Goal: Task Accomplishment & Management: Complete application form

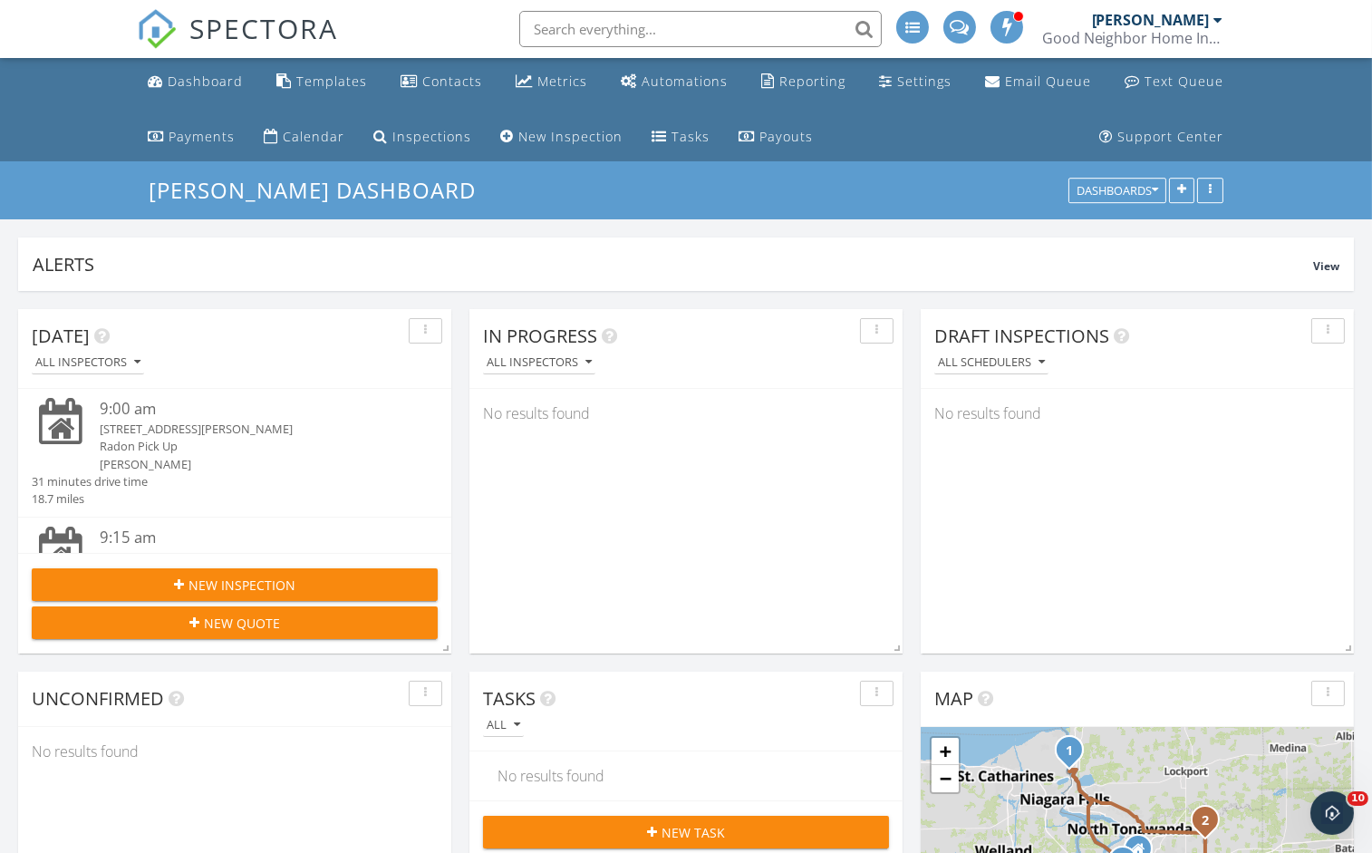
click at [294, 583] on div "New Inspection" at bounding box center [234, 585] width 377 height 19
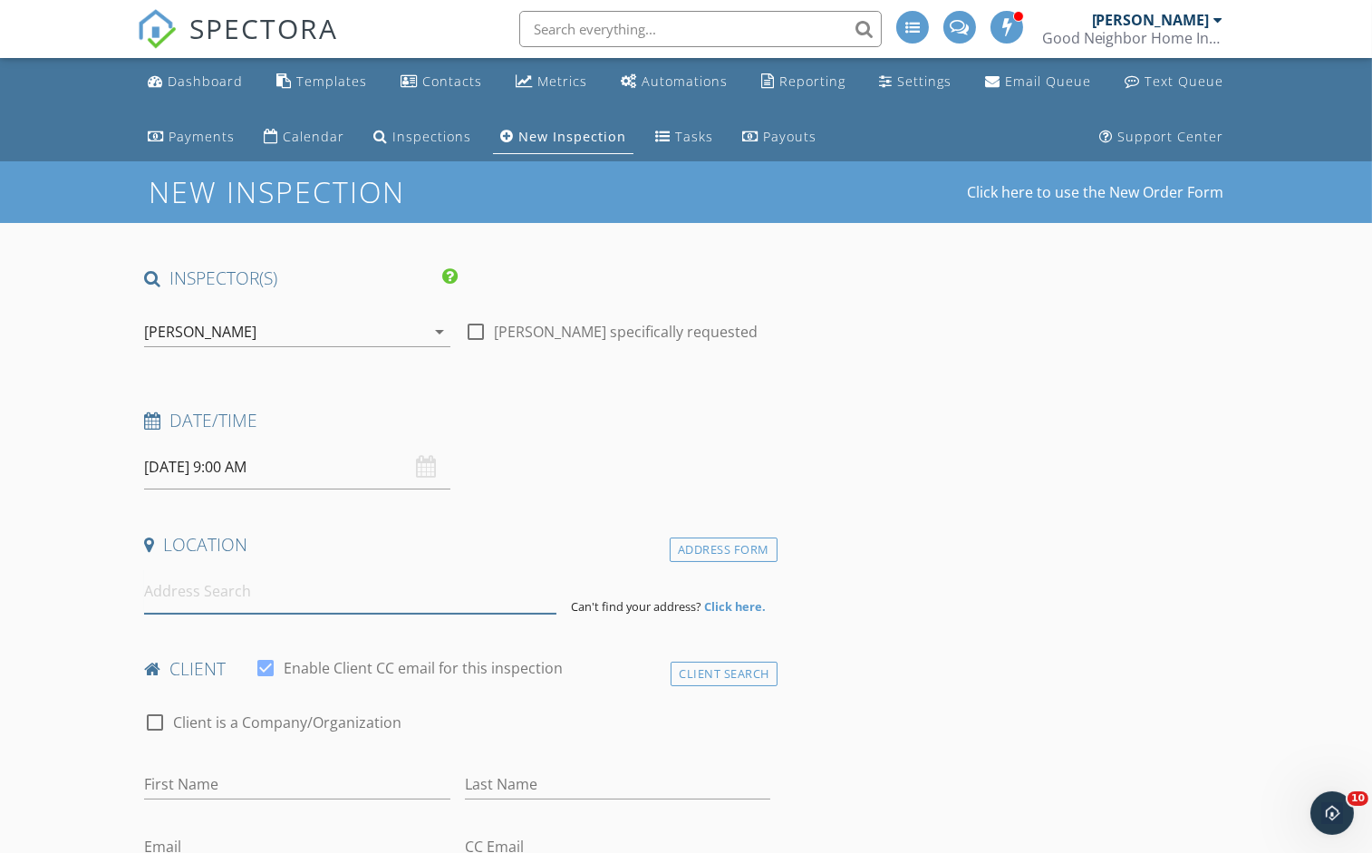
click at [177, 595] on input at bounding box center [350, 591] width 412 height 44
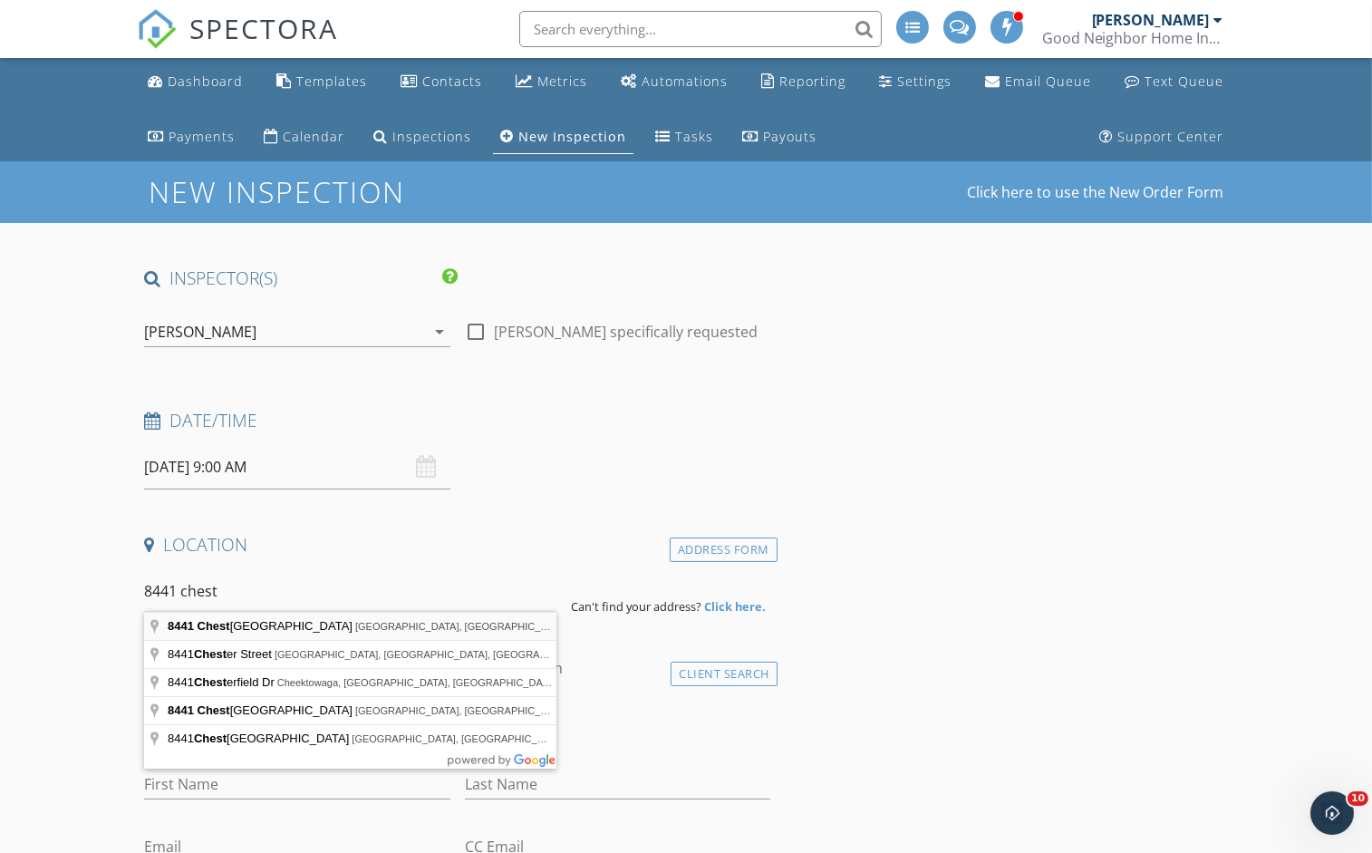
type input "8441 Chestnut Ridge Road, Gasport, NY, USA"
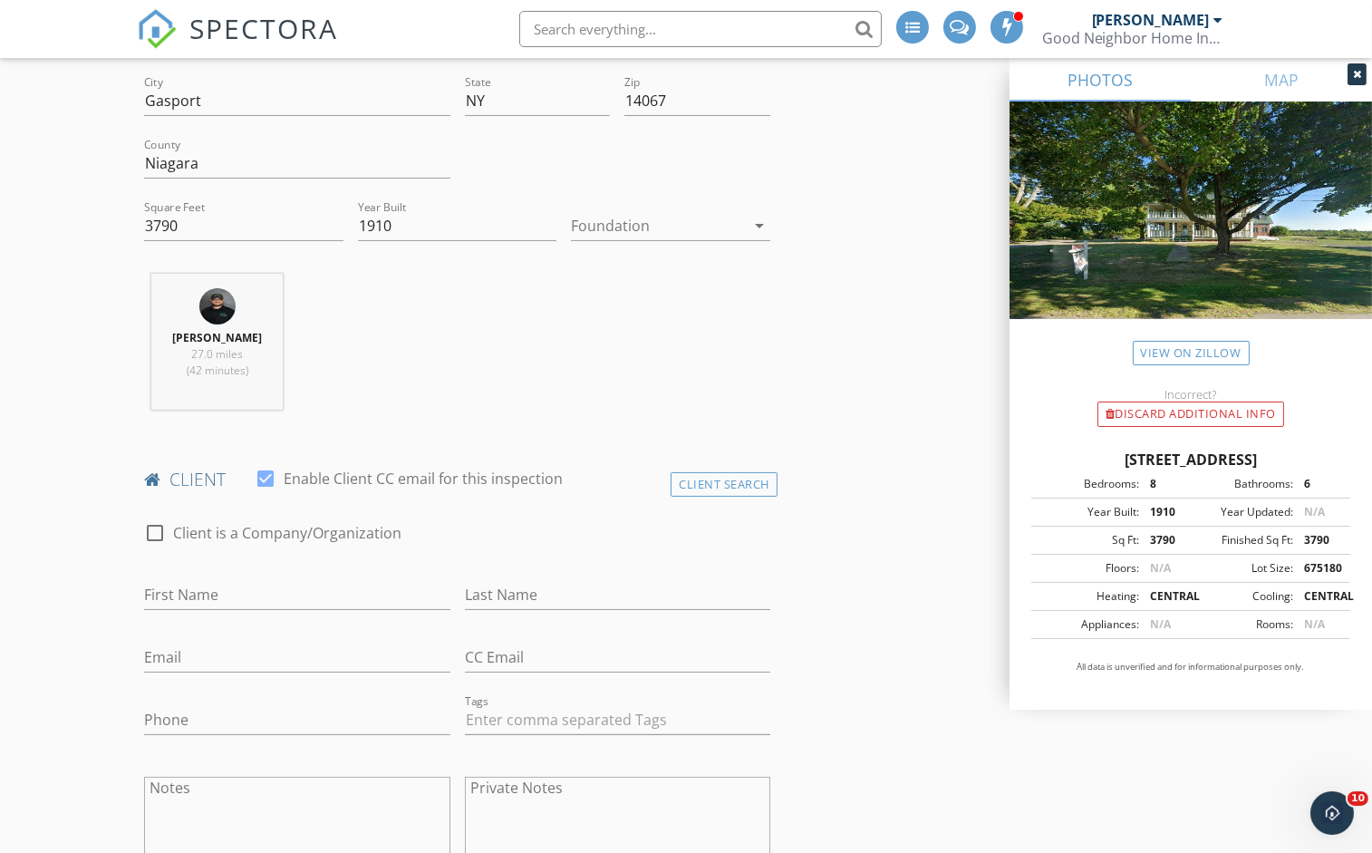
scroll to position [678, 0]
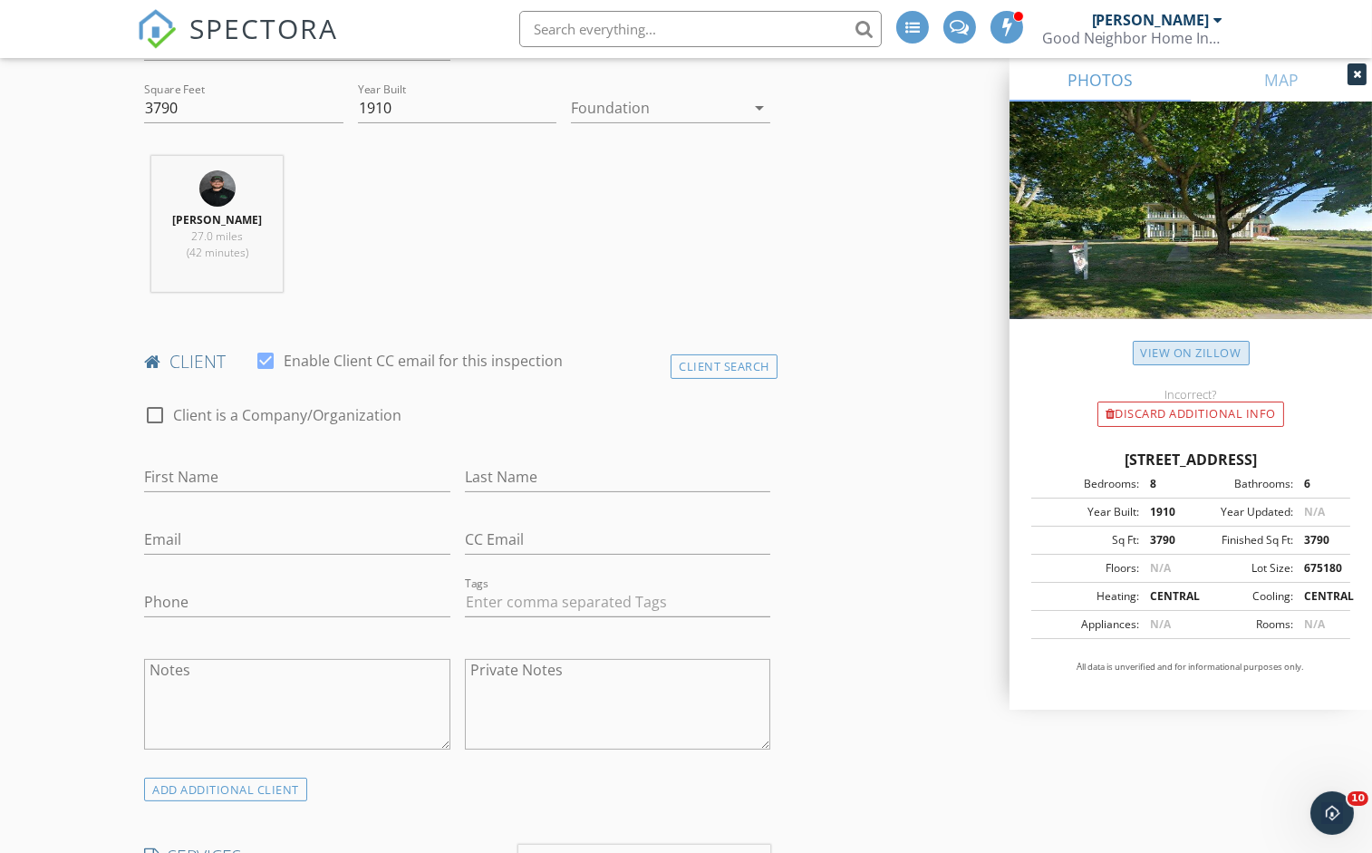
click at [1157, 349] on link "View on Zillow" at bounding box center [1191, 353] width 117 height 24
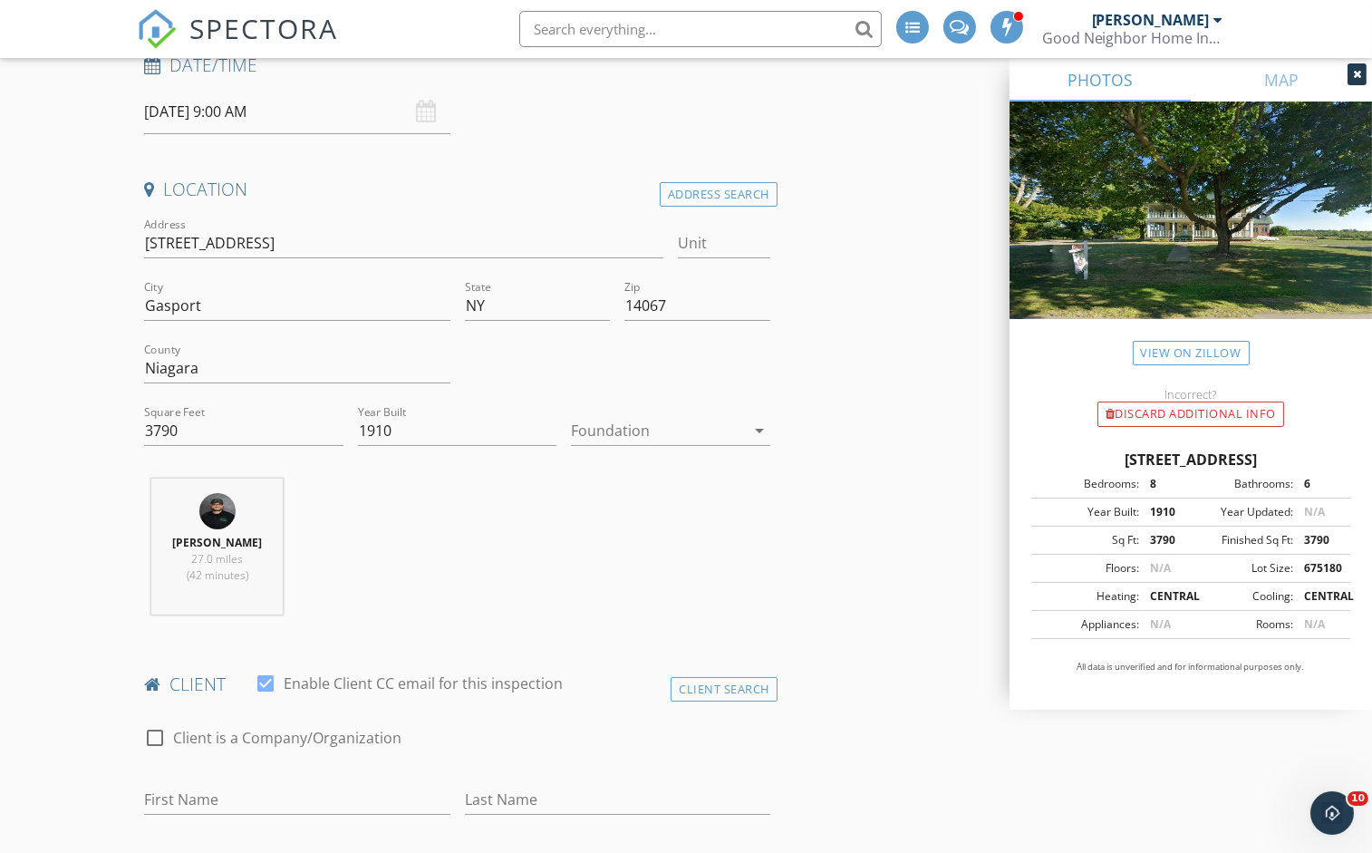
scroll to position [364, 0]
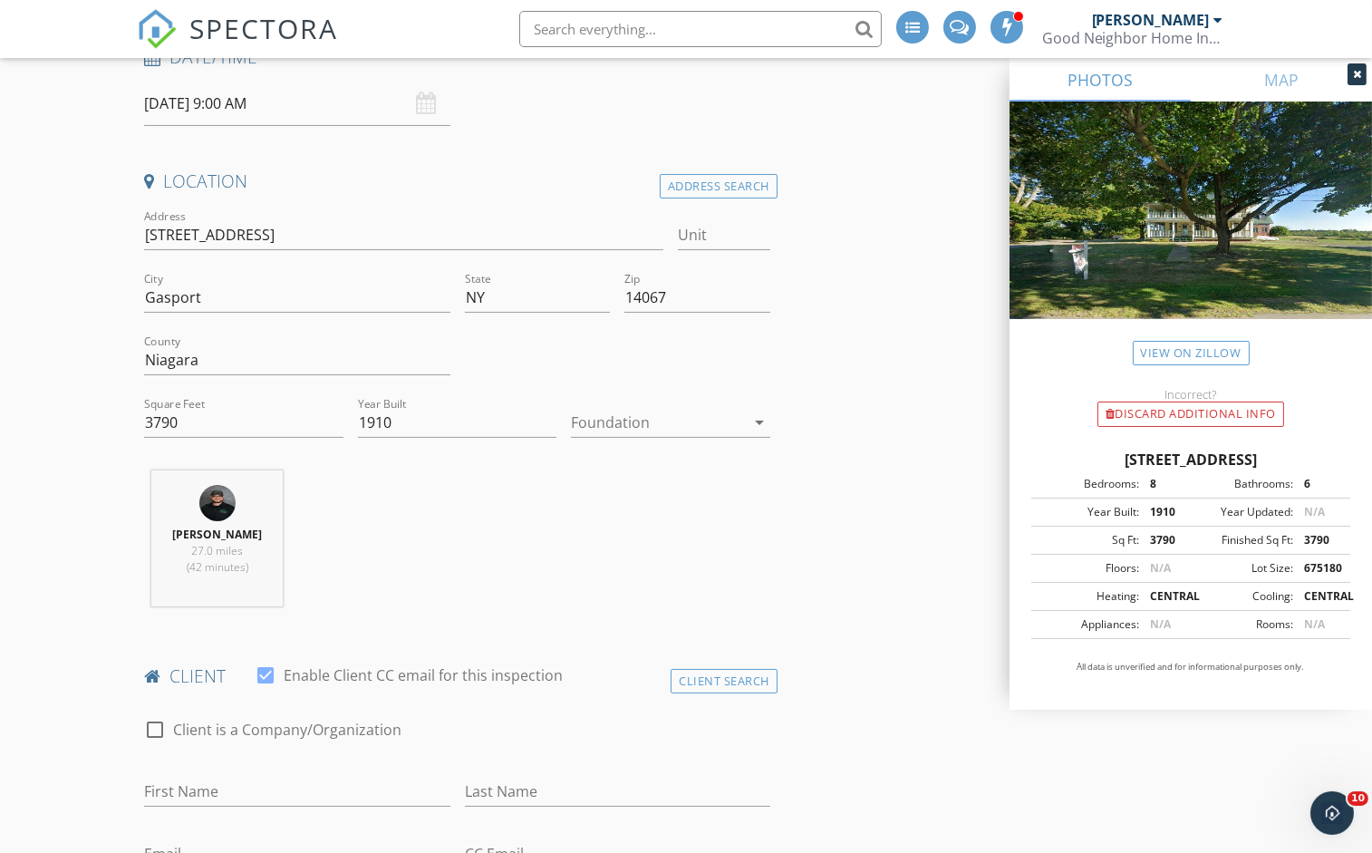
click at [605, 419] on div at bounding box center [658, 422] width 174 height 29
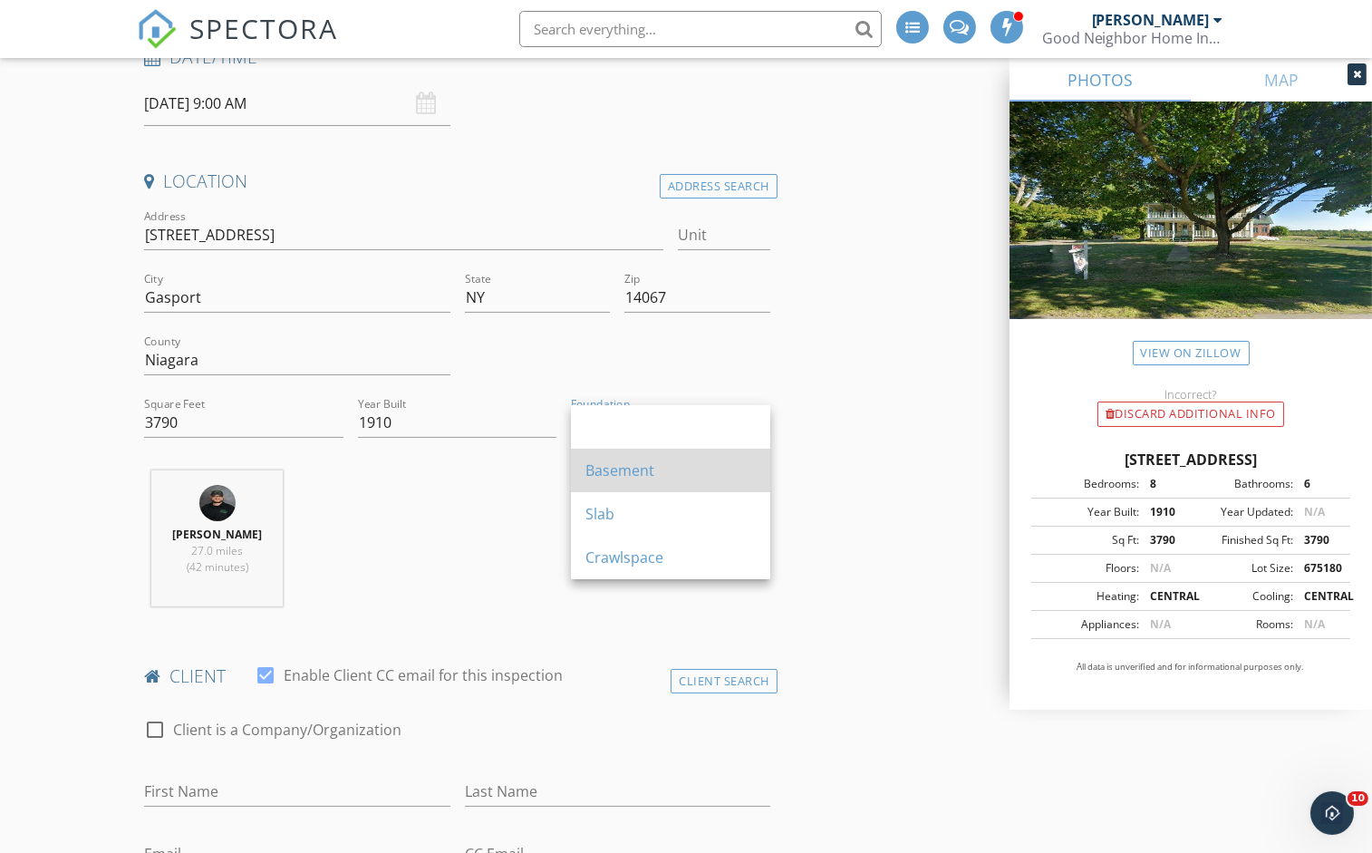
click at [611, 480] on div "Basement" at bounding box center [671, 471] width 170 height 22
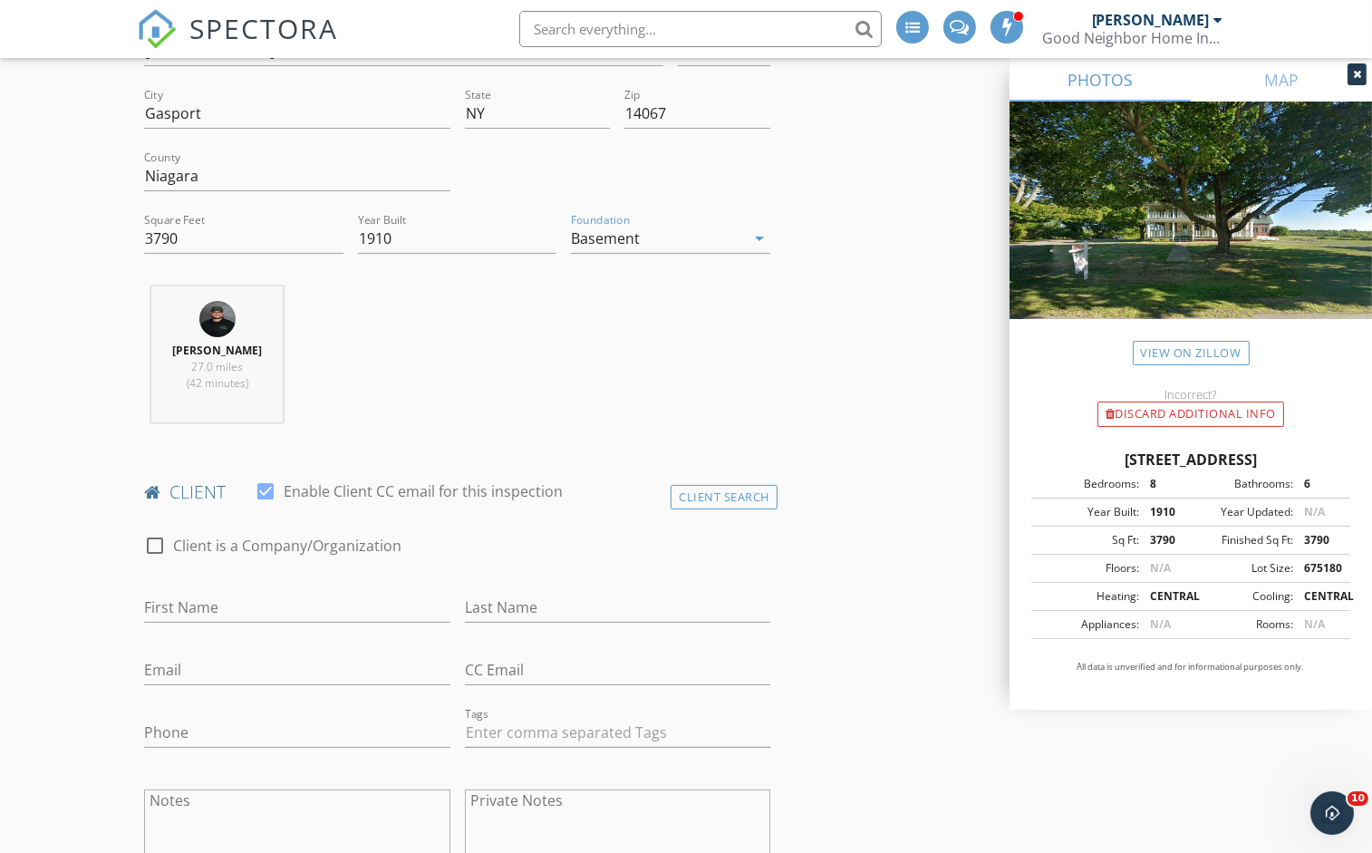
scroll to position [555, 0]
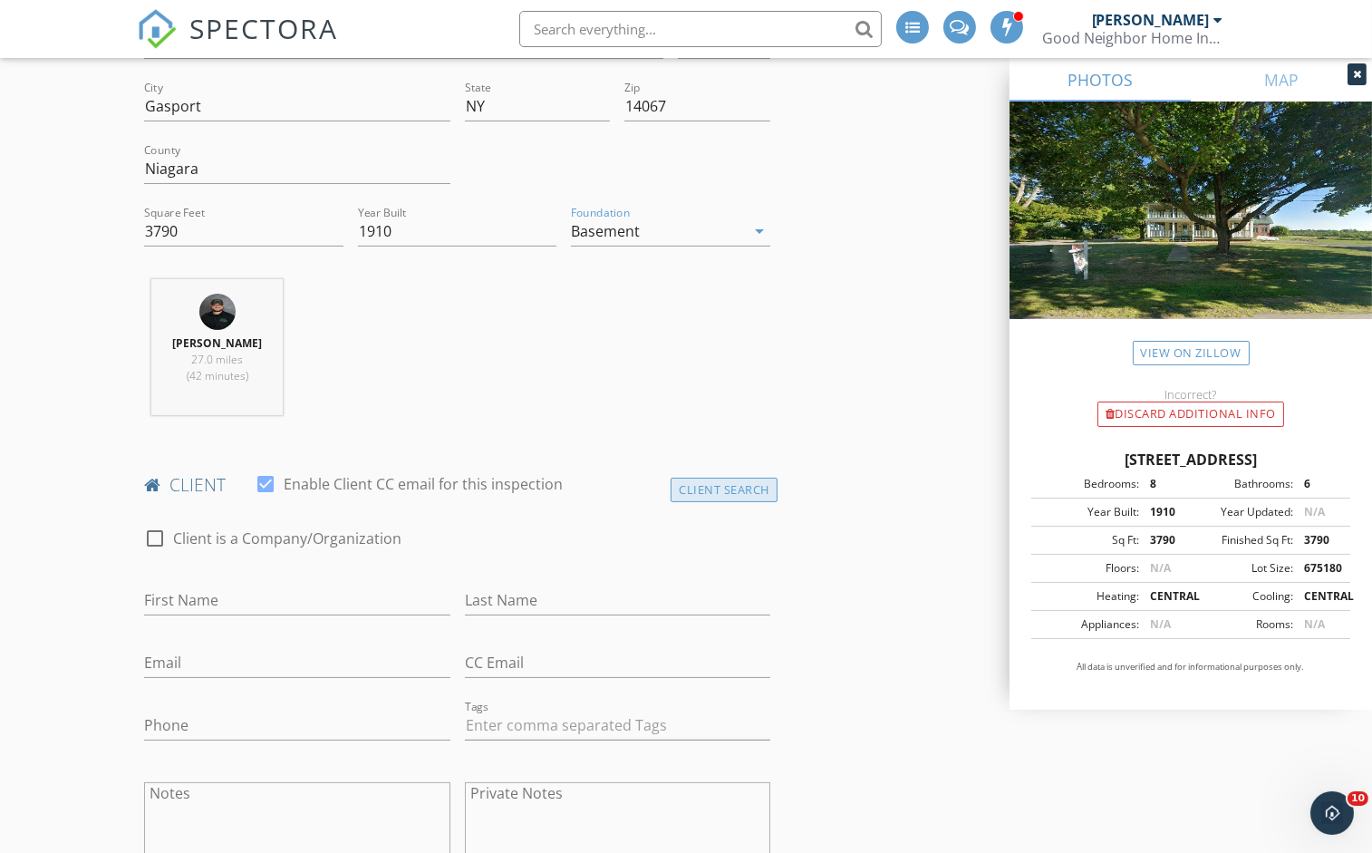
click at [722, 481] on div "Client Search" at bounding box center [724, 490] width 107 height 24
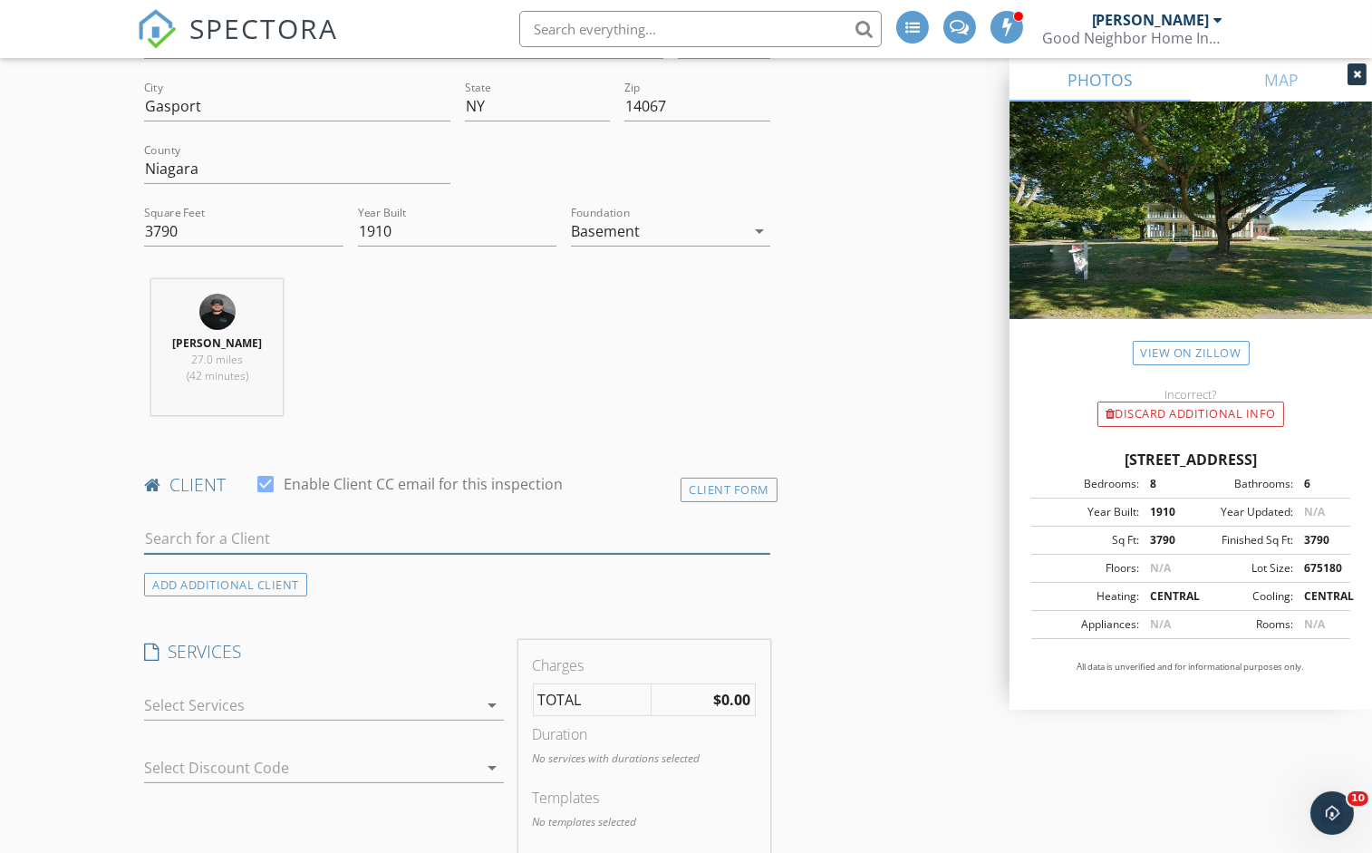
click at [245, 538] on input "text" at bounding box center [457, 539] width 626 height 30
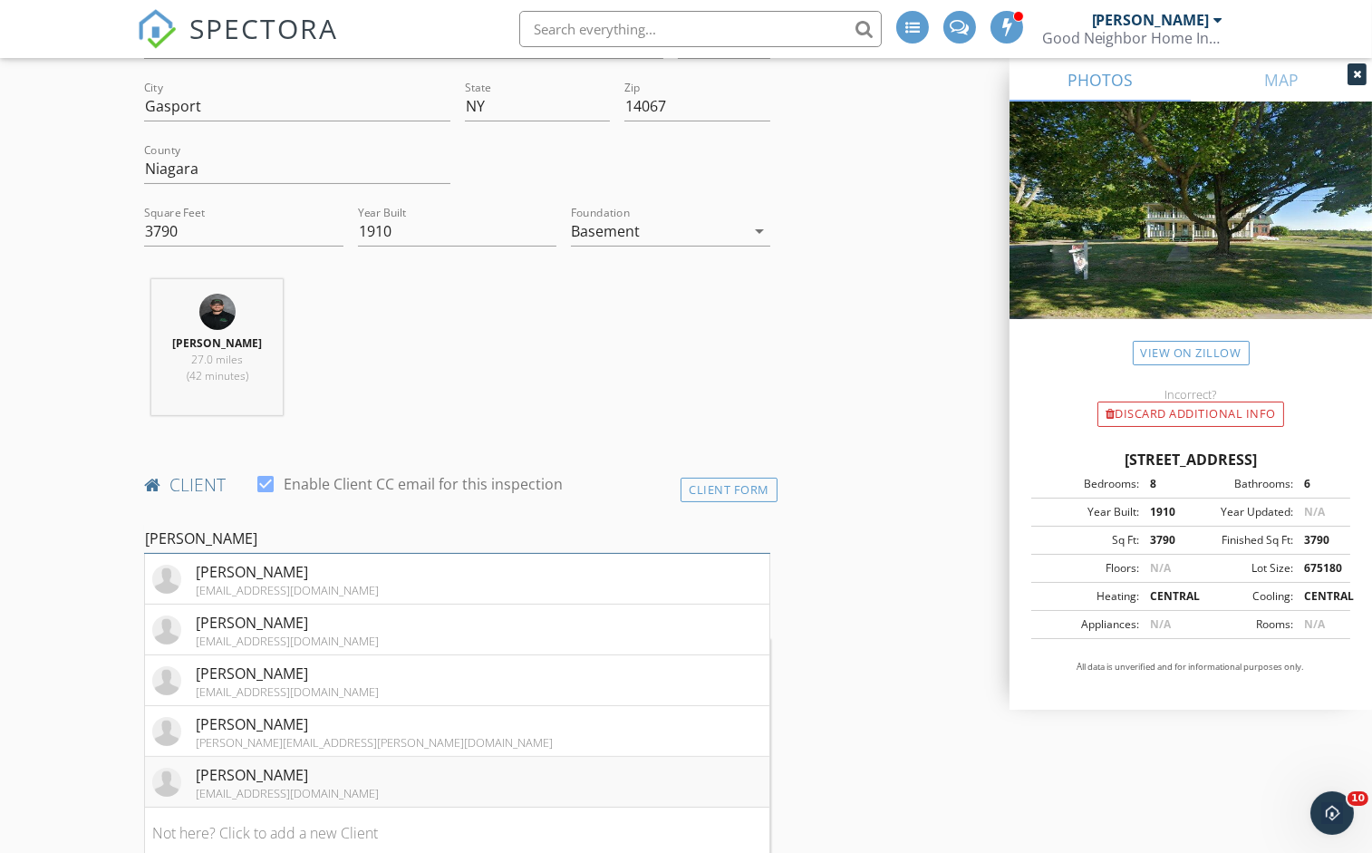
type input "colleen"
click at [295, 765] on div "[PERSON_NAME]" at bounding box center [287, 775] width 183 height 22
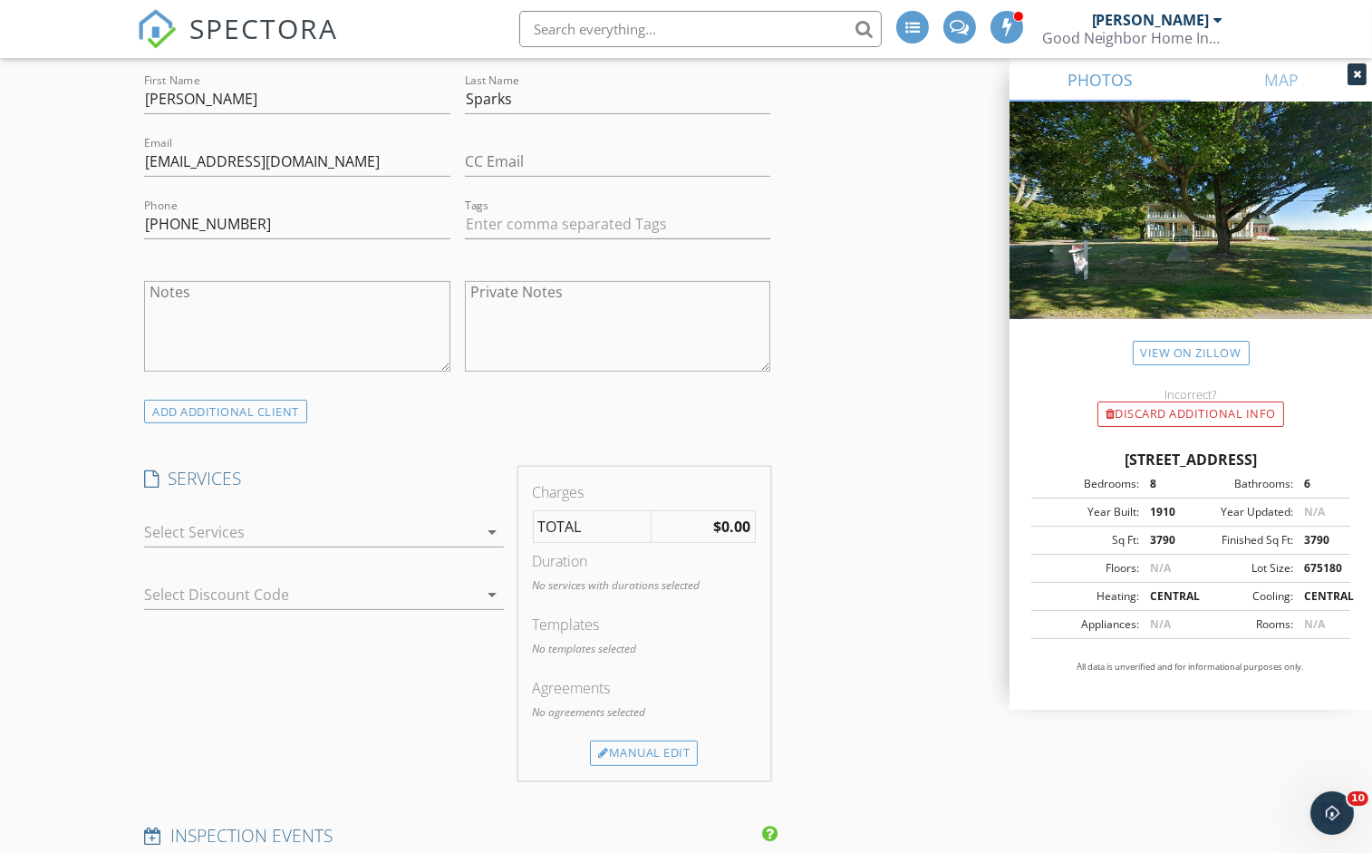
scroll to position [1077, 0]
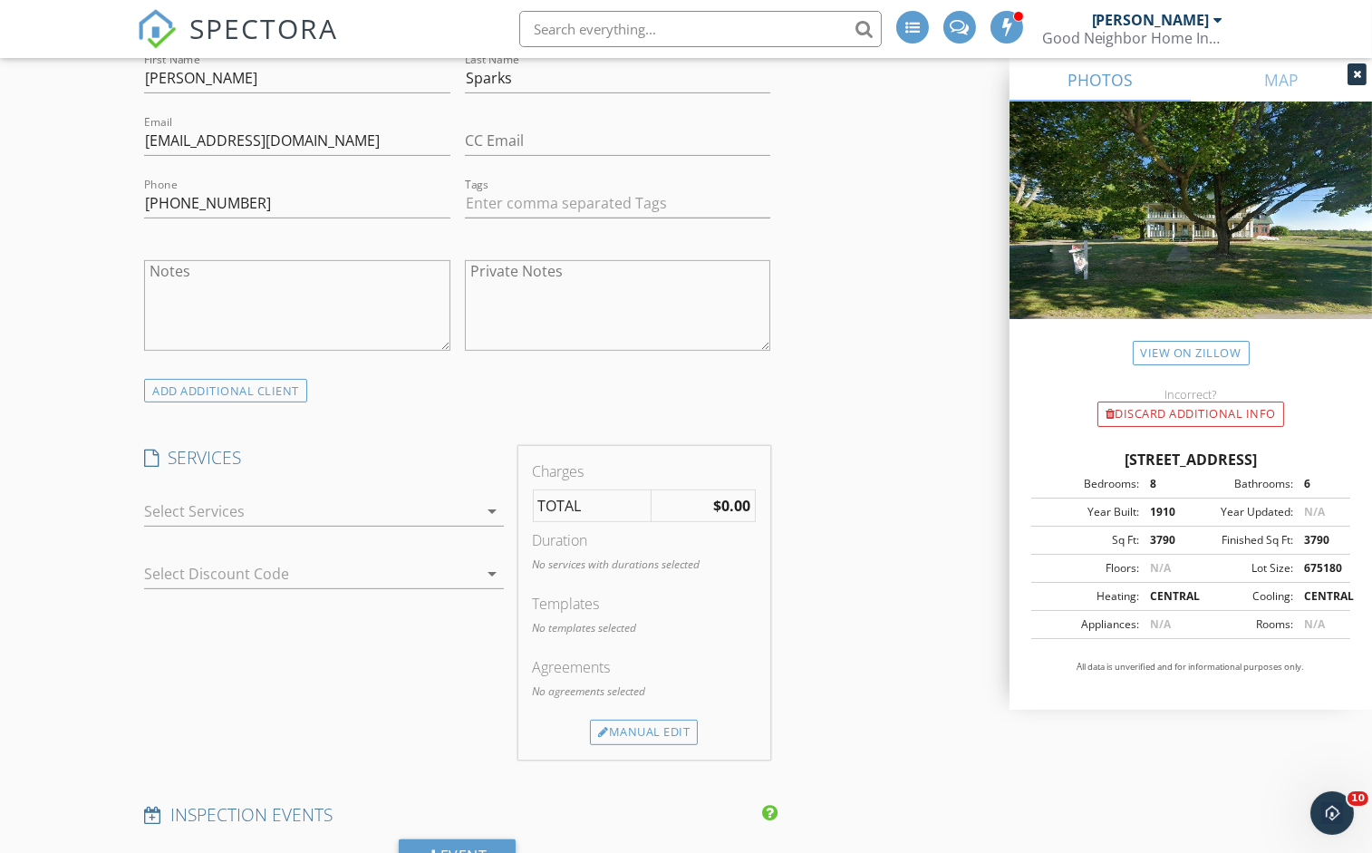
click at [219, 509] on div at bounding box center [311, 511] width 334 height 29
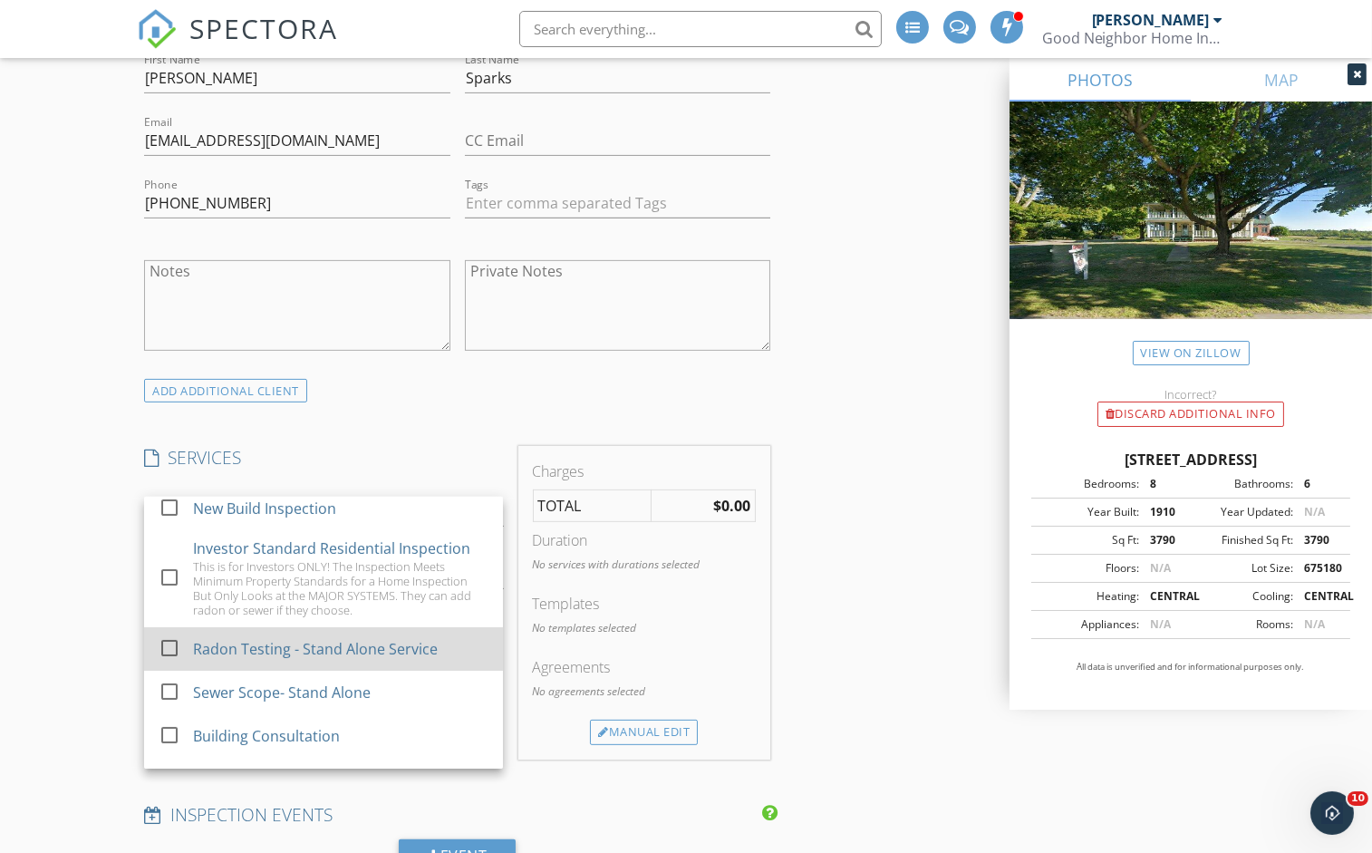
scroll to position [1187, 0]
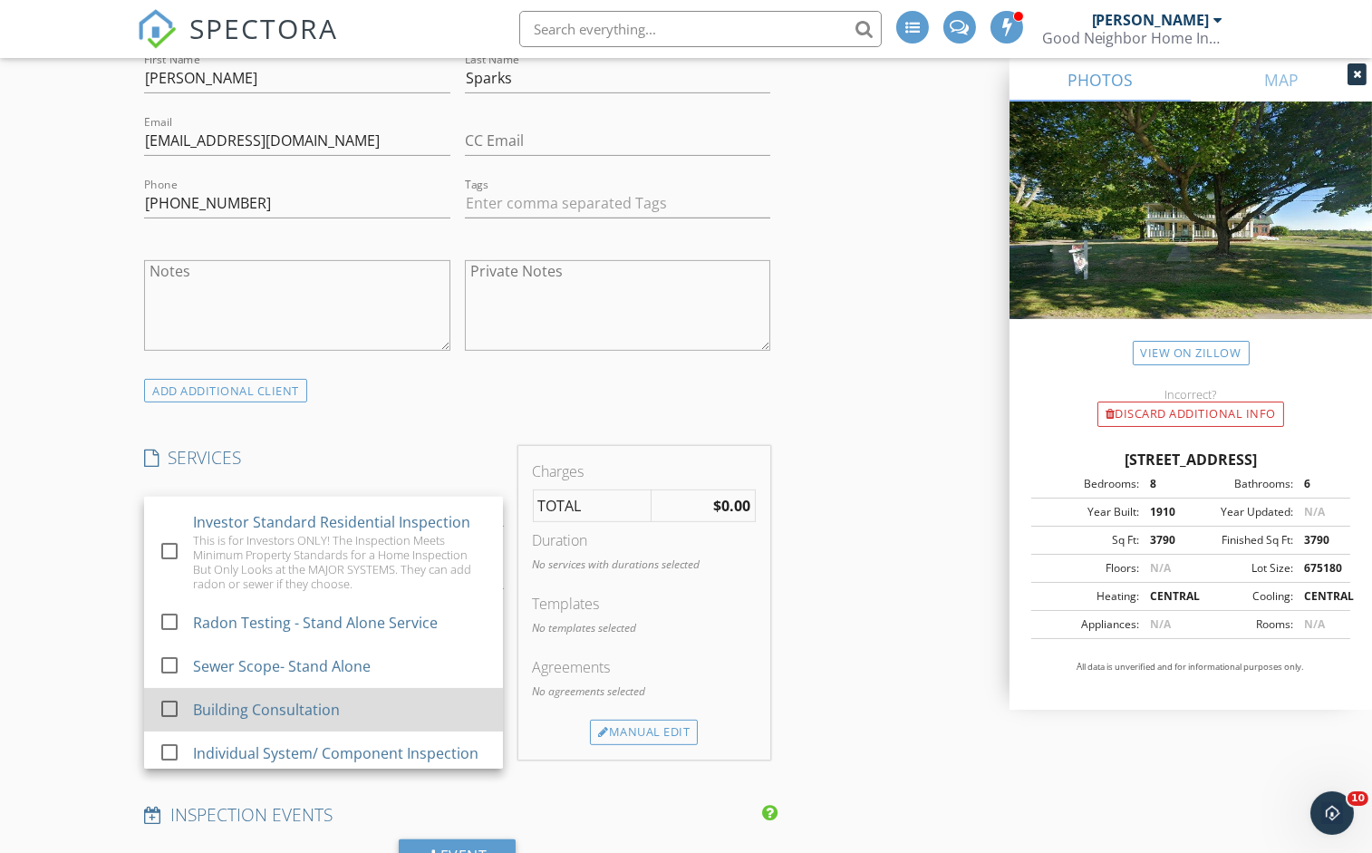
click at [170, 693] on div at bounding box center [169, 708] width 31 height 31
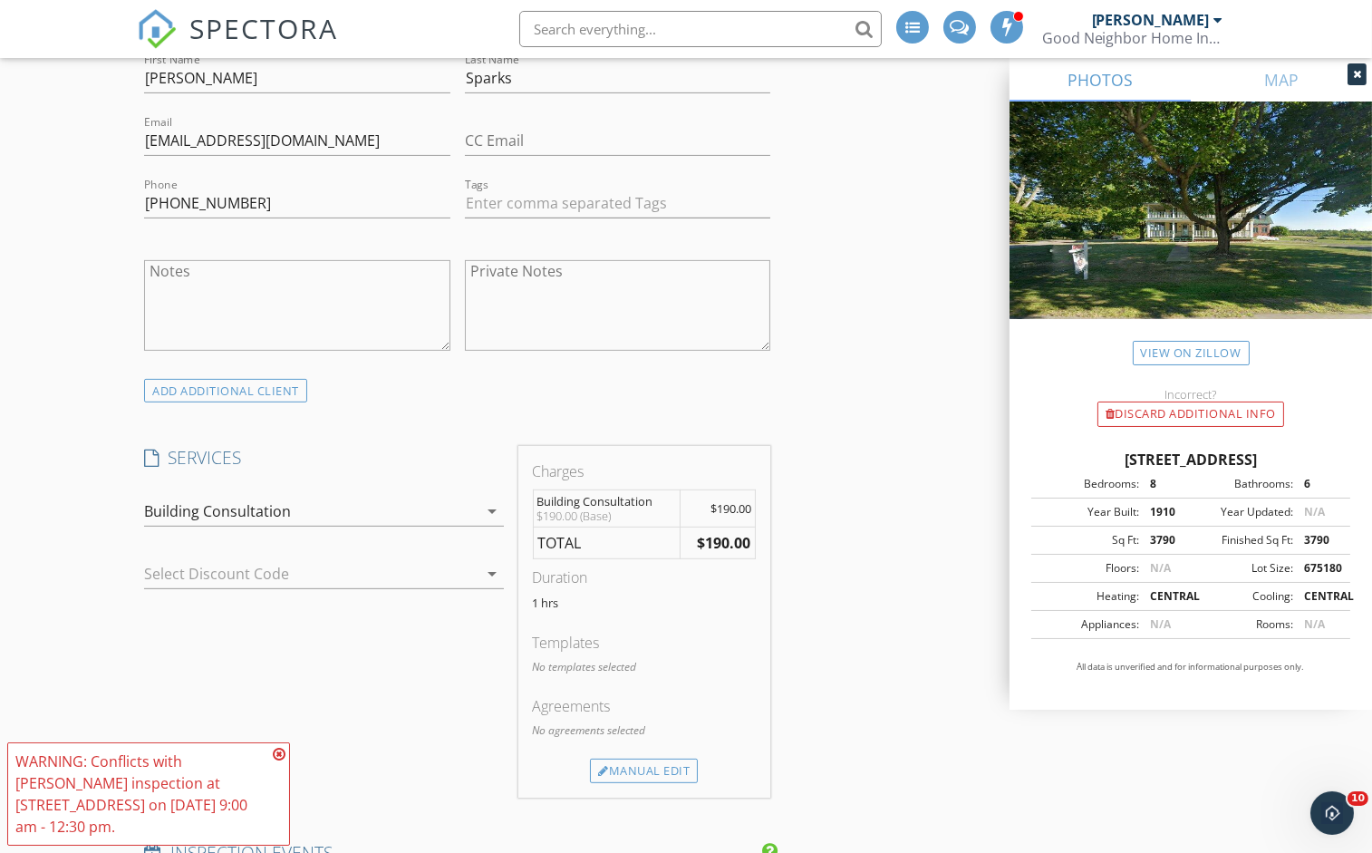
click at [279, 570] on div at bounding box center [298, 573] width 308 height 29
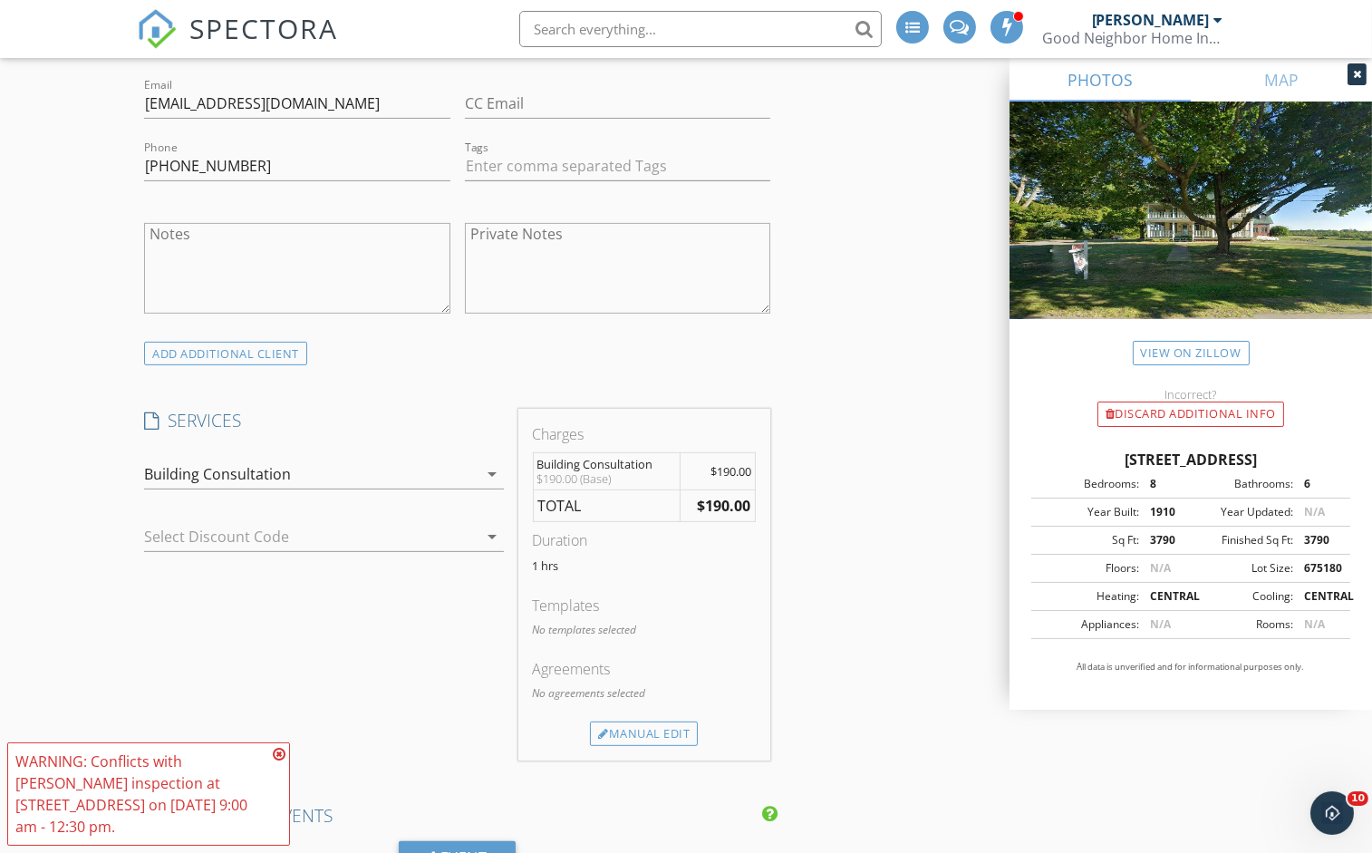
scroll to position [1140, 0]
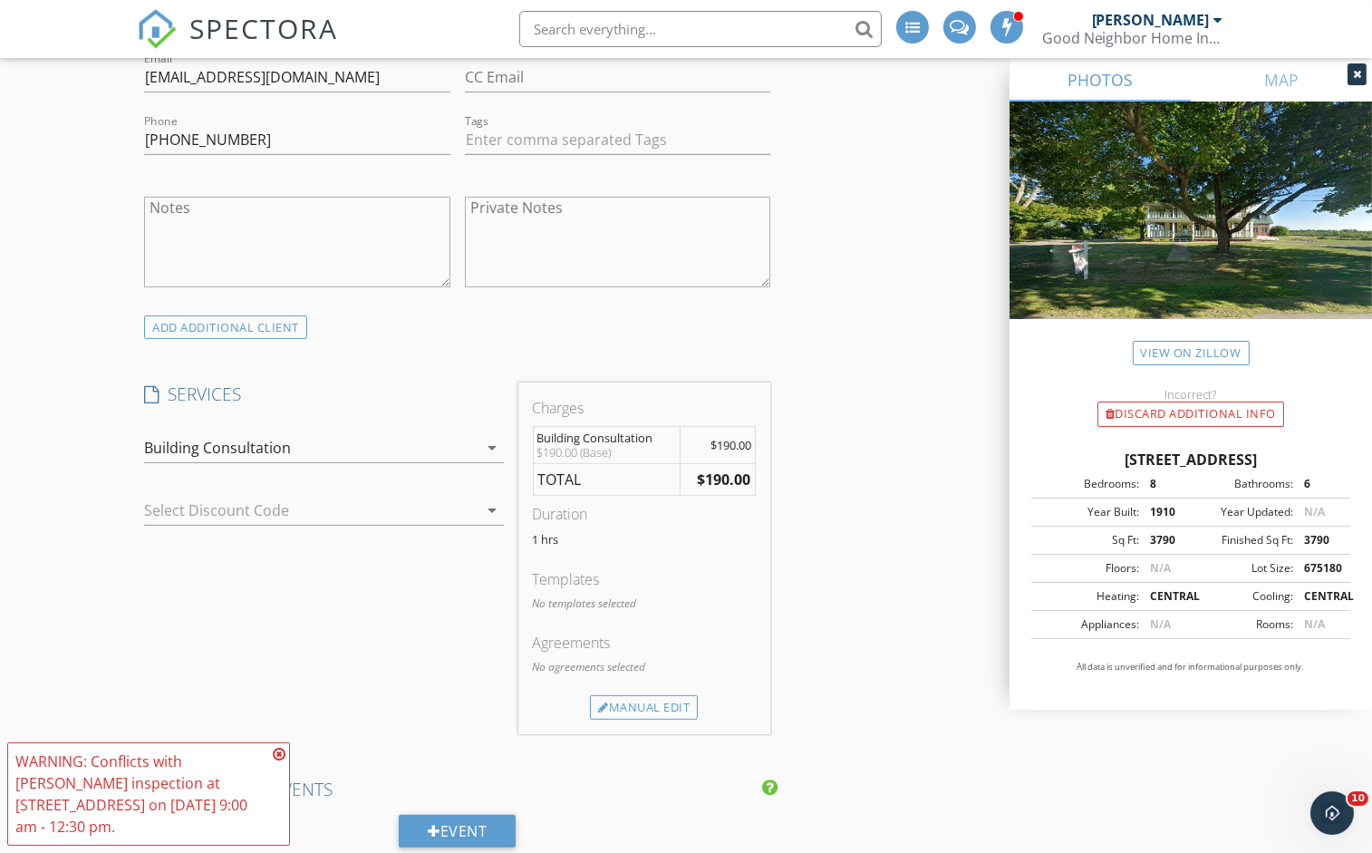
click at [319, 441] on div "Building Consultation" at bounding box center [311, 447] width 334 height 29
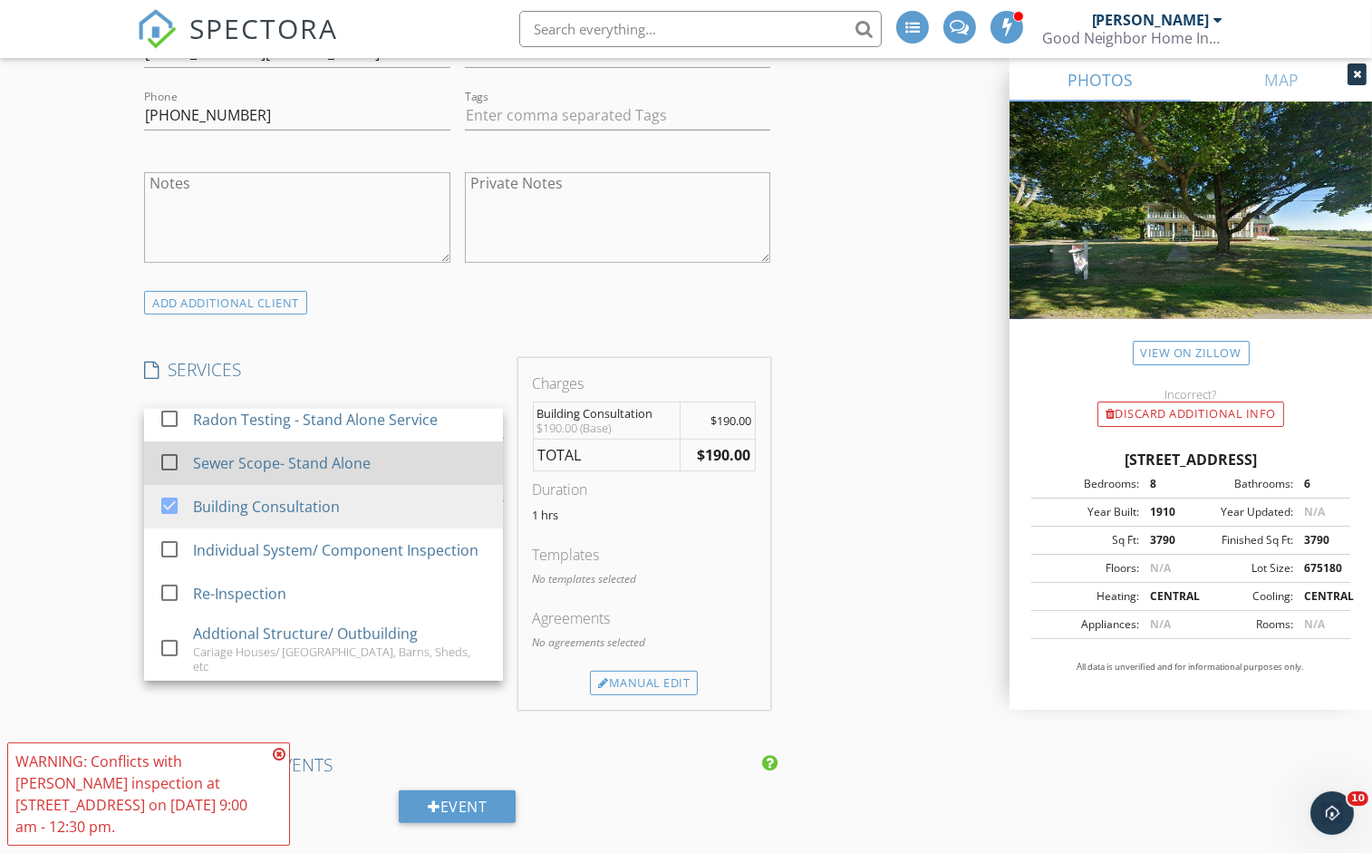
scroll to position [1169, 0]
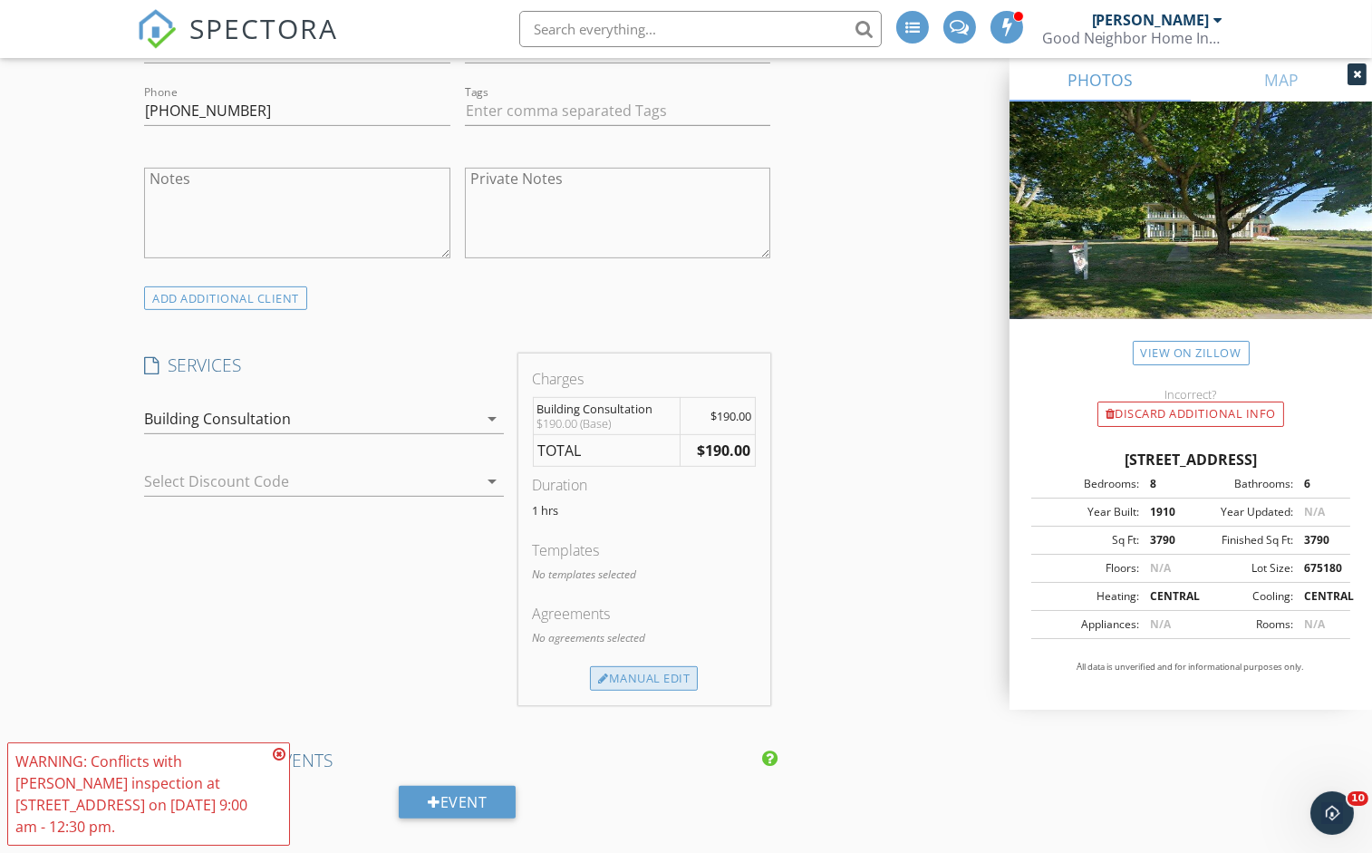
click at [625, 674] on div "Manual Edit" at bounding box center [644, 678] width 108 height 25
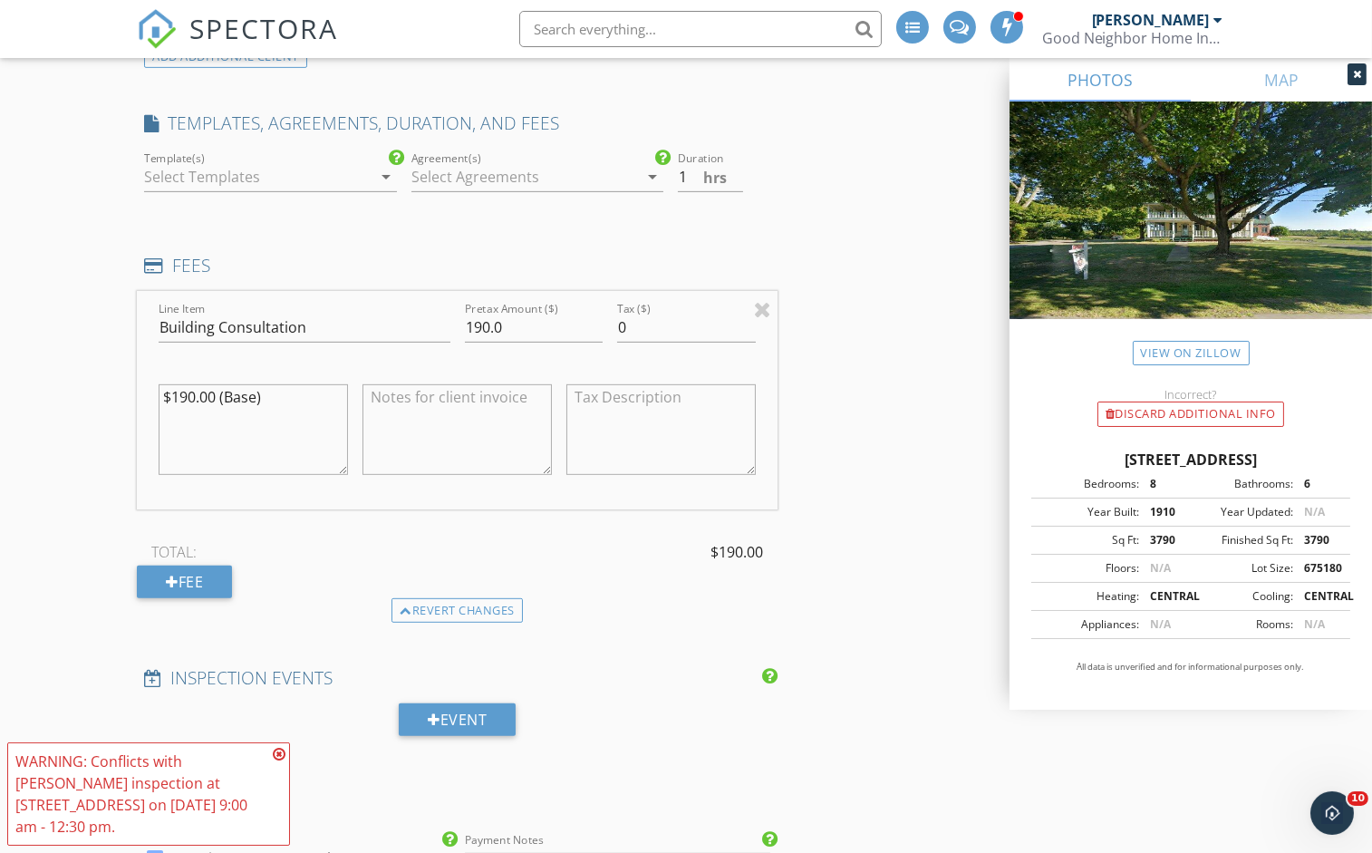
scroll to position [1414, 0]
click at [208, 573] on div "Fee" at bounding box center [184, 579] width 95 height 33
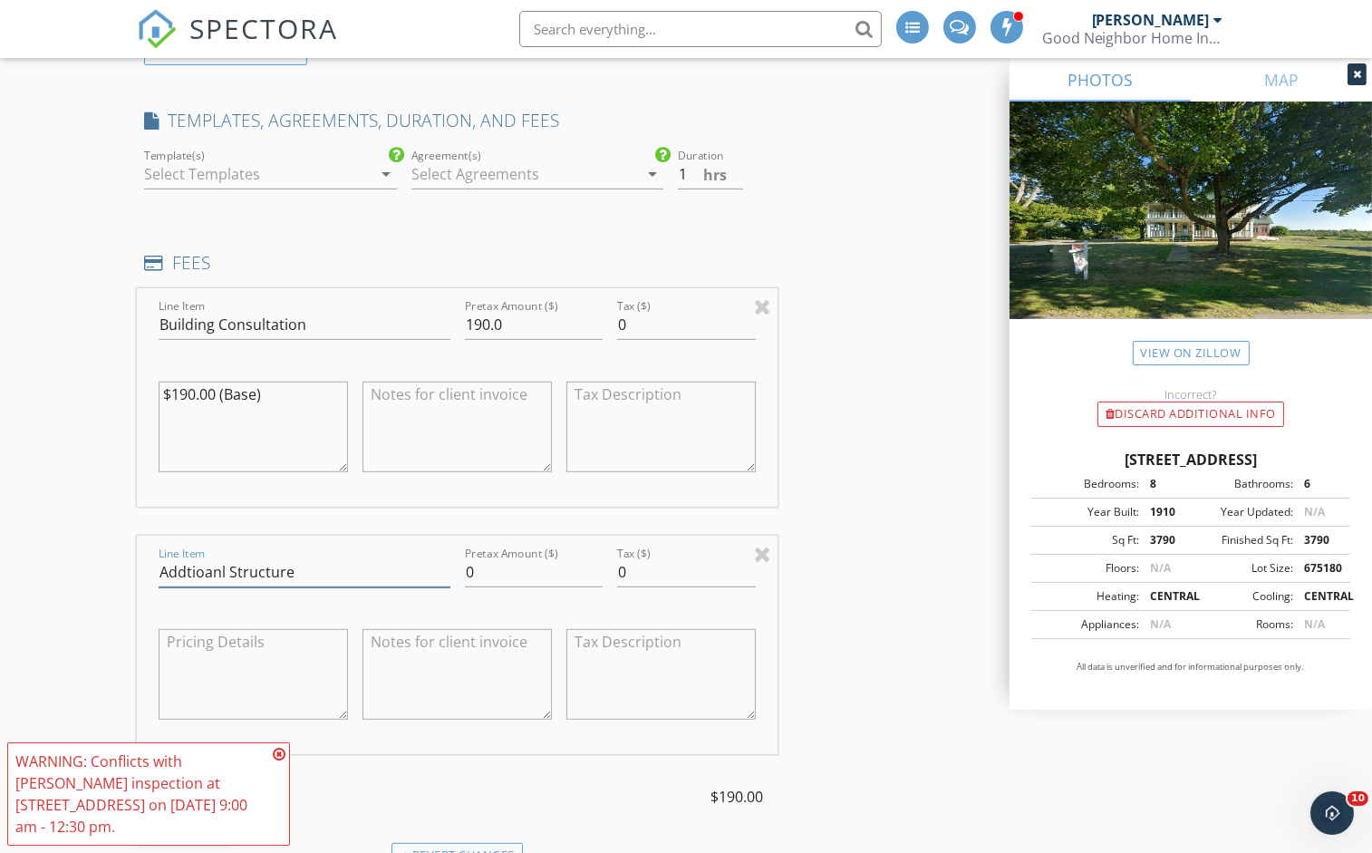
type input "Addtioanl Structure"
click at [510, 567] on input "0" at bounding box center [534, 572] width 139 height 30
type input "50"
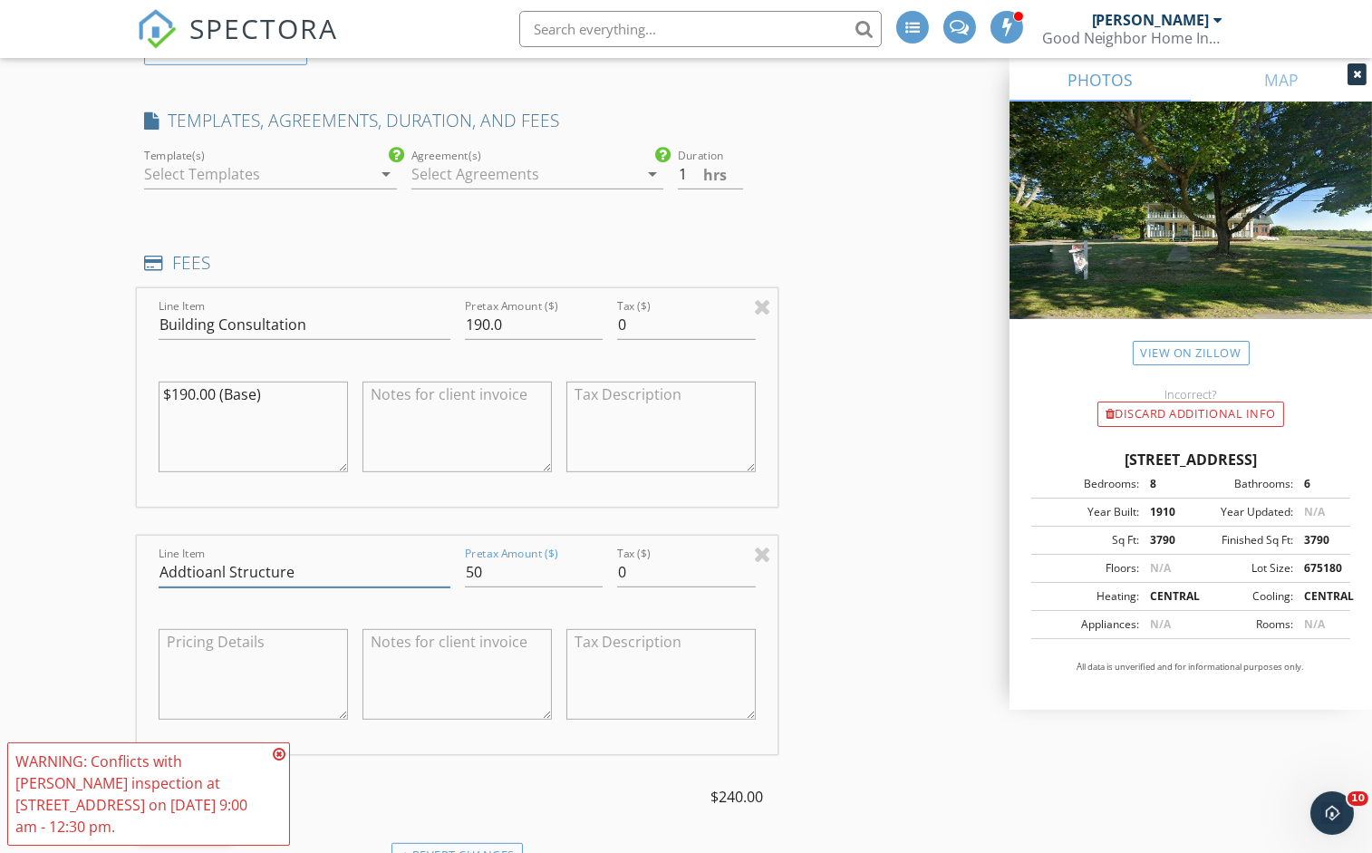
click at [224, 568] on input "Addtioanl Structure" at bounding box center [304, 572] width 291 height 30
paste input "text"
type input "Addtioanl Structure"
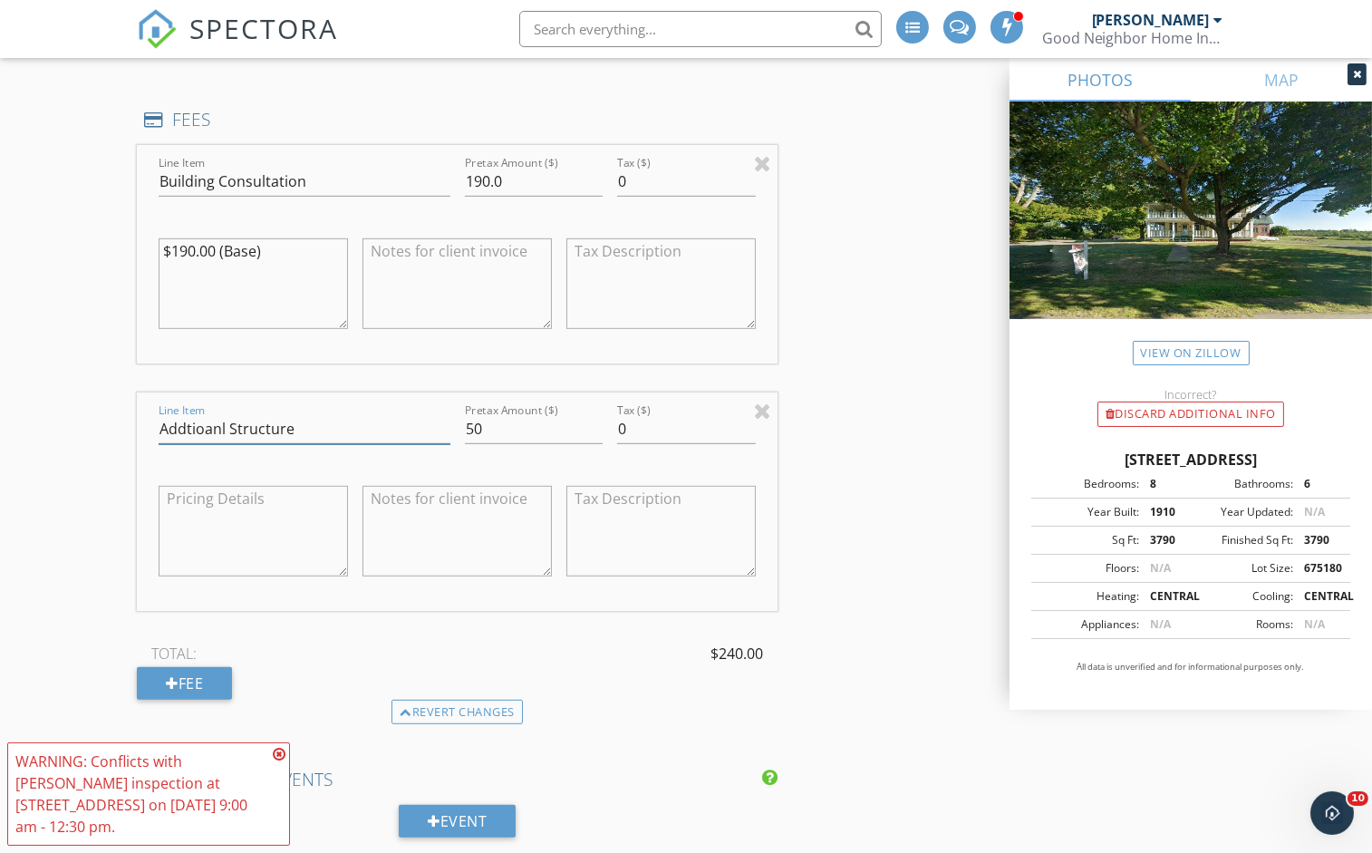
scroll to position [1566, 0]
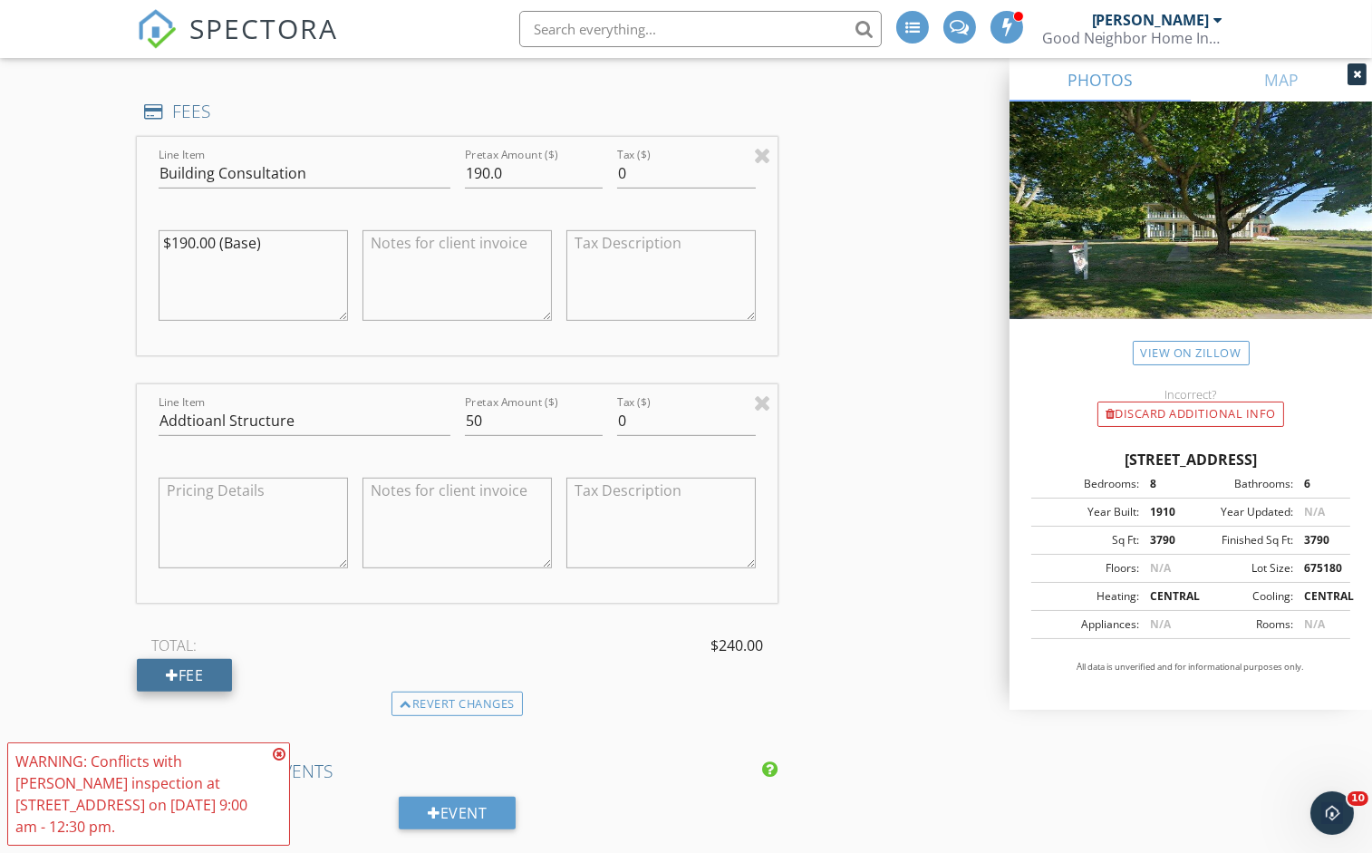
click at [162, 665] on div "Fee" at bounding box center [184, 675] width 95 height 33
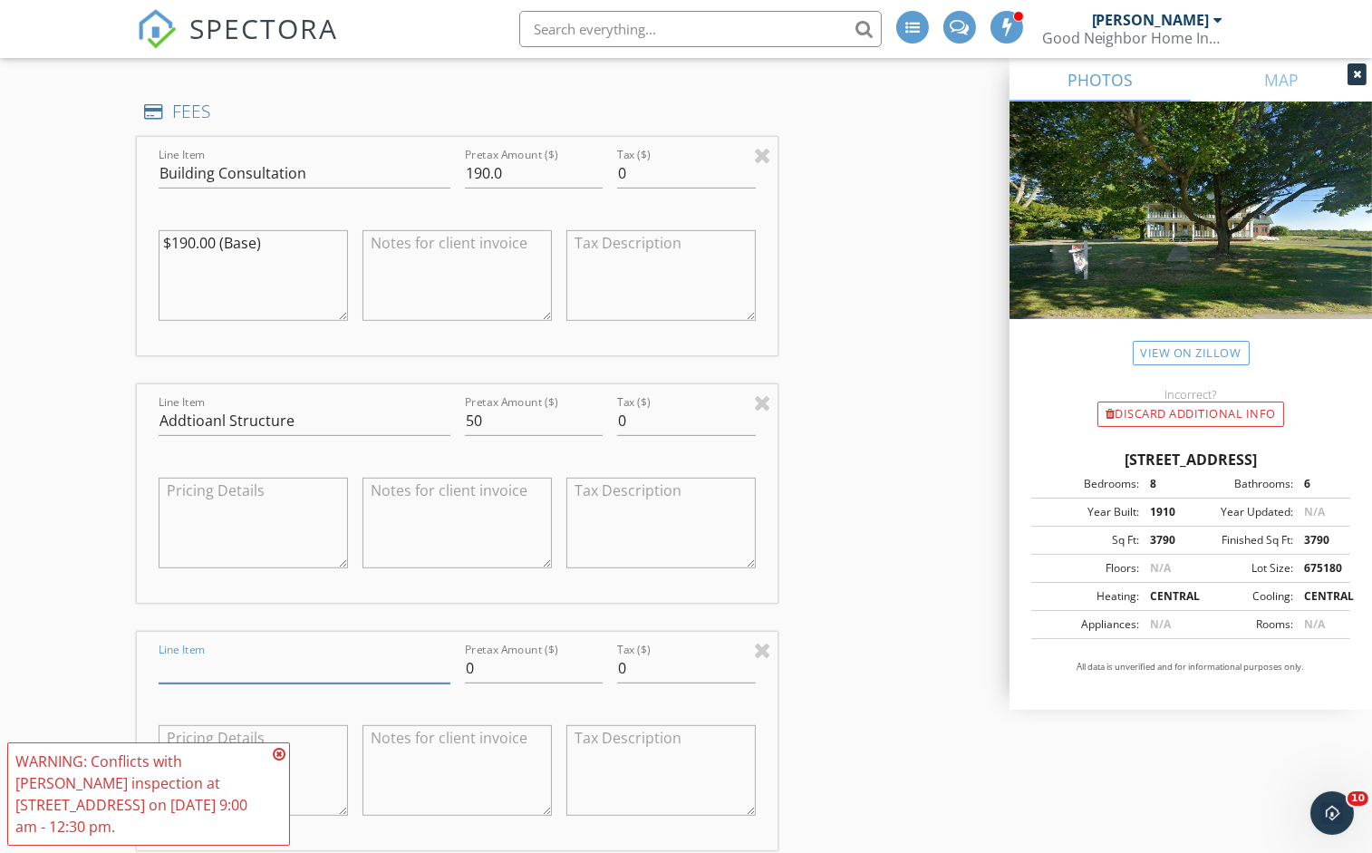
paste input "Addtioanl Structure"
type input "Addtioanl Structure"
click at [496, 663] on input "0" at bounding box center [534, 669] width 139 height 30
type input "50"
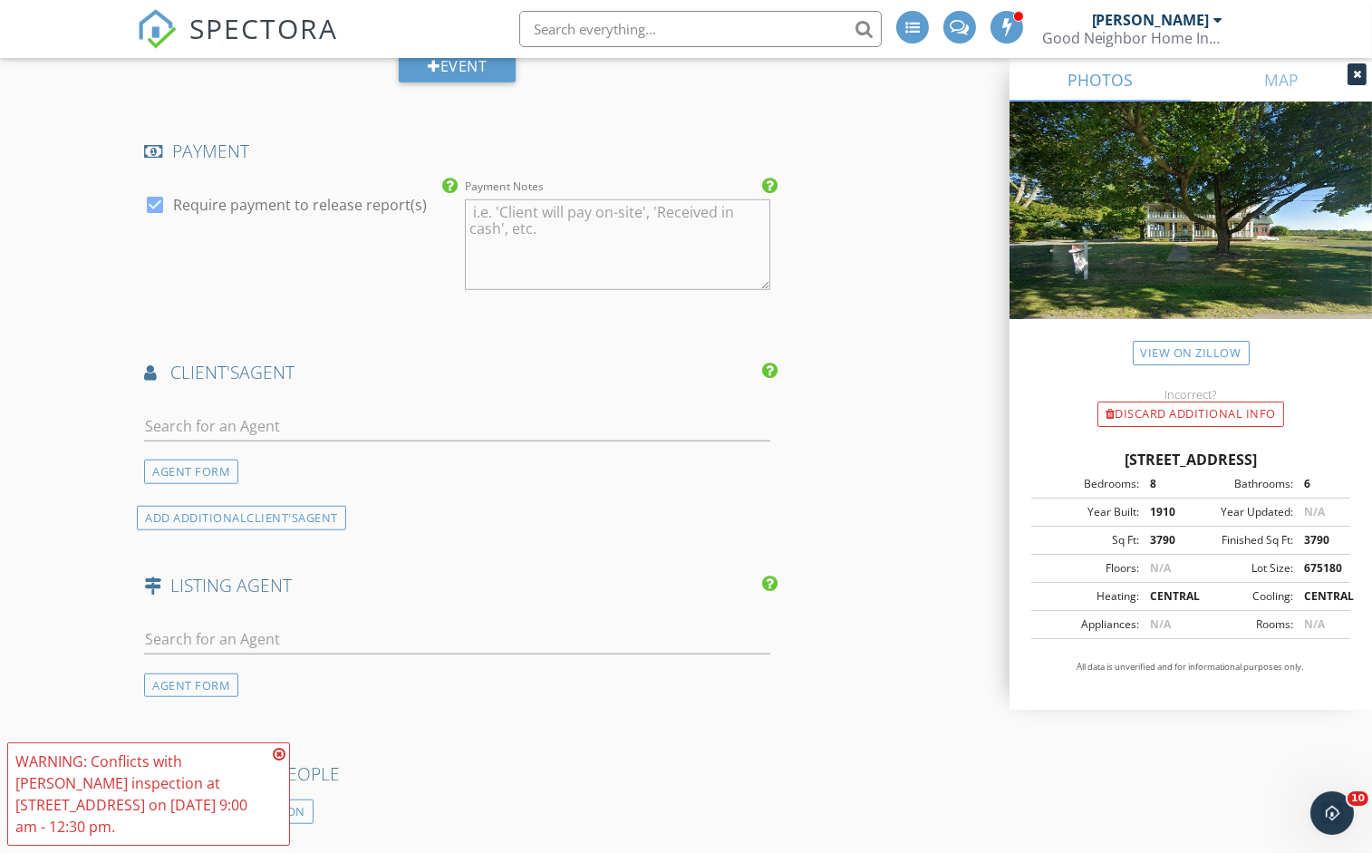
scroll to position [2564, 0]
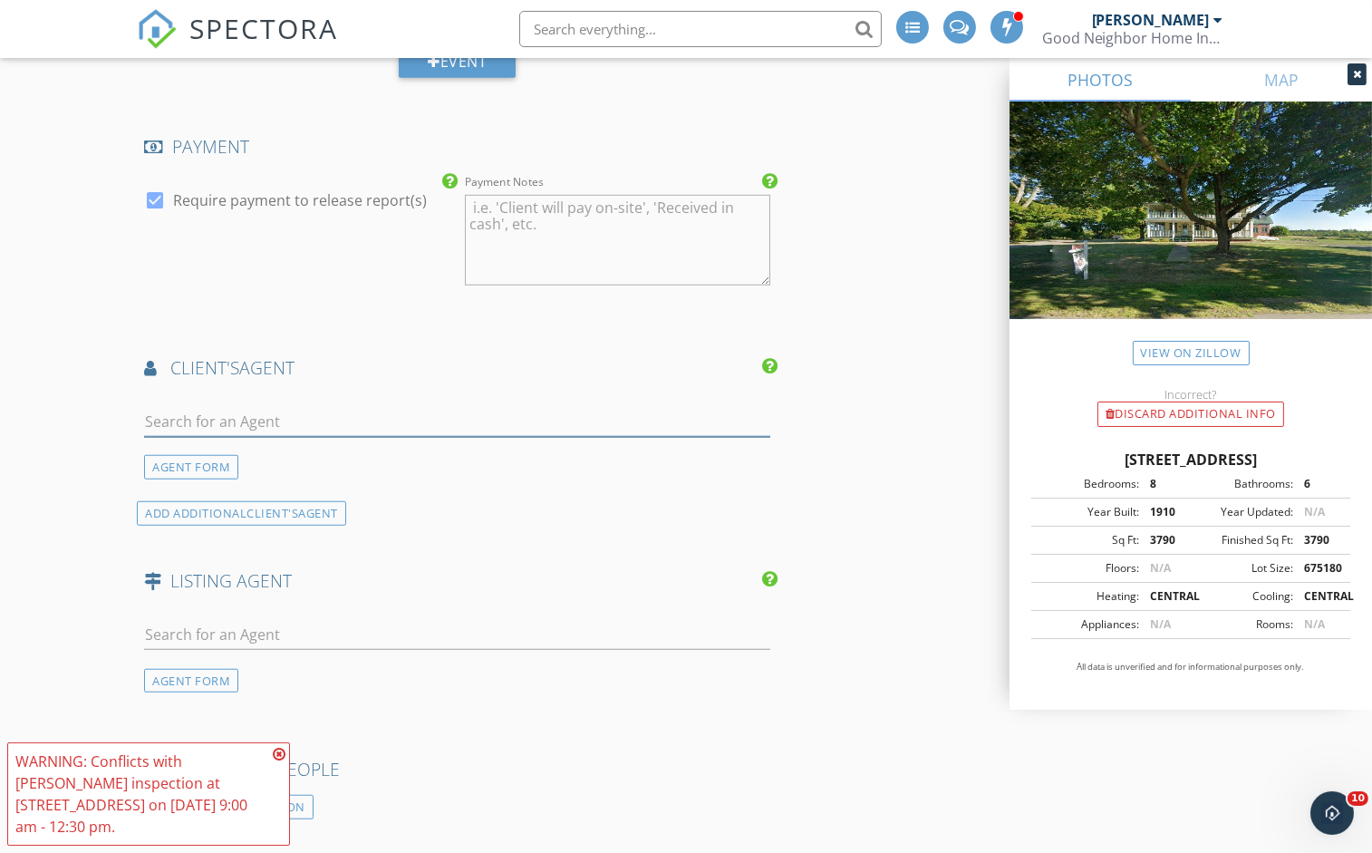
click at [216, 412] on input "text" at bounding box center [457, 422] width 626 height 30
type input "sam"
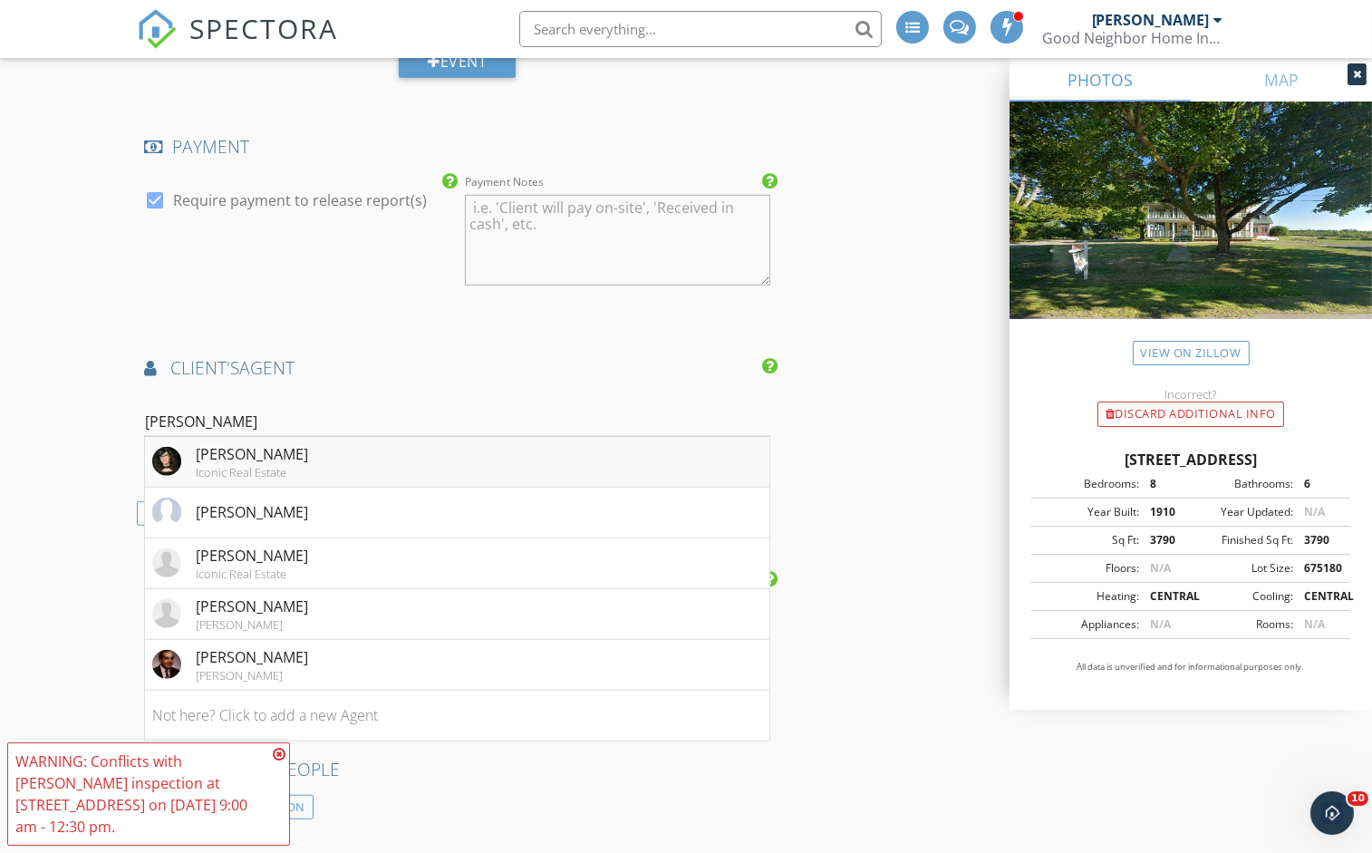
click at [246, 443] on div "Samantha Muscato" at bounding box center [252, 454] width 112 height 22
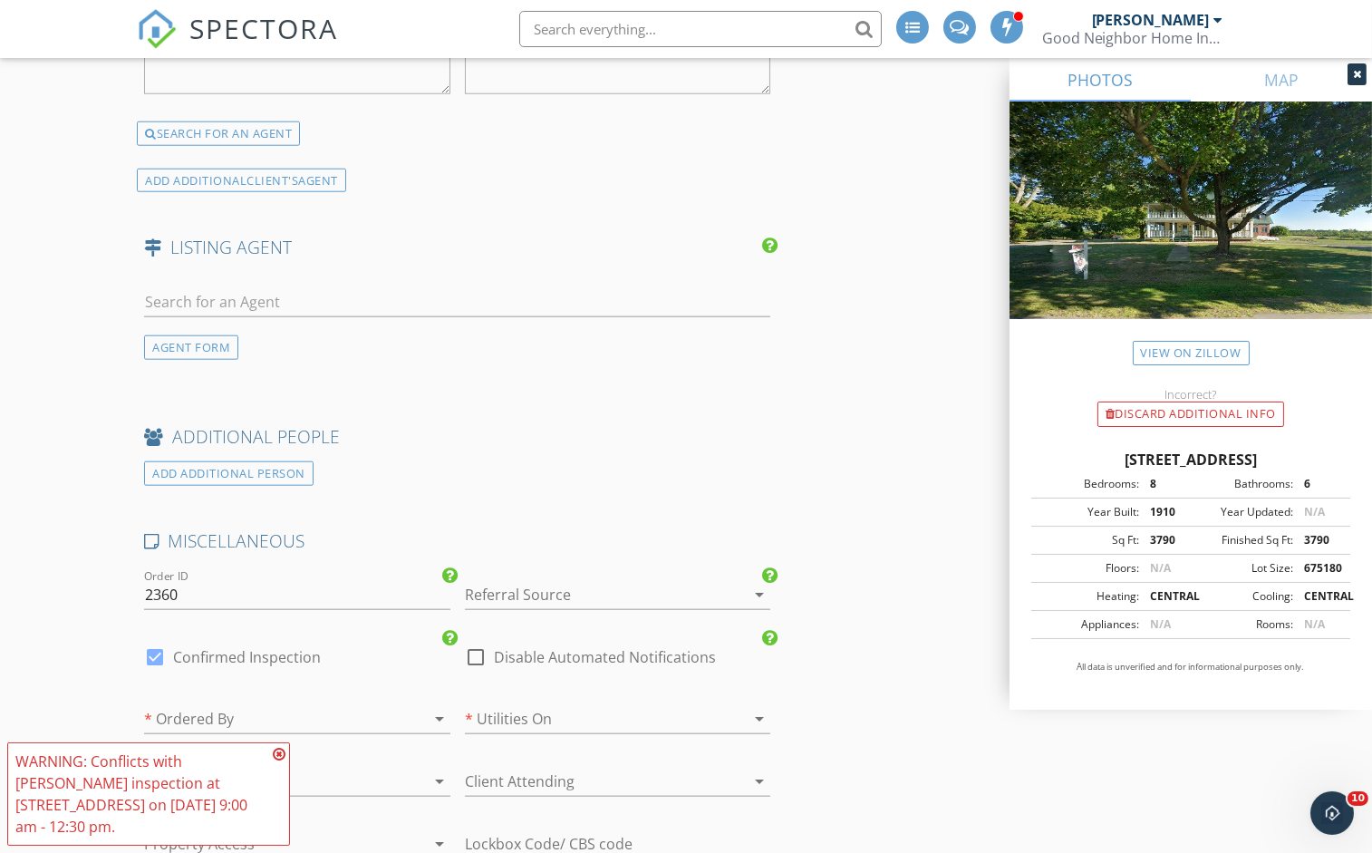
scroll to position [3253, 0]
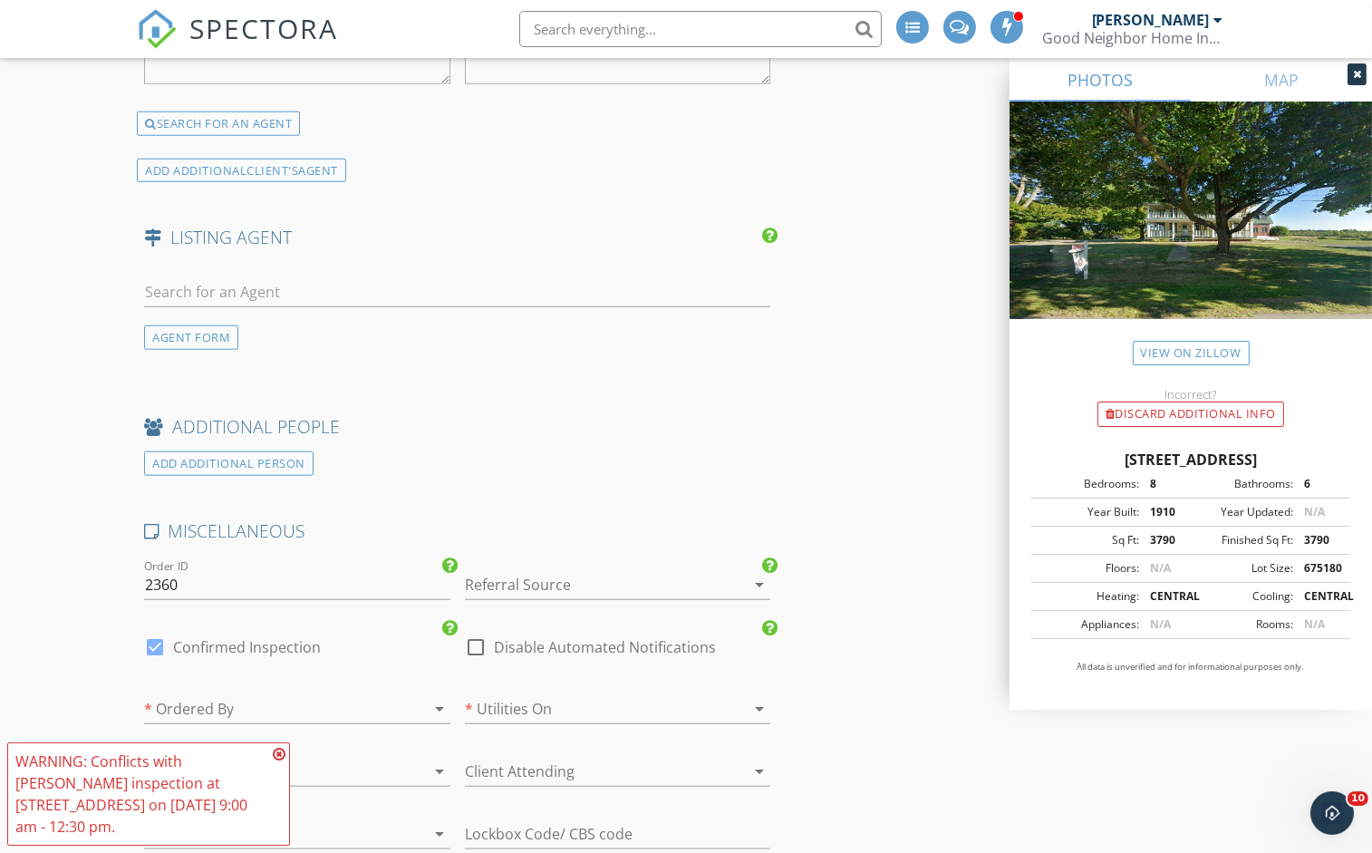
click at [563, 572] on div at bounding box center [592, 584] width 255 height 29
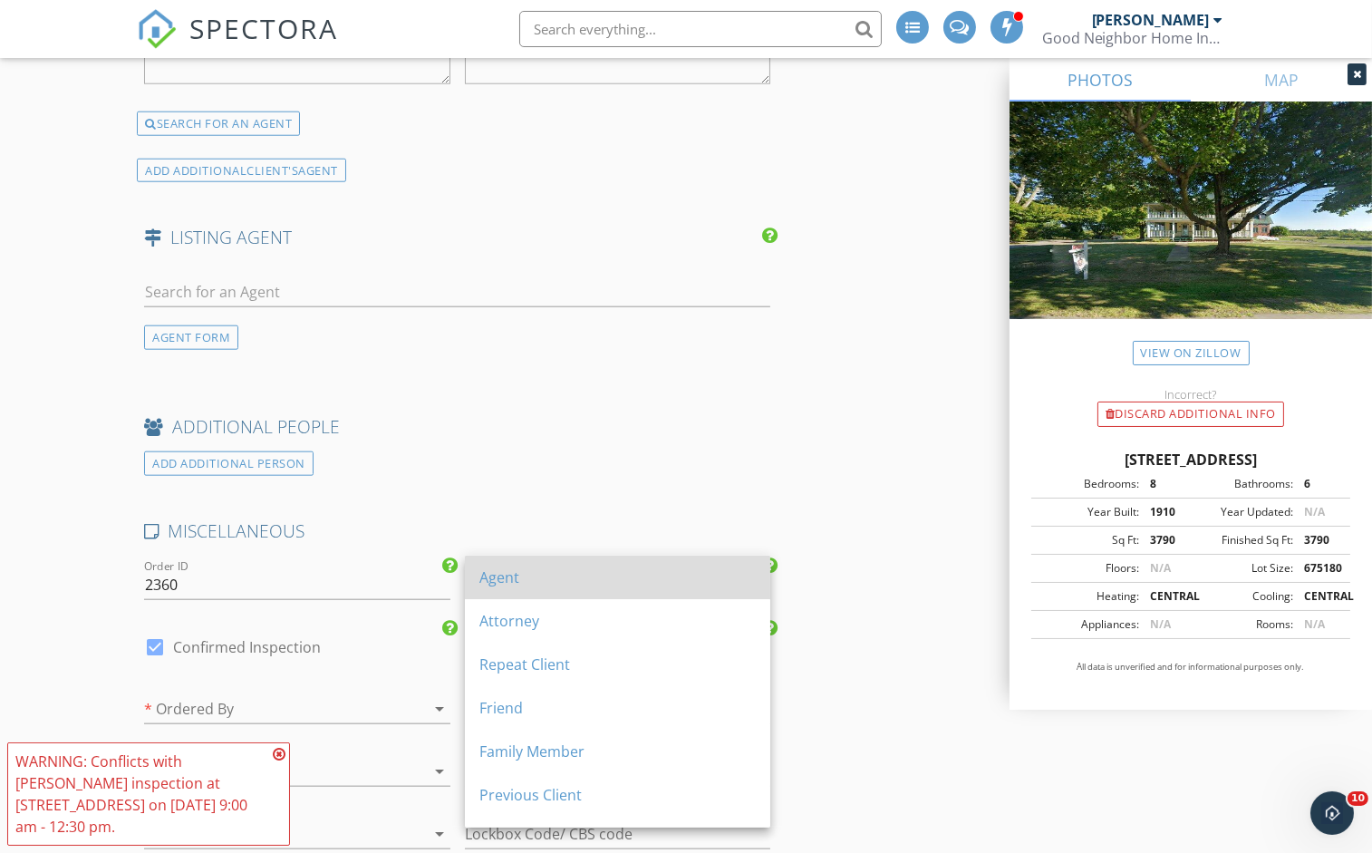
click at [493, 583] on div "Agent" at bounding box center [618, 578] width 276 height 22
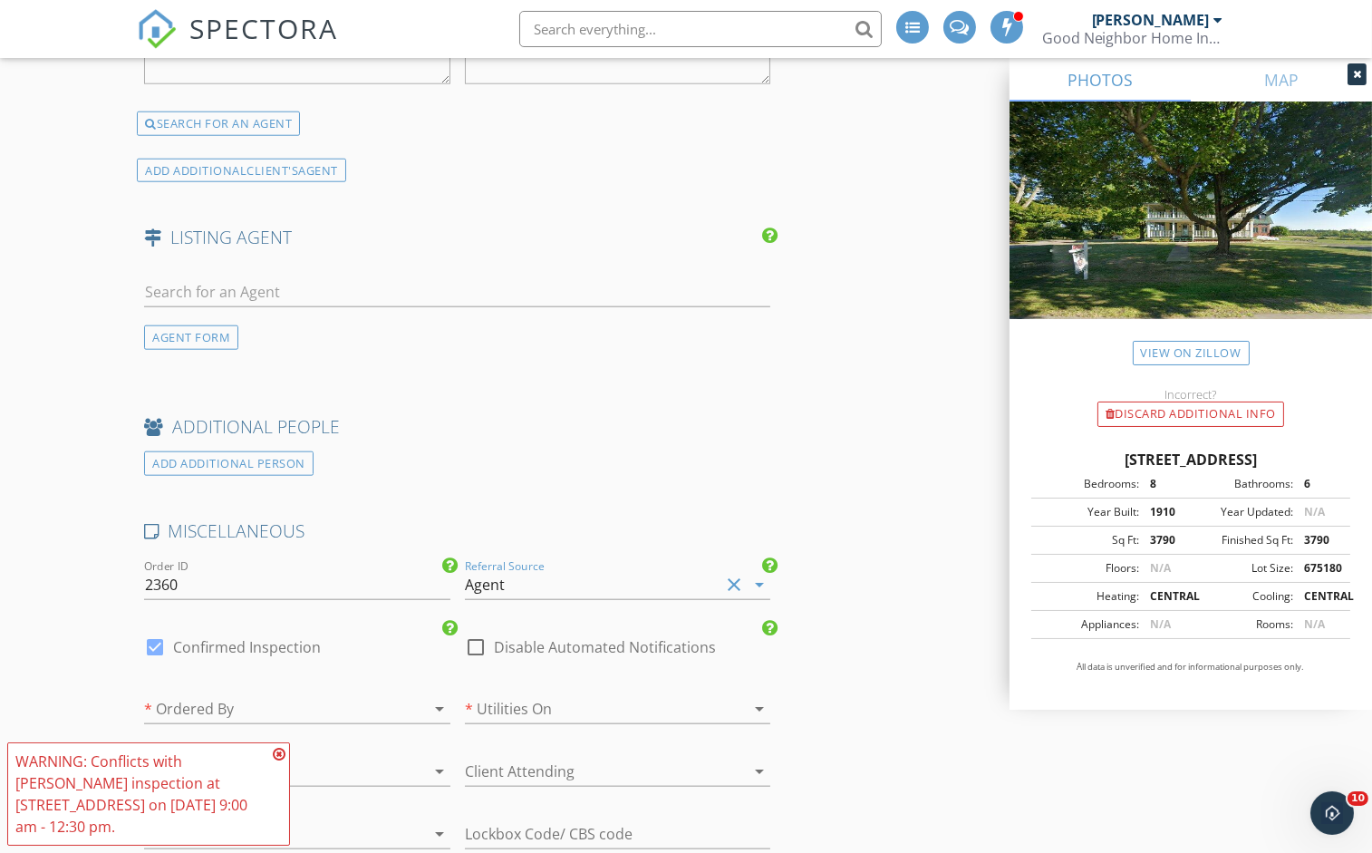
click at [153, 632] on div at bounding box center [155, 647] width 31 height 31
checkbox input "false"
checkbox input "true"
click at [242, 694] on div at bounding box center [271, 708] width 255 height 29
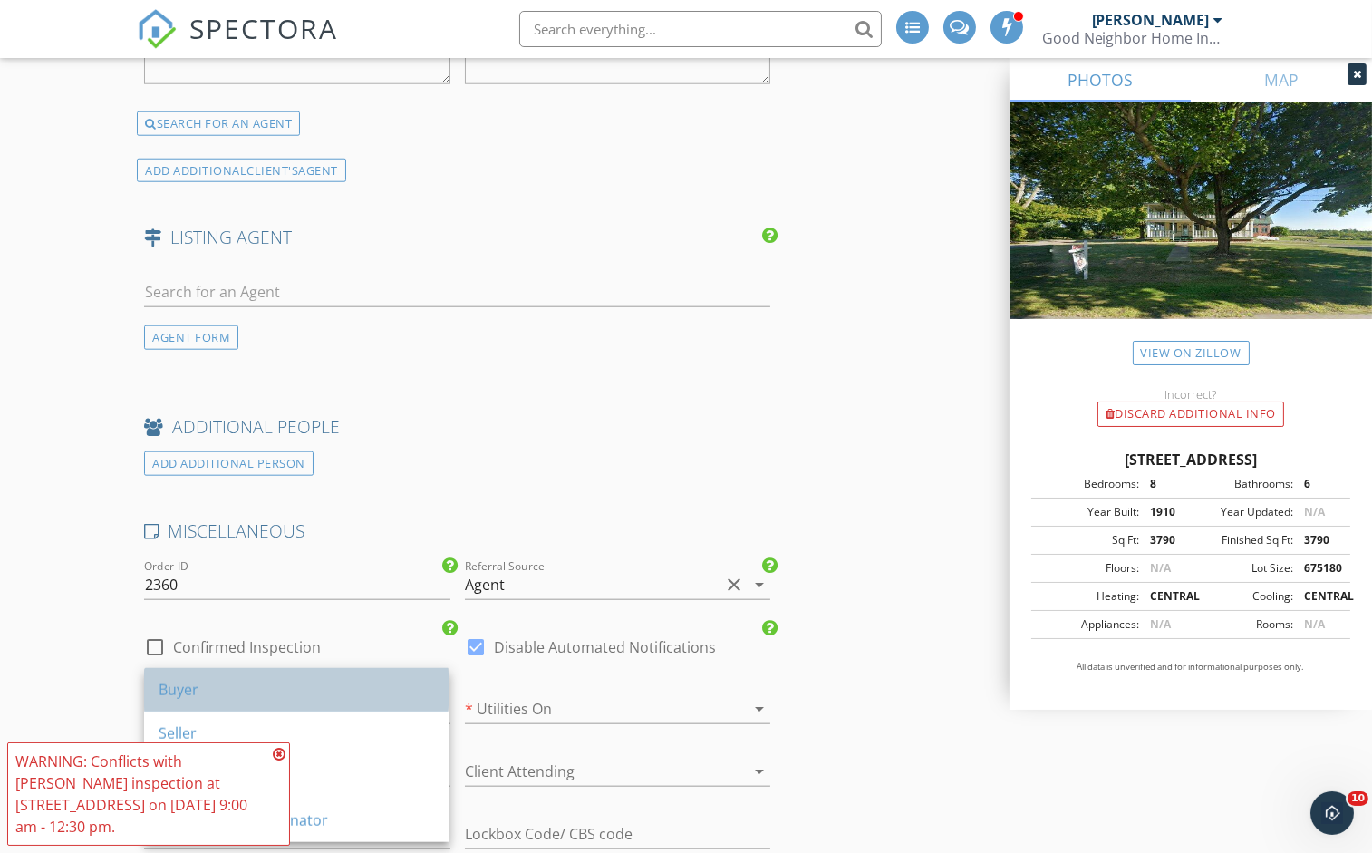
click at [213, 691] on div "Buyer" at bounding box center [297, 690] width 276 height 22
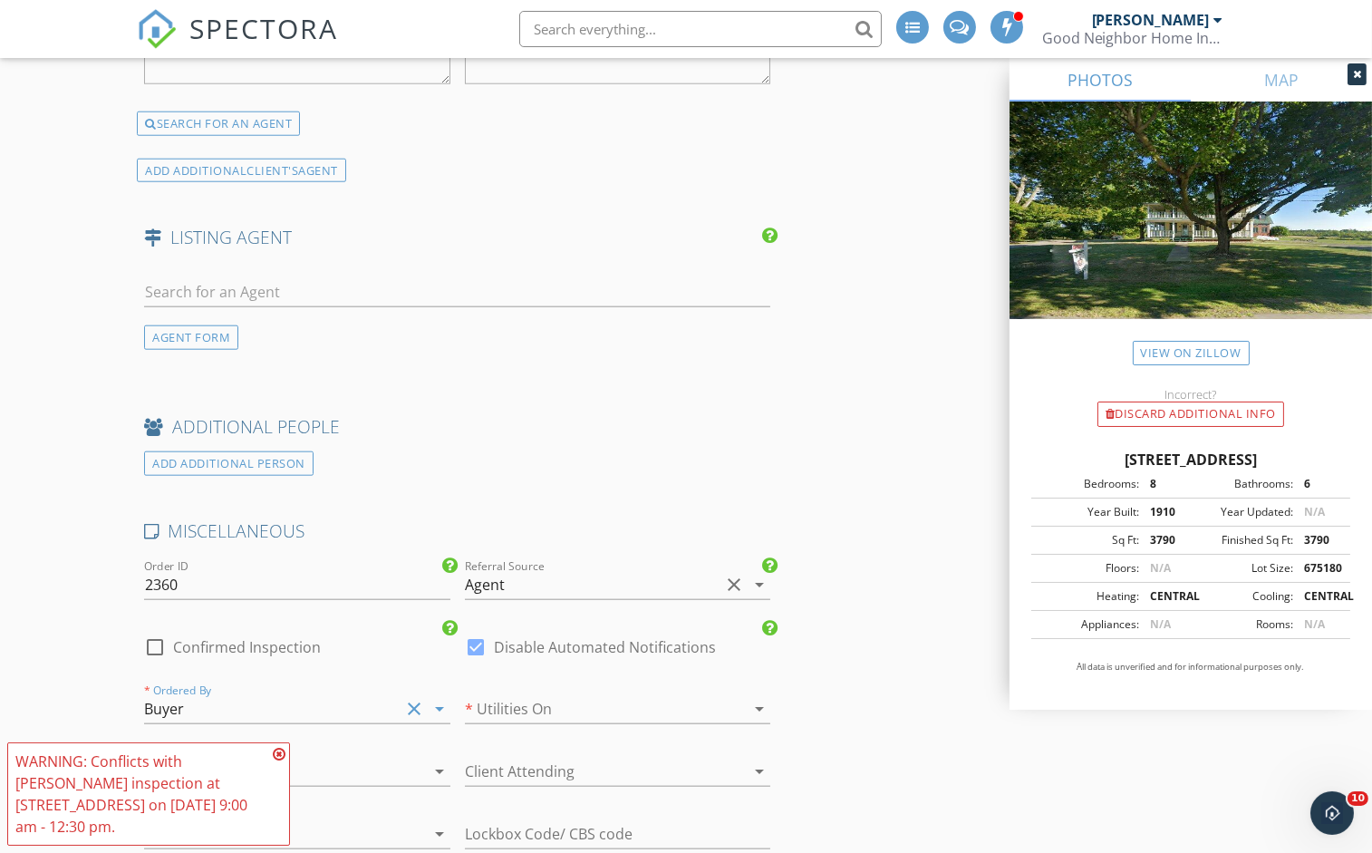
click at [571, 695] on div at bounding box center [592, 708] width 255 height 29
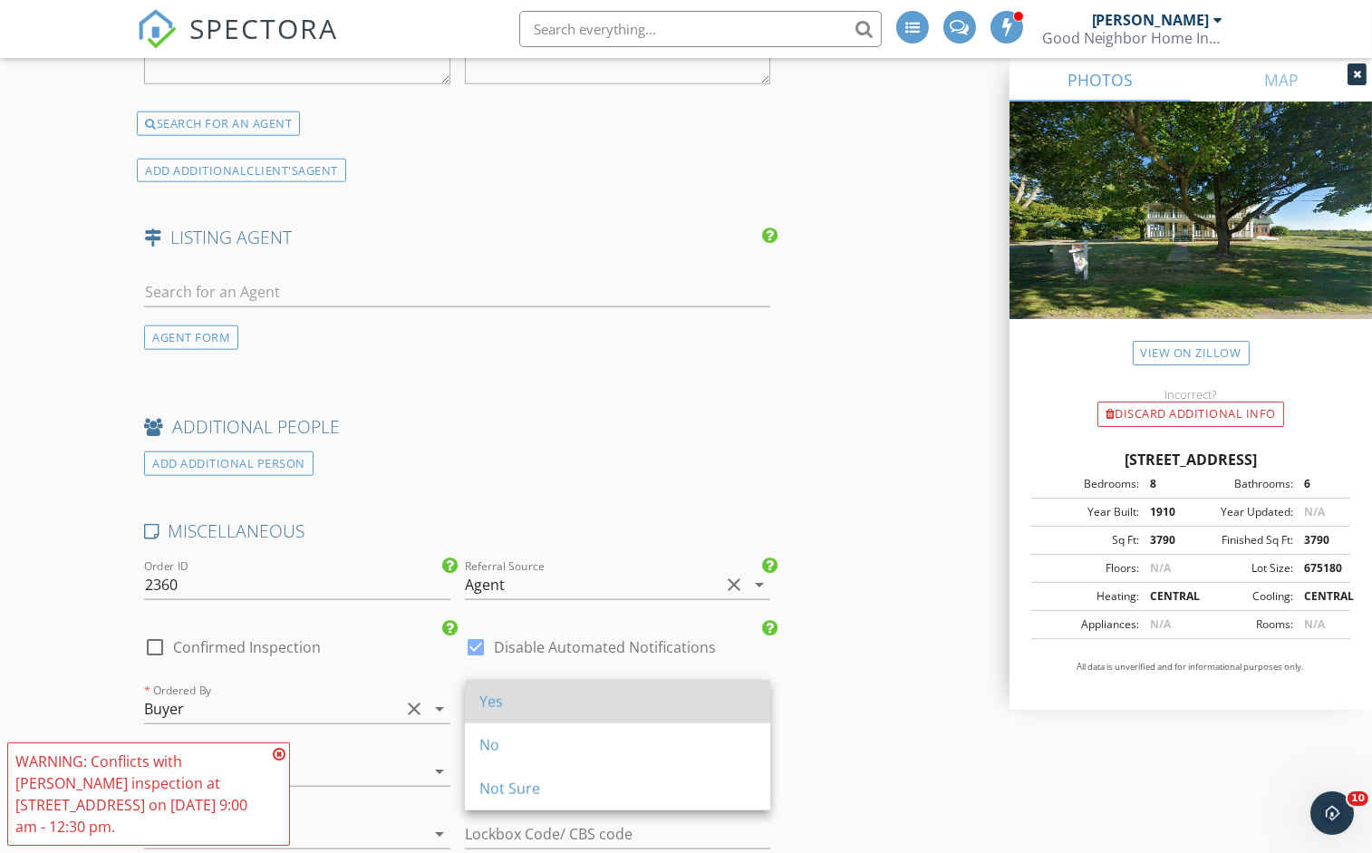
click at [515, 708] on div "Yes" at bounding box center [618, 702] width 276 height 22
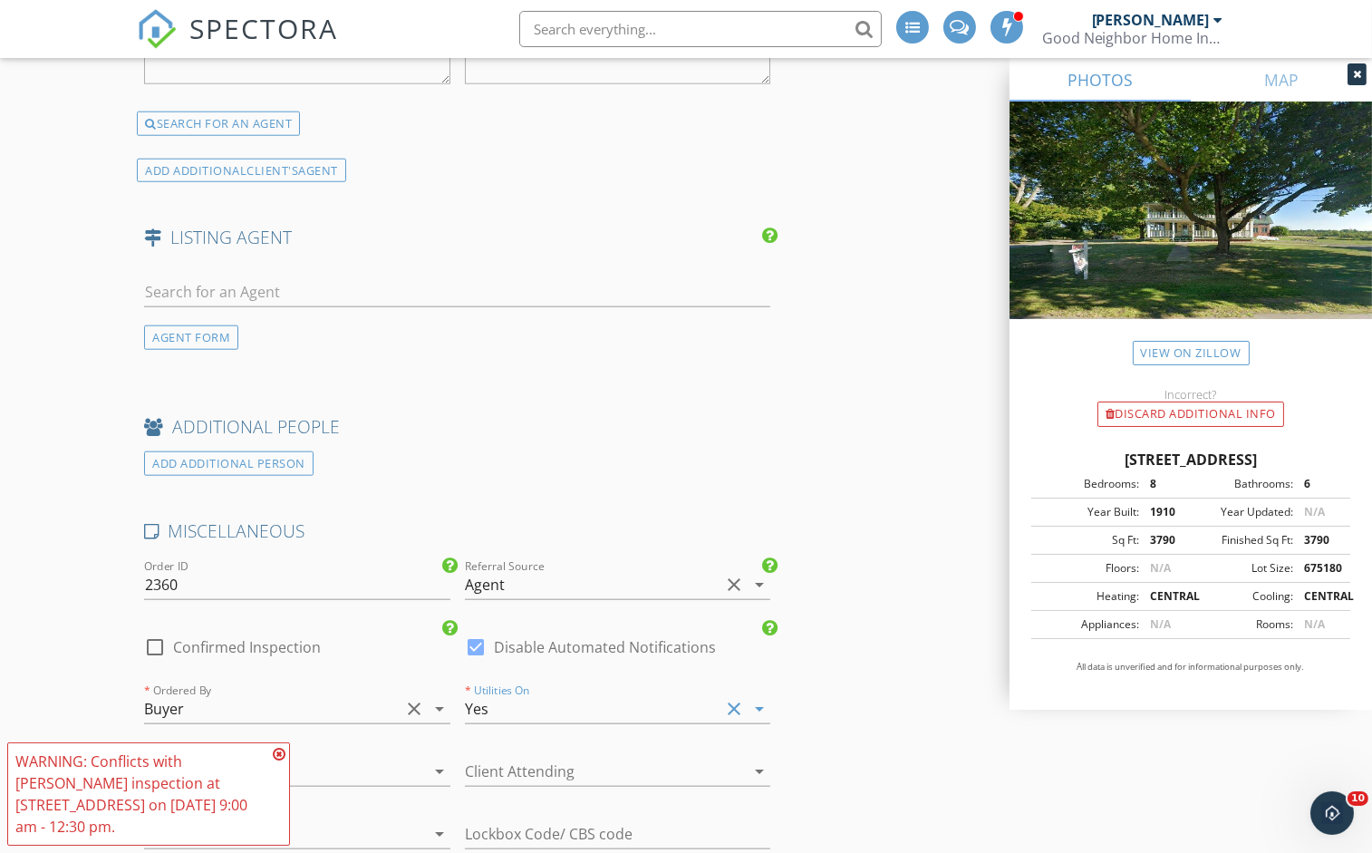
click at [420, 761] on div at bounding box center [414, 772] width 22 height 22
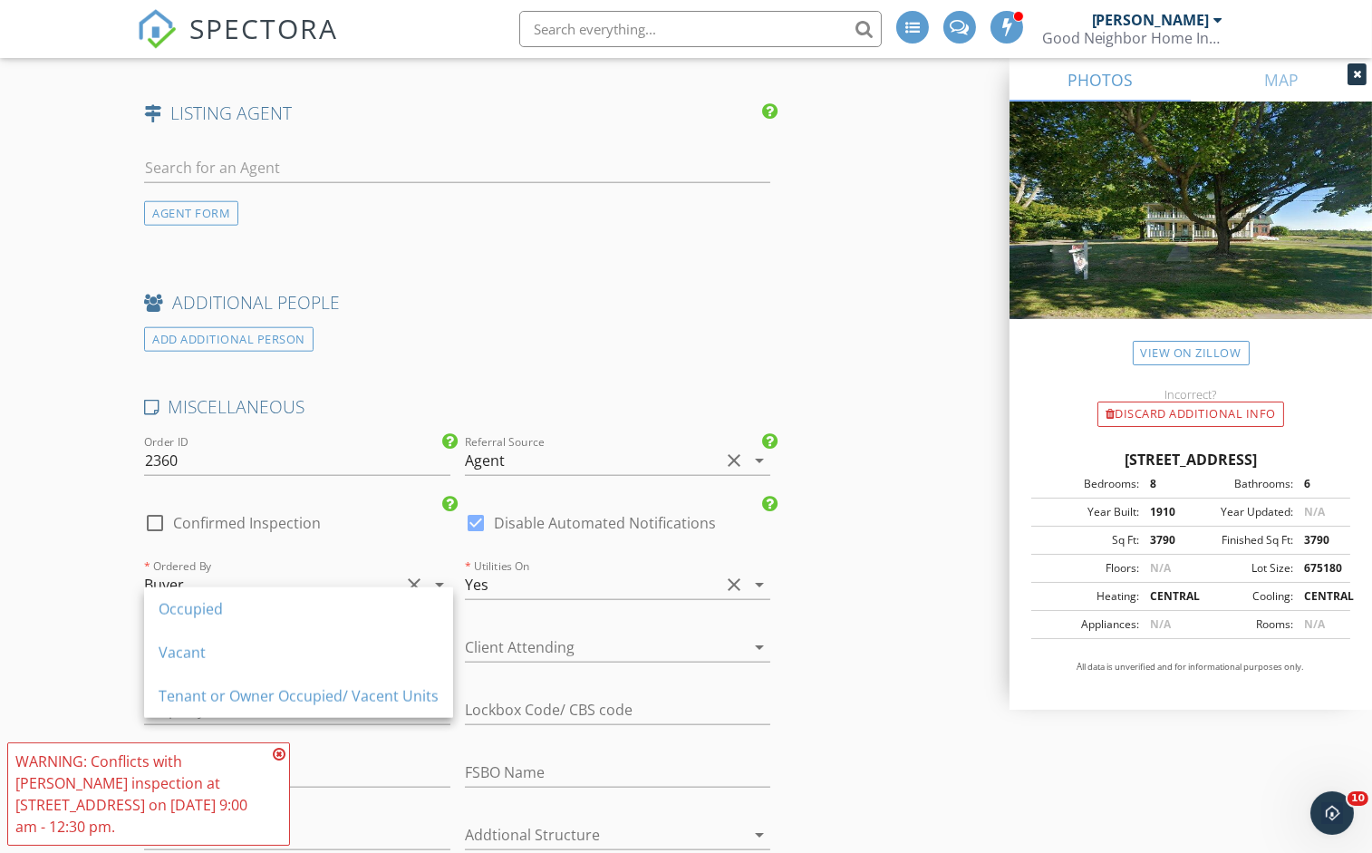
scroll to position [3382, 0]
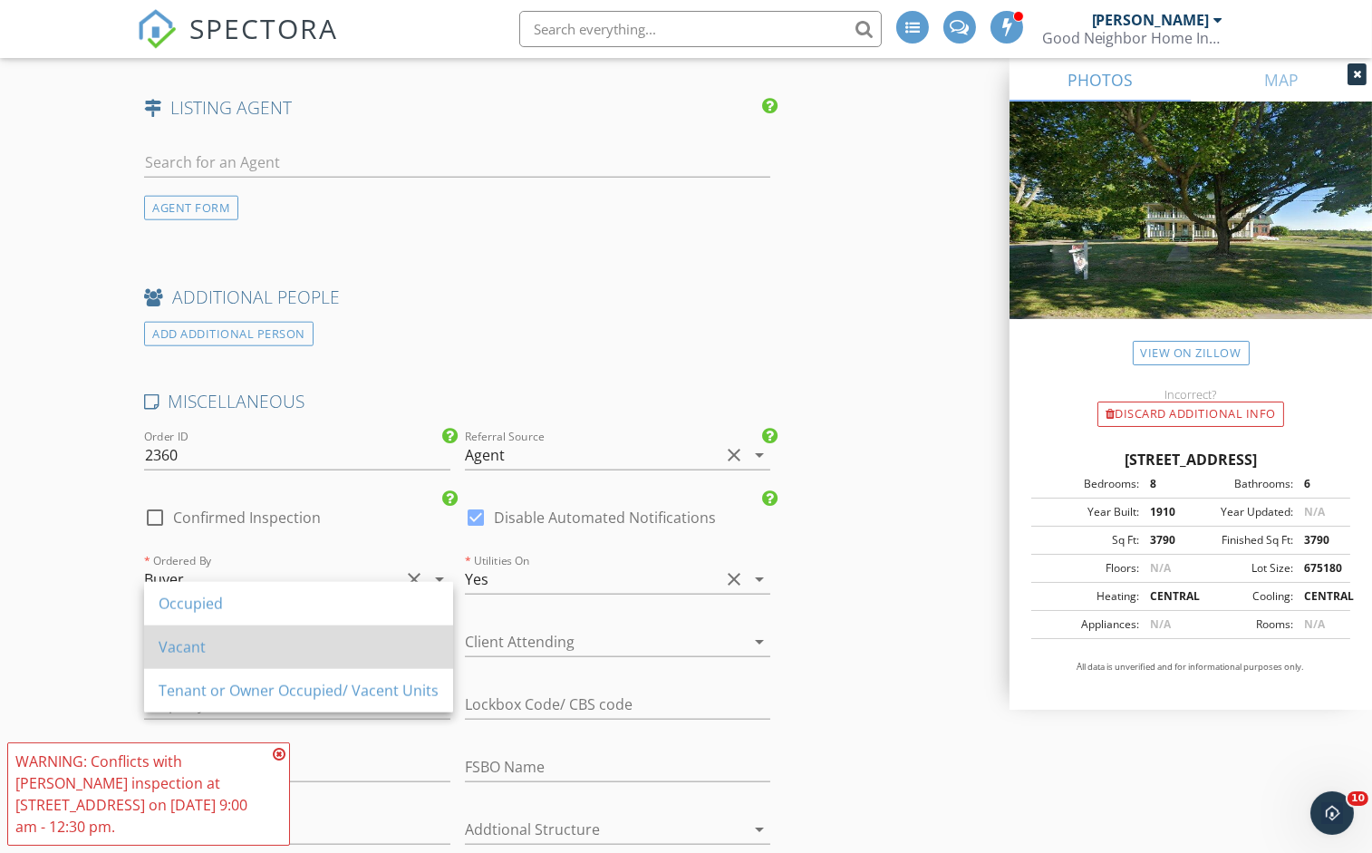
click at [218, 642] on div "Vacant" at bounding box center [299, 647] width 280 height 22
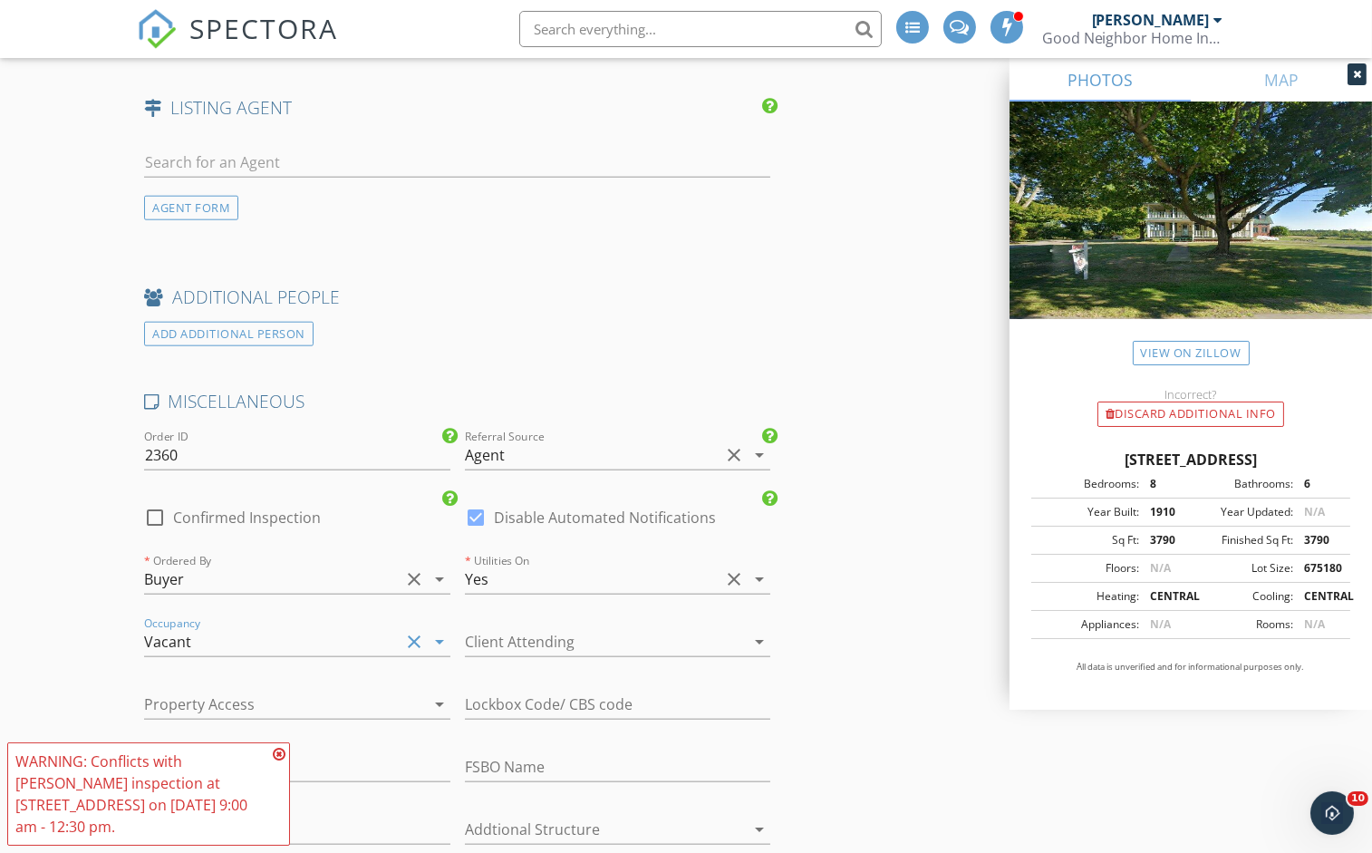
click at [535, 627] on div at bounding box center [592, 641] width 255 height 29
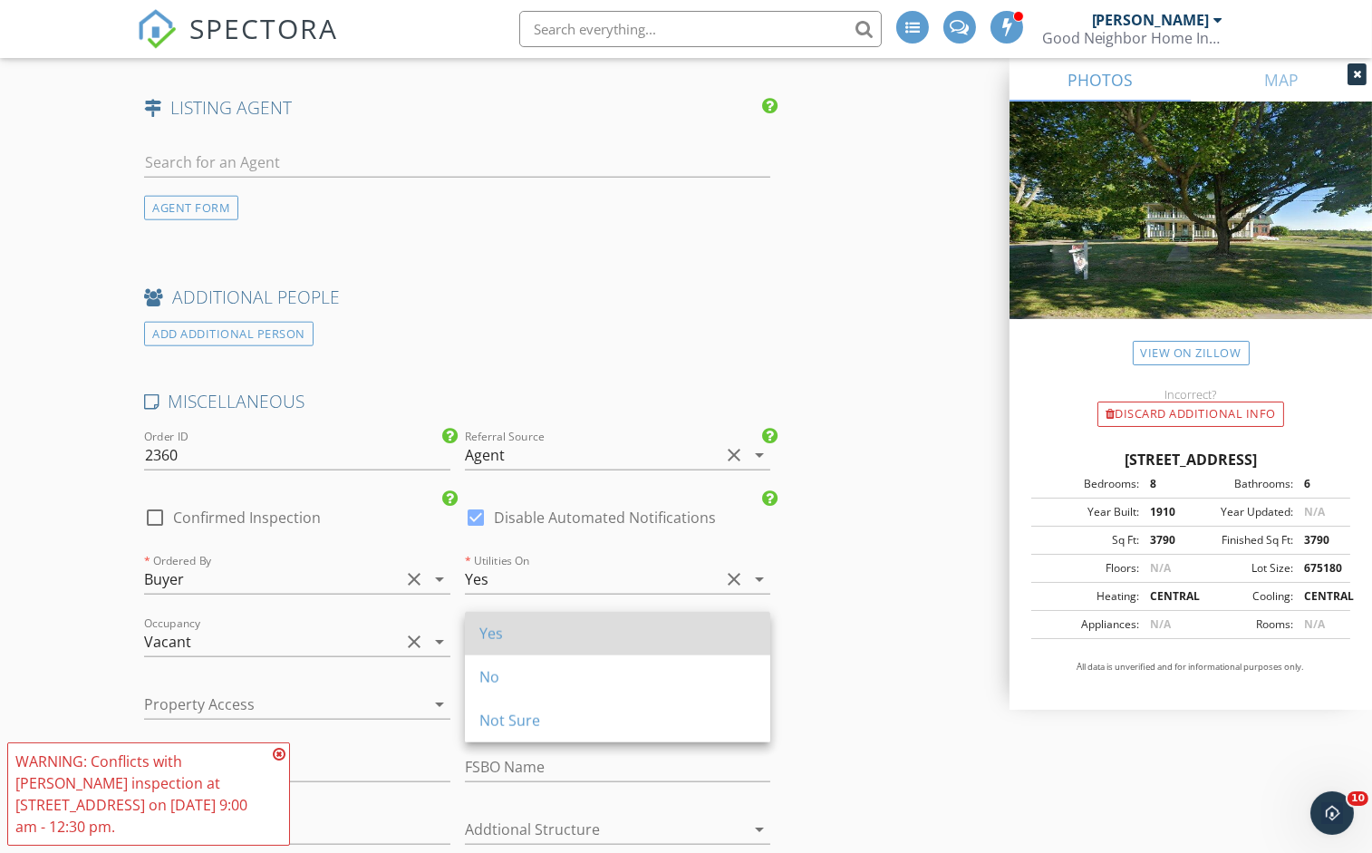
click at [499, 636] on div "Yes" at bounding box center [618, 634] width 276 height 22
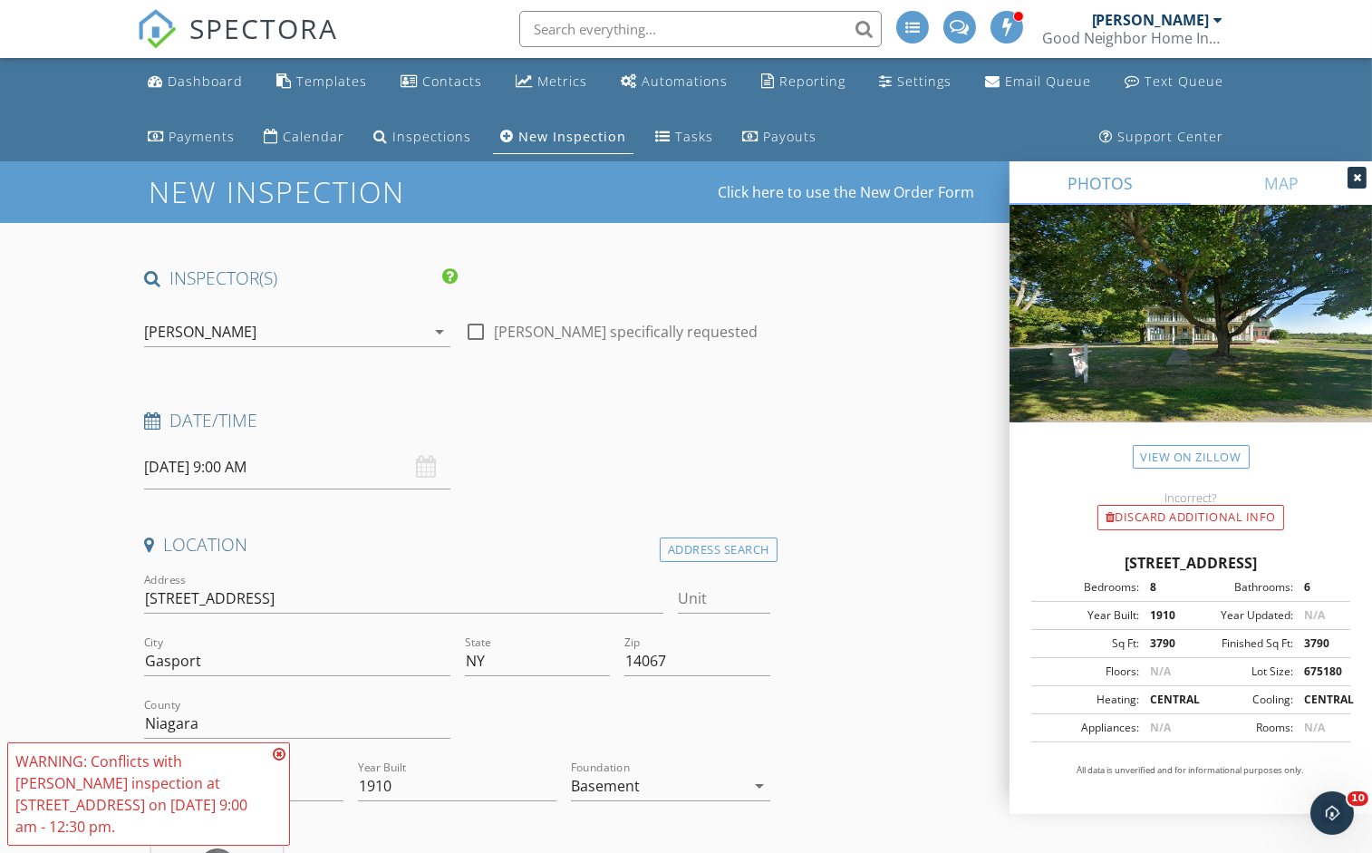
scroll to position [0, 0]
click at [252, 467] on input "09/30/2025 9:00 AM" at bounding box center [296, 467] width 305 height 44
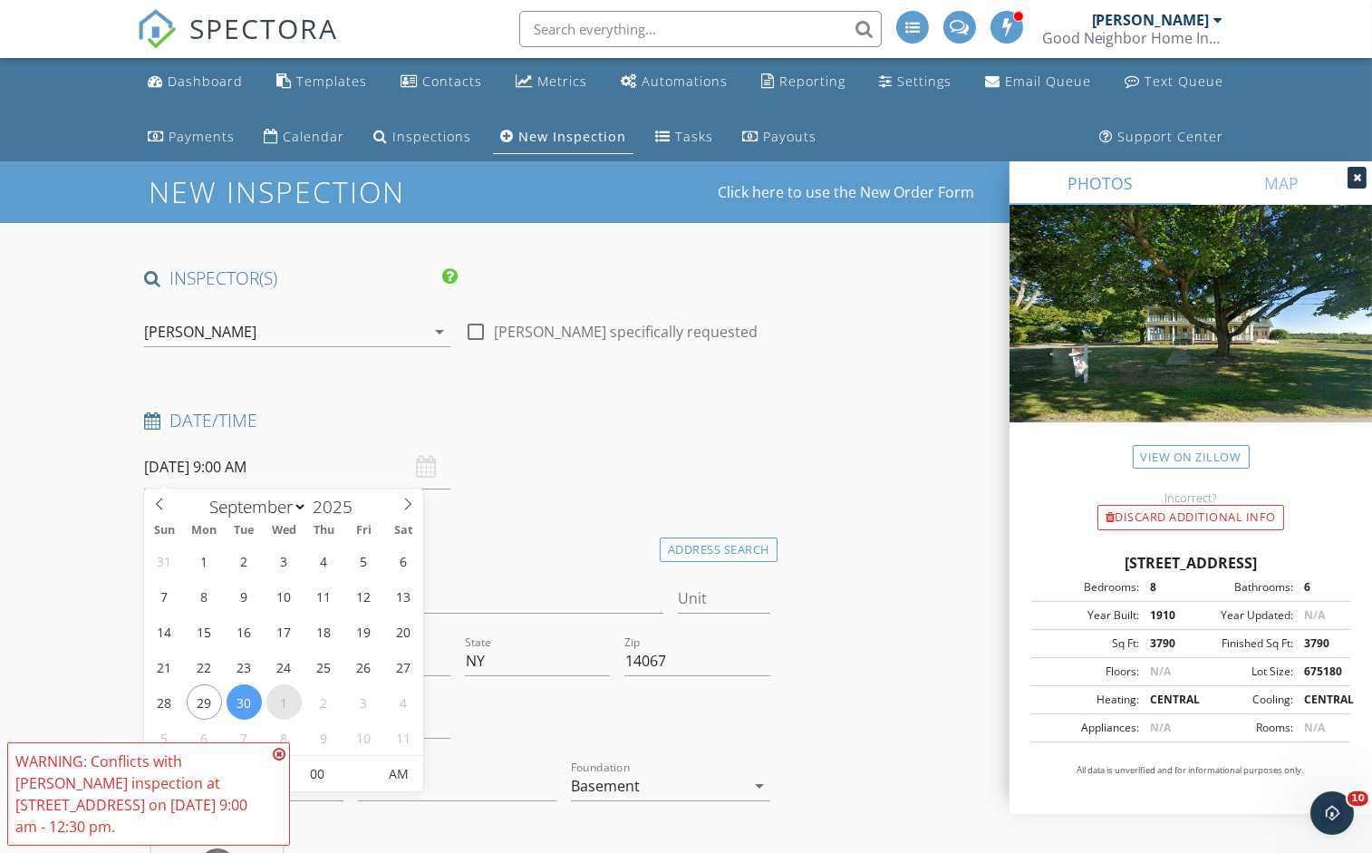
select select "9"
type input "10/01/2025 9:00 AM"
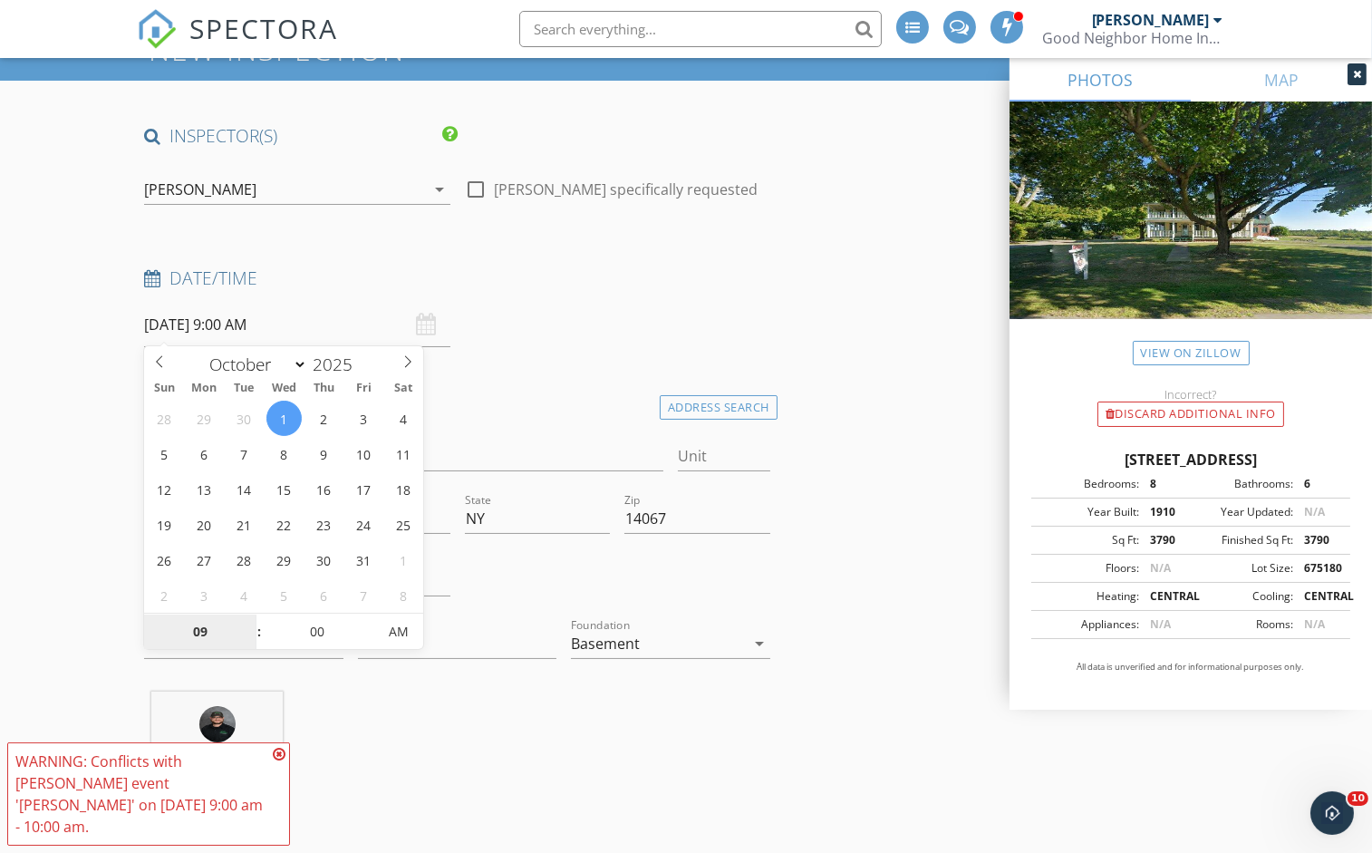
scroll to position [150, 0]
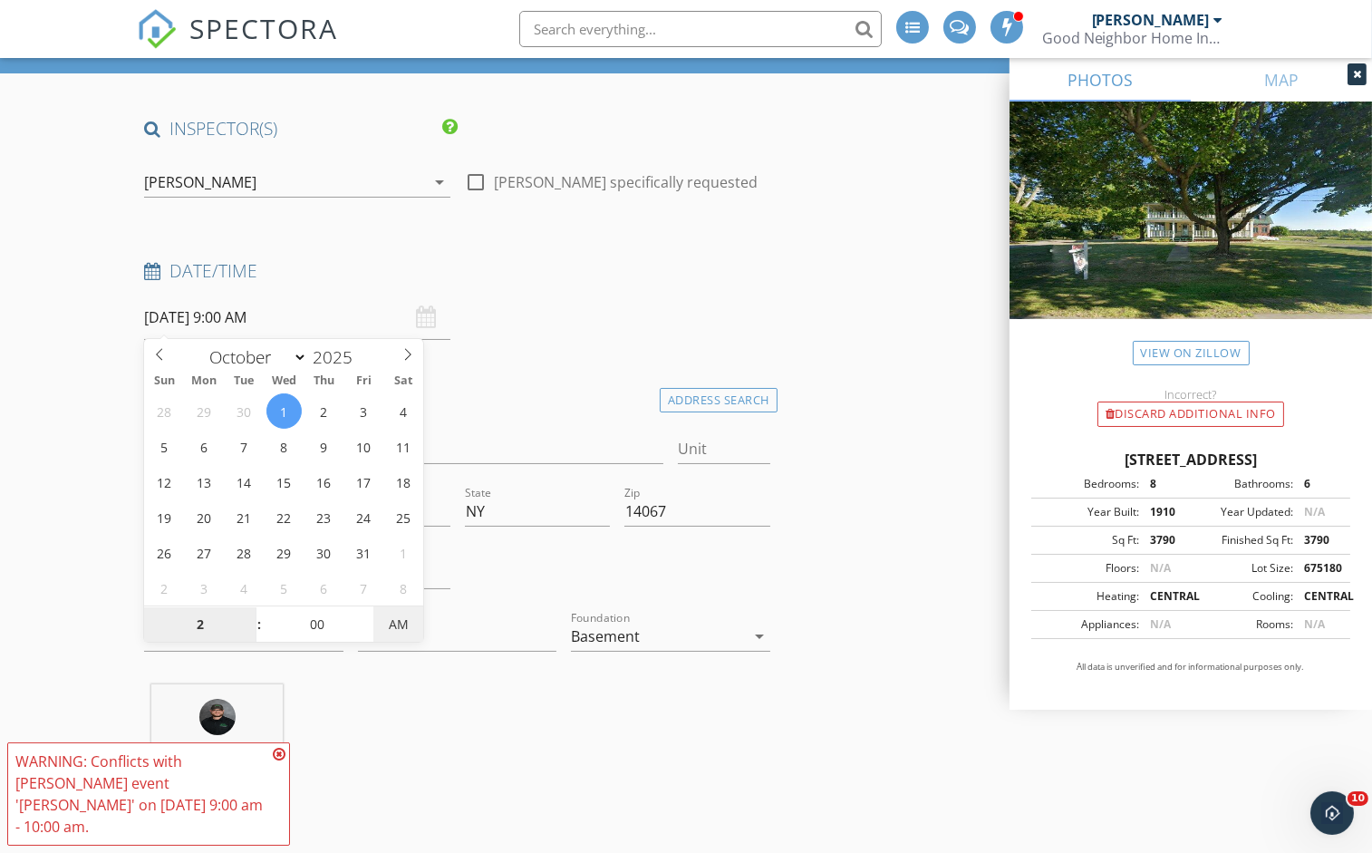
type input "02"
type input "10/01/2025 2:00 PM"
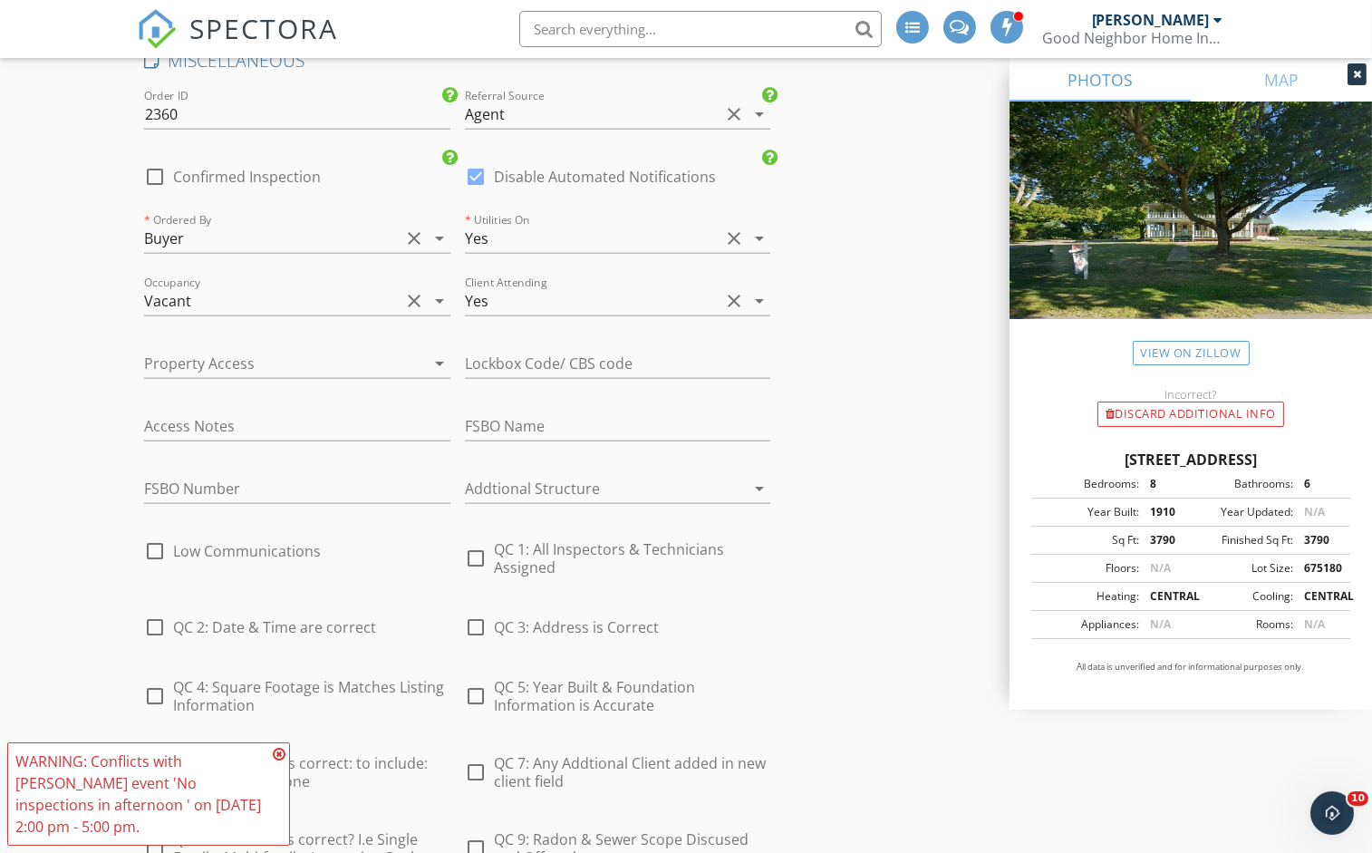
scroll to position [3744, 0]
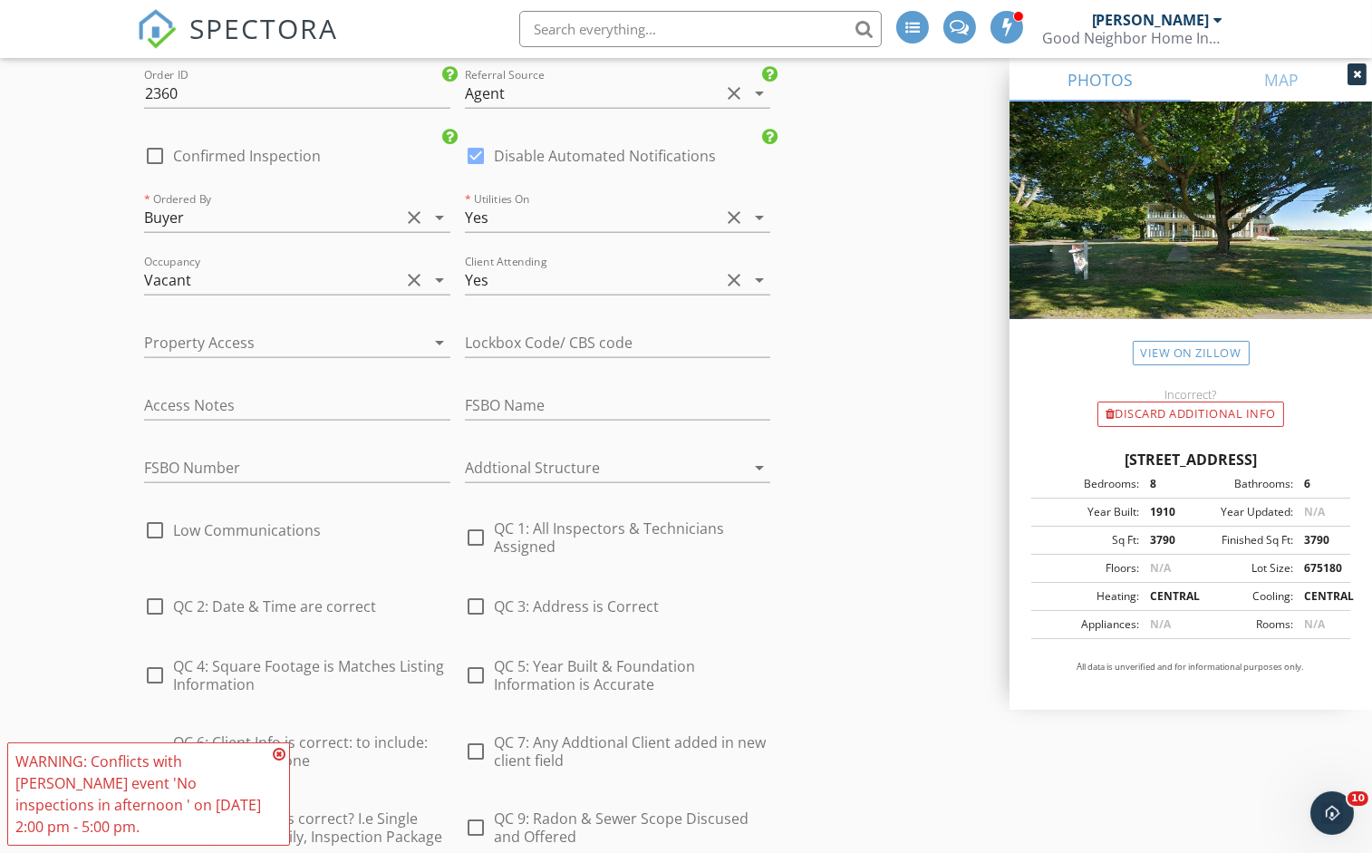
click at [484, 522] on div at bounding box center [476, 537] width 31 height 31
checkbox input "true"
click at [480, 594] on div at bounding box center [476, 606] width 31 height 31
checkbox input "true"
click at [164, 591] on div at bounding box center [155, 606] width 31 height 31
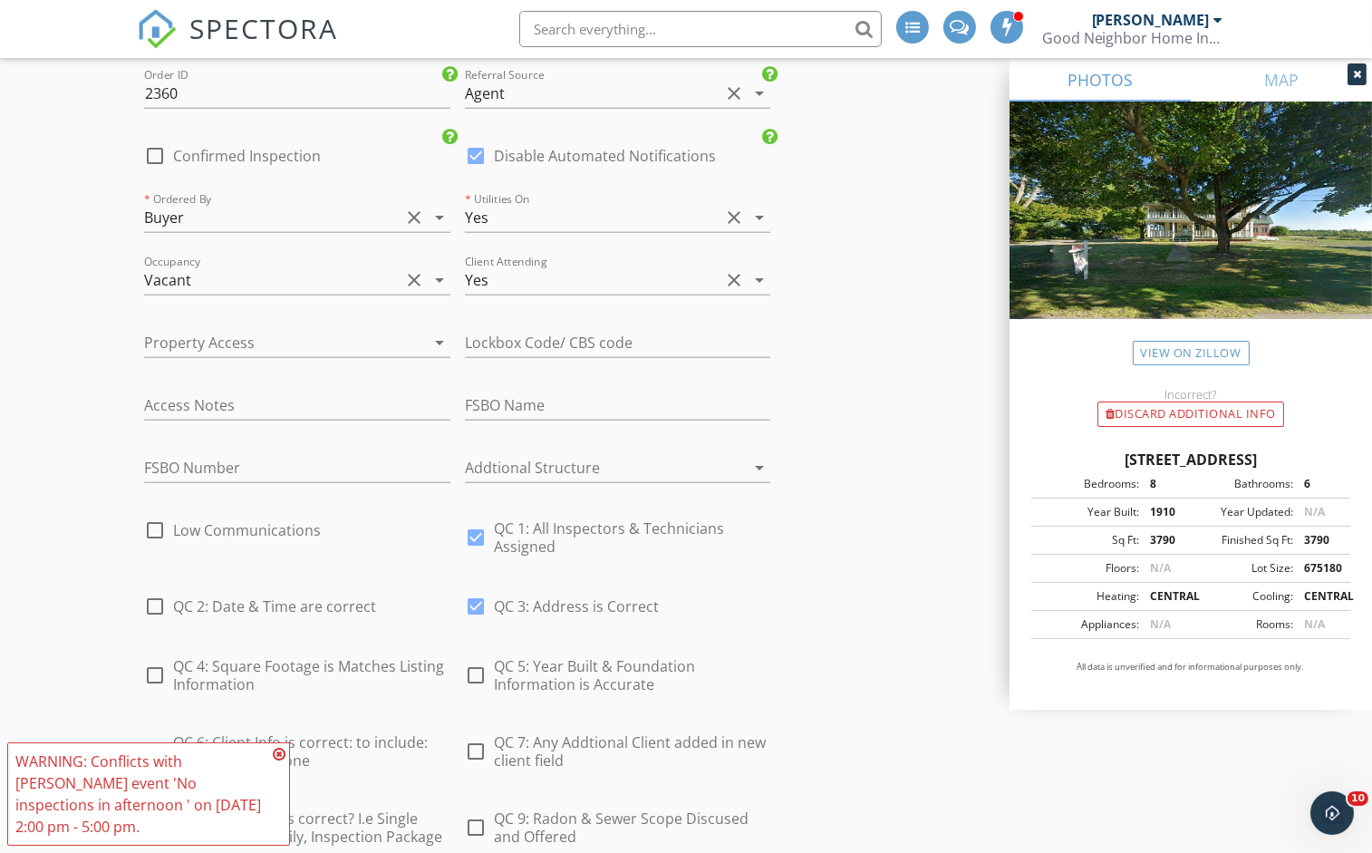
checkbox input "true"
click at [156, 660] on div at bounding box center [155, 675] width 31 height 31
checkbox input "true"
click at [487, 663] on div at bounding box center [476, 675] width 31 height 31
checkbox input "true"
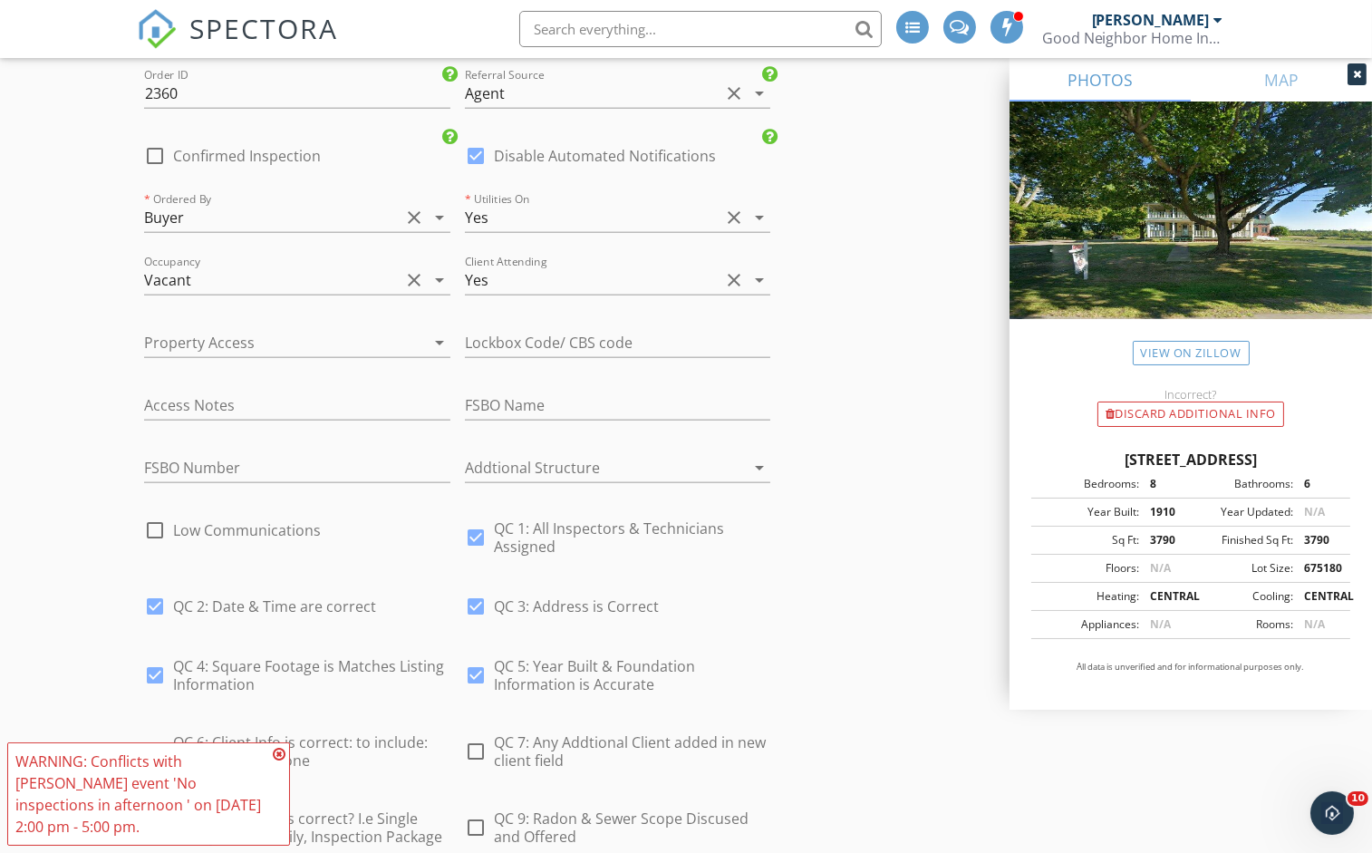
click at [464, 736] on div at bounding box center [476, 751] width 31 height 31
checkbox input "true"
click at [161, 736] on div at bounding box center [155, 751] width 31 height 31
checkbox input "true"
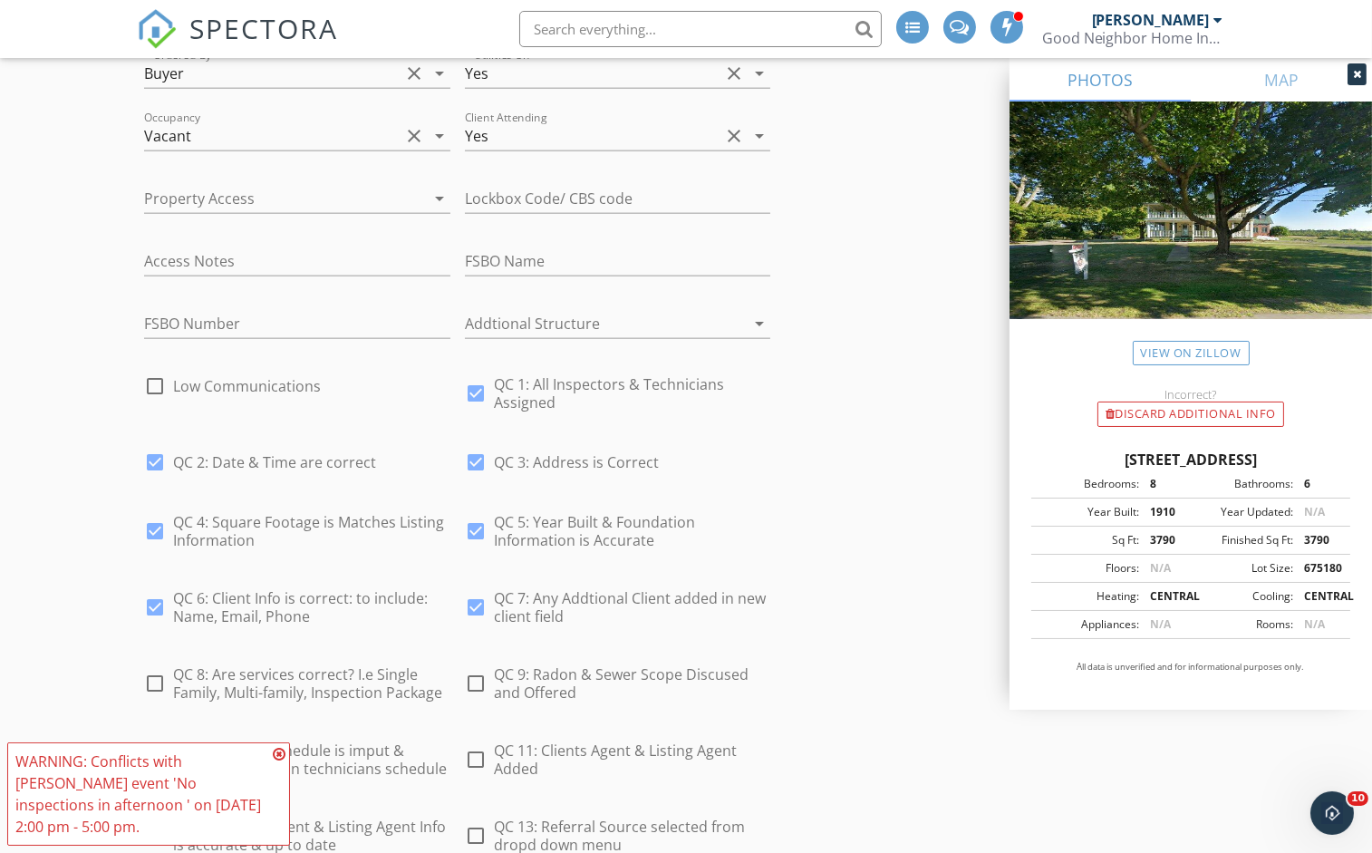
scroll to position [3893, 0]
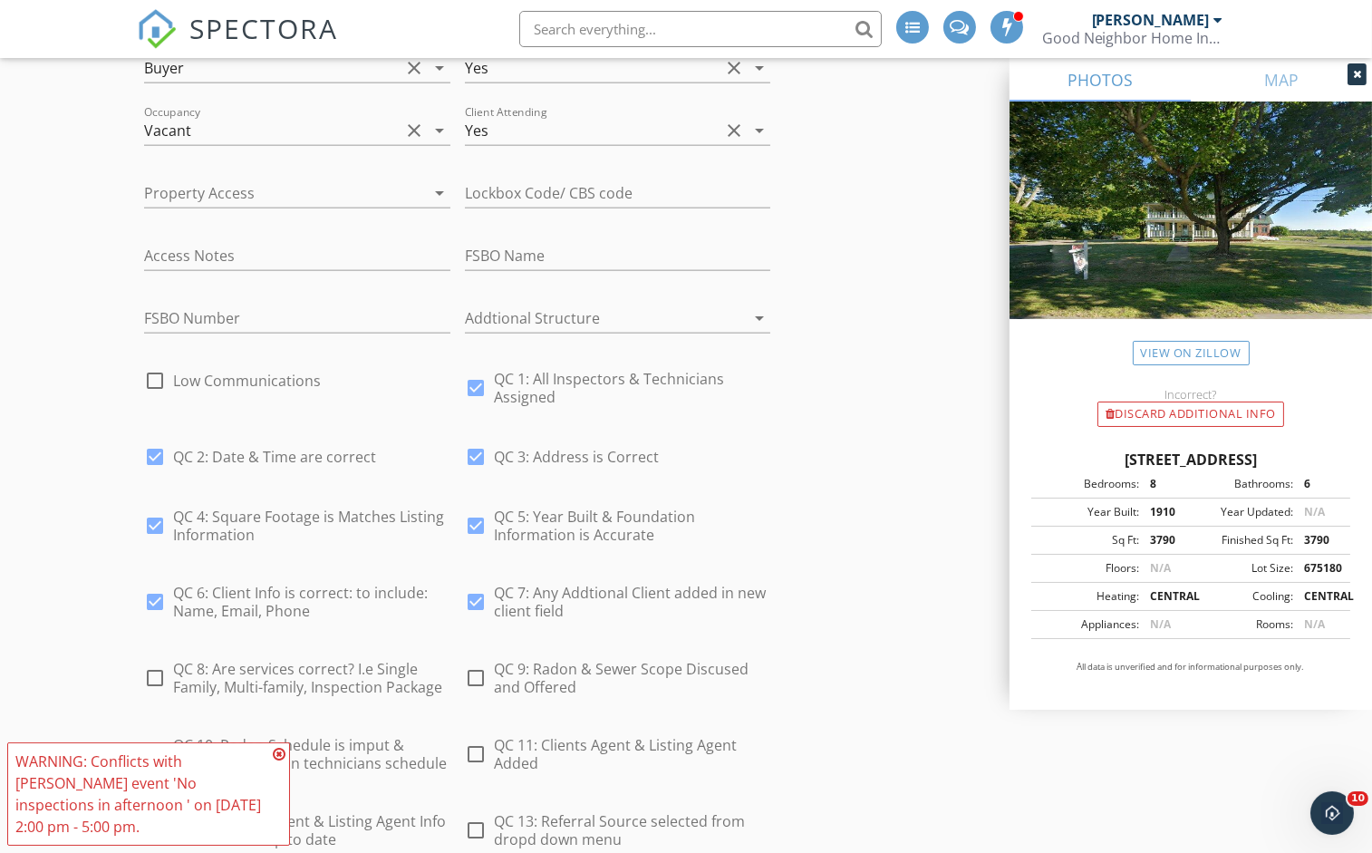
click at [152, 663] on div at bounding box center [155, 678] width 31 height 31
checkbox input "true"
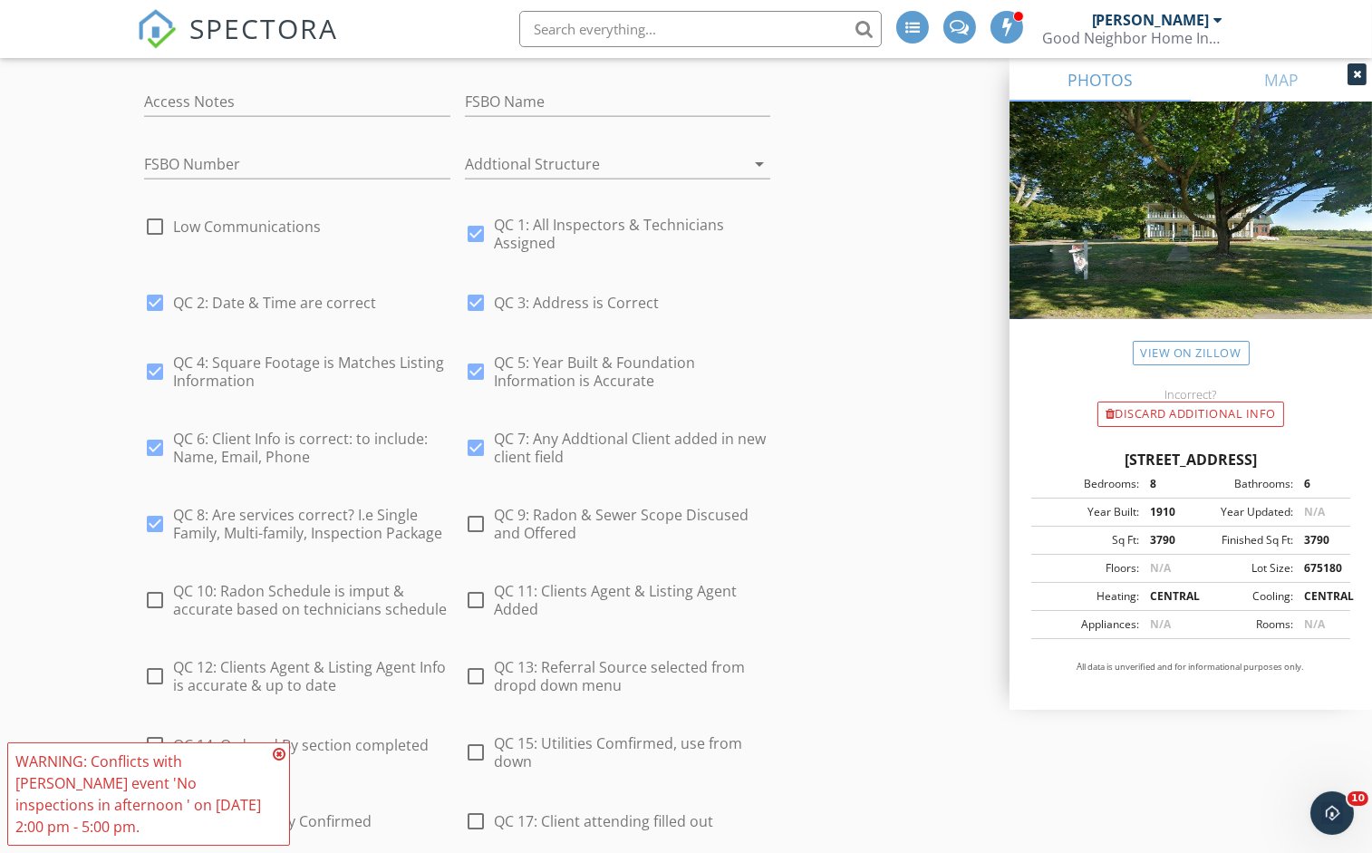
scroll to position [4057, 0]
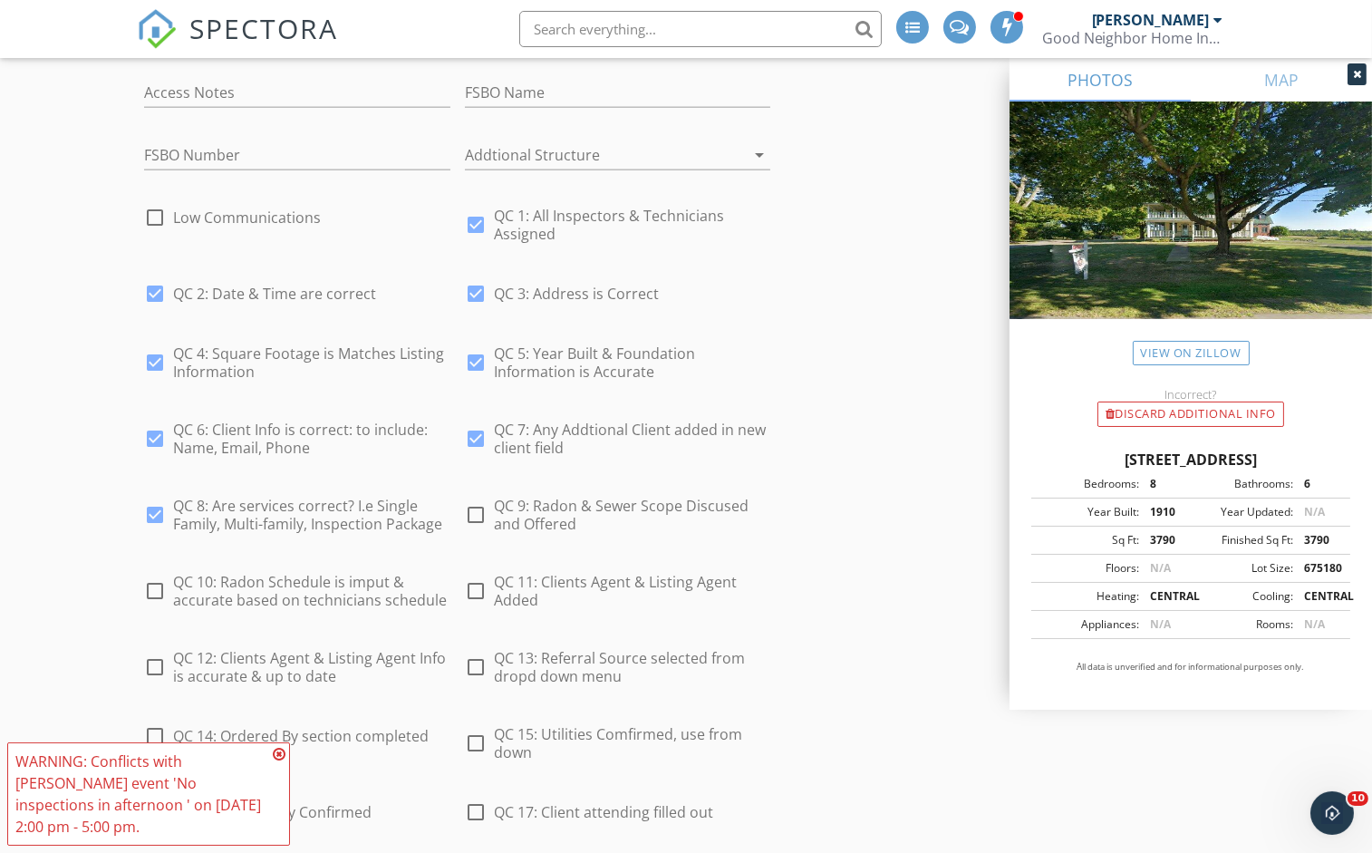
click at [491, 573] on div "check_box_outline_blank QC 11: Clients Agent & Listing Agent Added" at bounding box center [617, 591] width 305 height 36
click at [474, 576] on div at bounding box center [476, 591] width 31 height 31
checkbox input "true"
click at [474, 654] on div at bounding box center [476, 667] width 31 height 31
checkbox input "true"
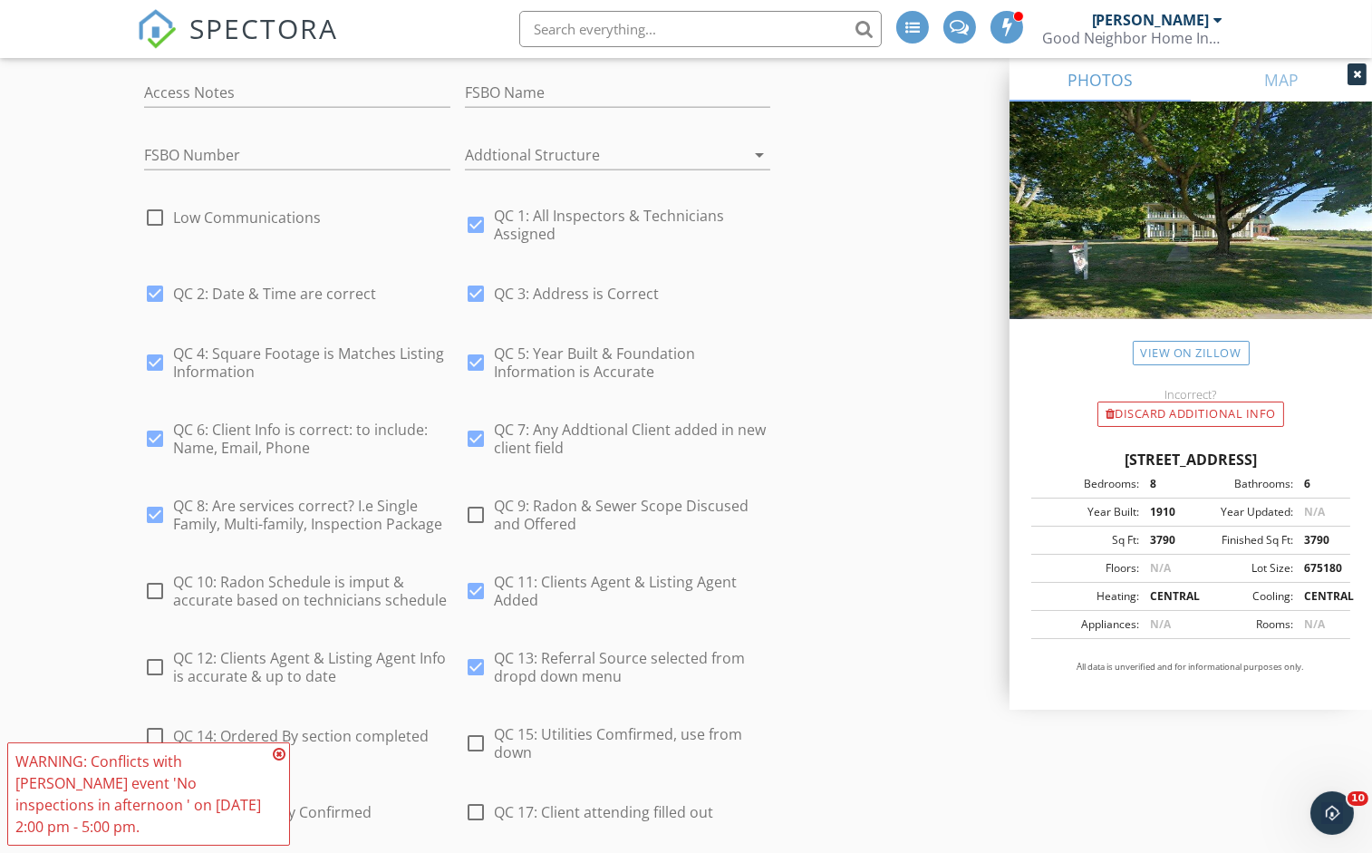
click at [147, 654] on div at bounding box center [155, 667] width 31 height 31
checkbox input "true"
click at [153, 732] on div at bounding box center [155, 736] width 31 height 31
checkbox input "true"
click at [476, 729] on div at bounding box center [476, 743] width 31 height 31
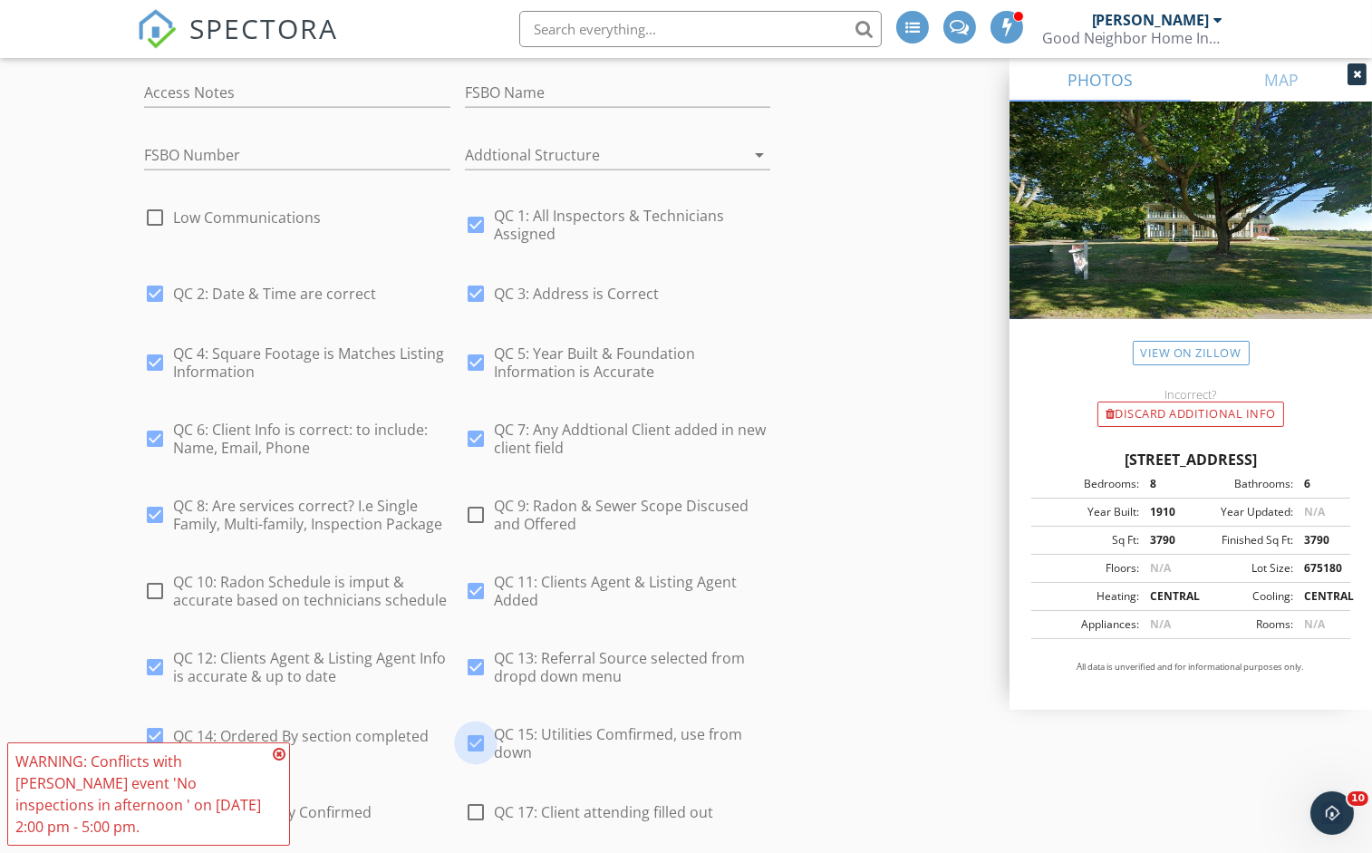
checkbox input "true"
click at [476, 797] on div at bounding box center [476, 812] width 31 height 31
checkbox input "true"
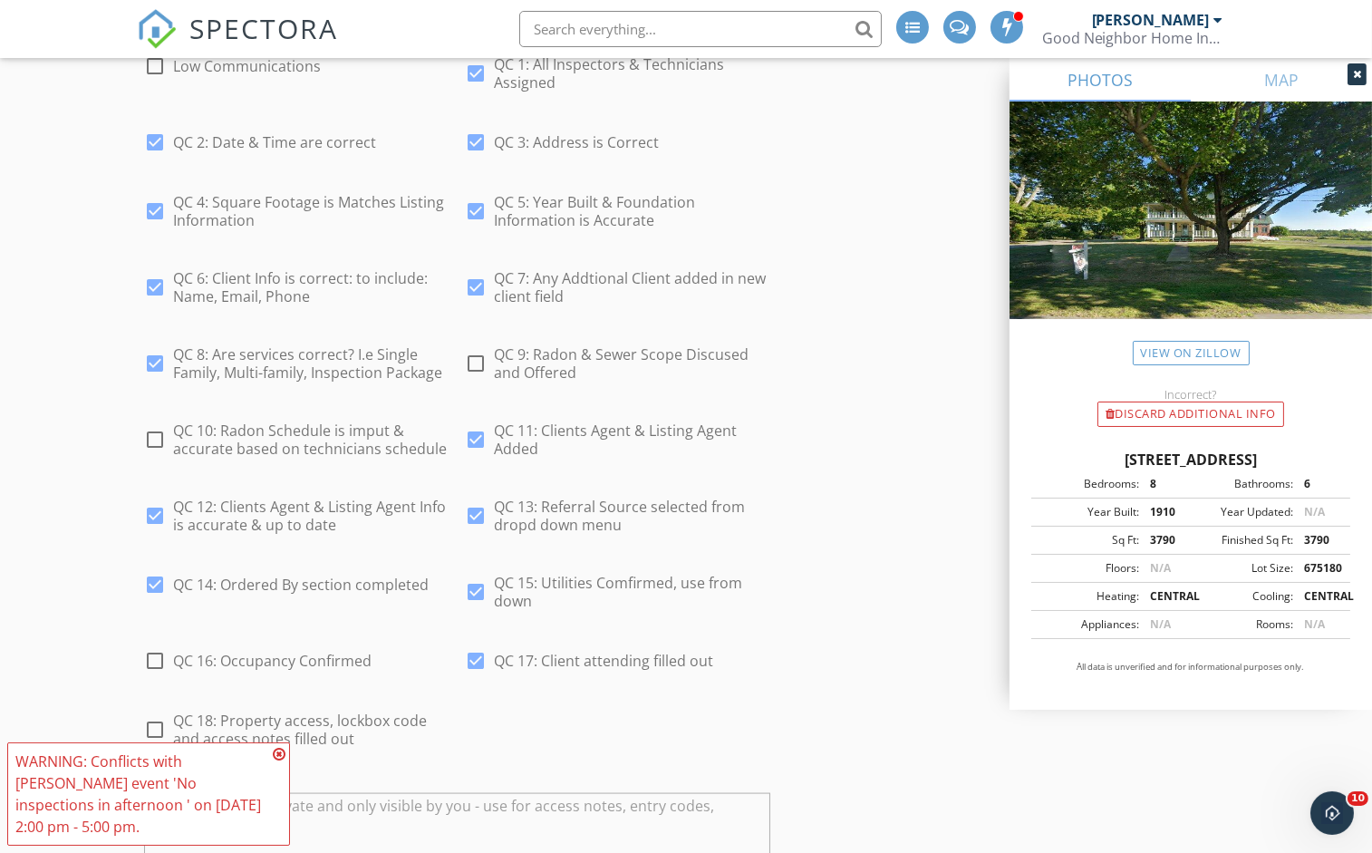
scroll to position [4282, 0]
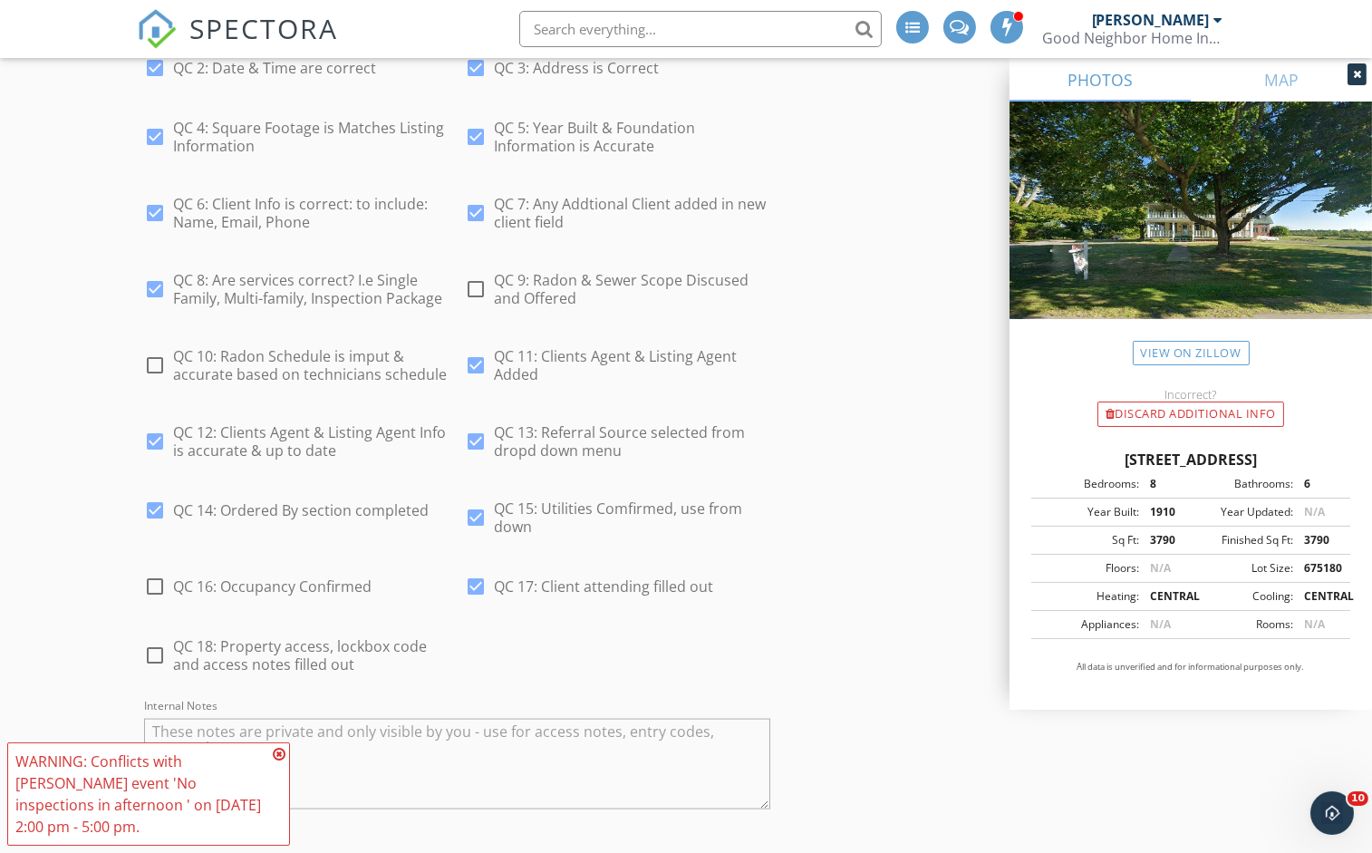
click at [170, 571] on div at bounding box center [155, 586] width 31 height 31
checkbox input "true"
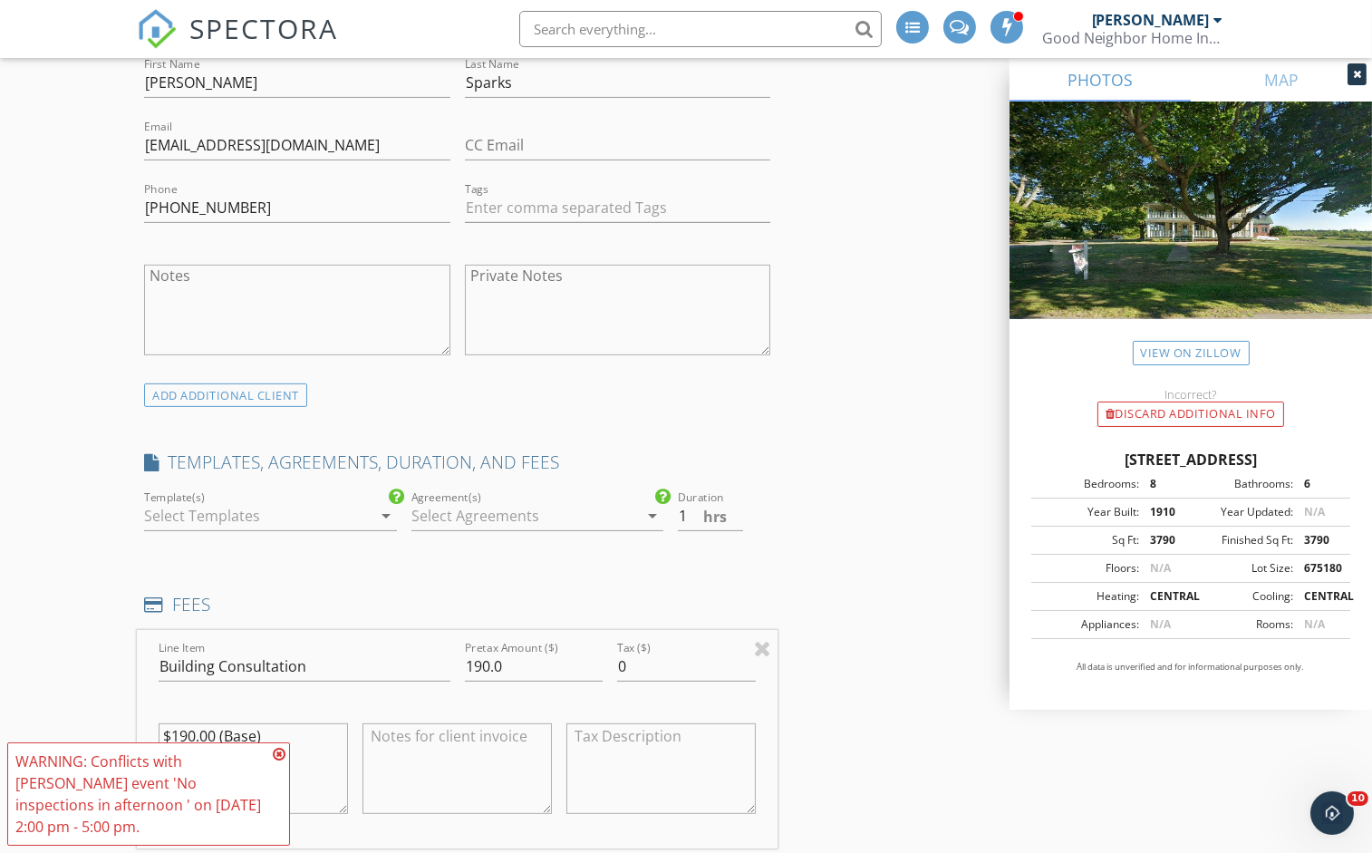
scroll to position [1077, 0]
click at [319, 500] on div at bounding box center [257, 511] width 227 height 29
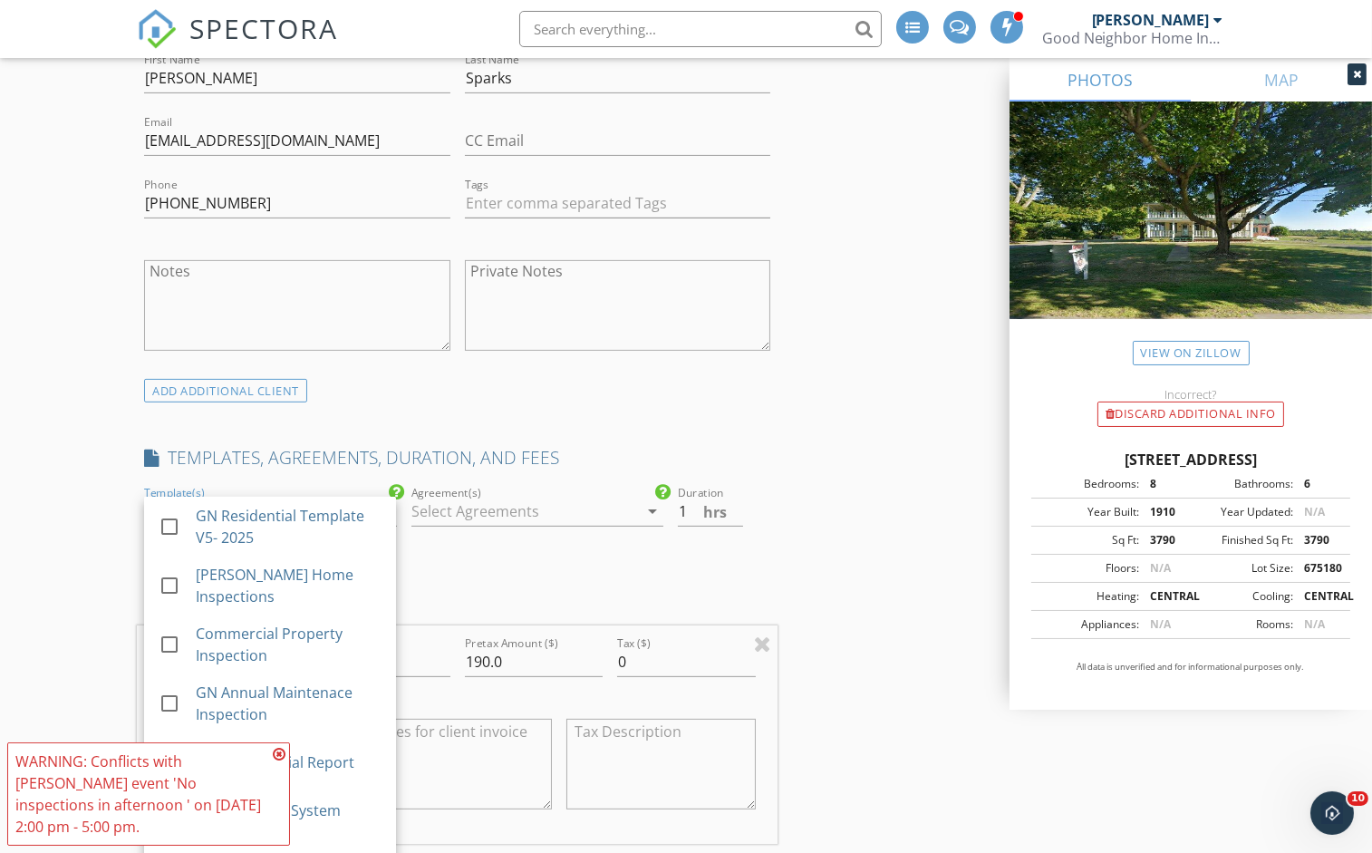
click at [432, 499] on div at bounding box center [525, 511] width 227 height 29
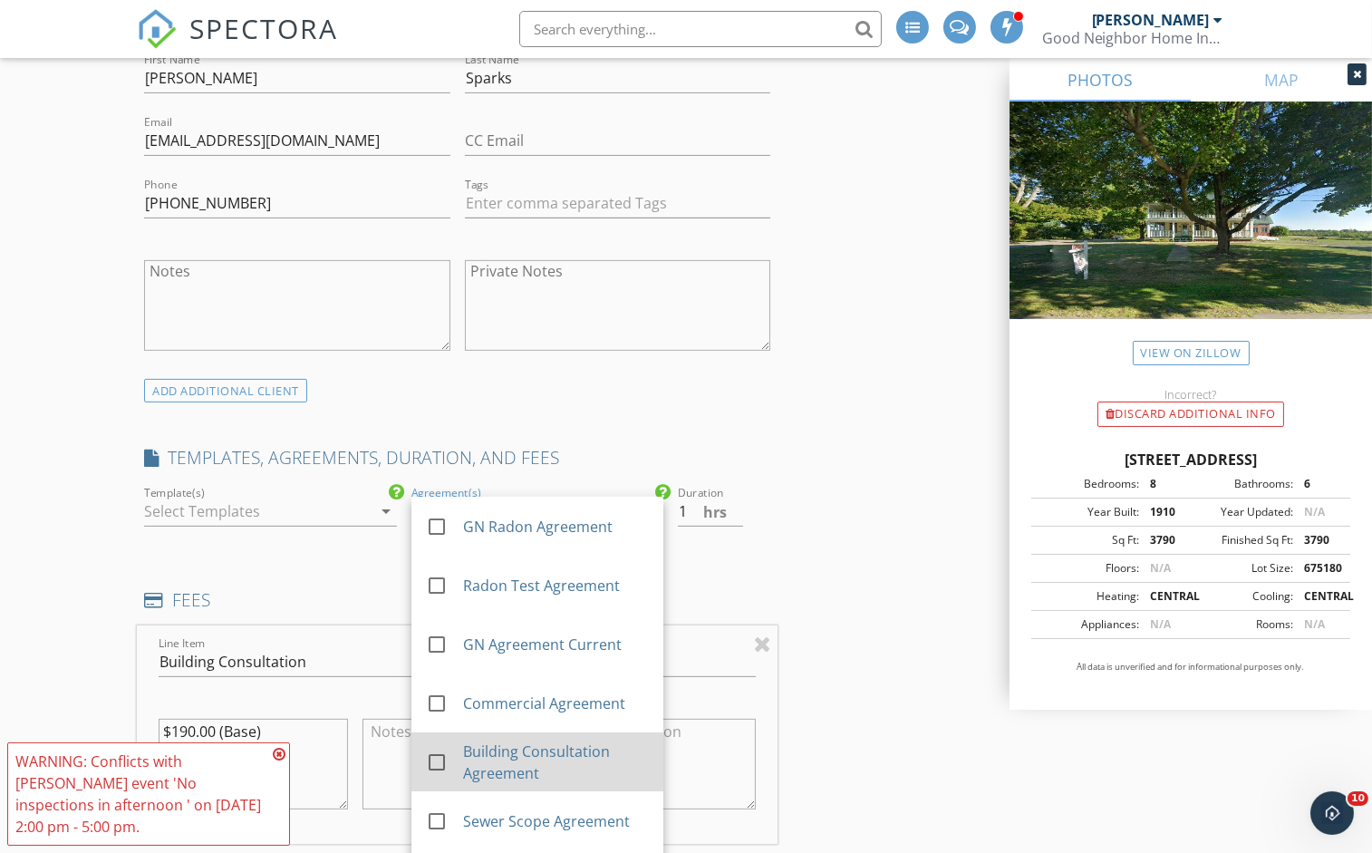
click at [431, 753] on div at bounding box center [437, 762] width 31 height 31
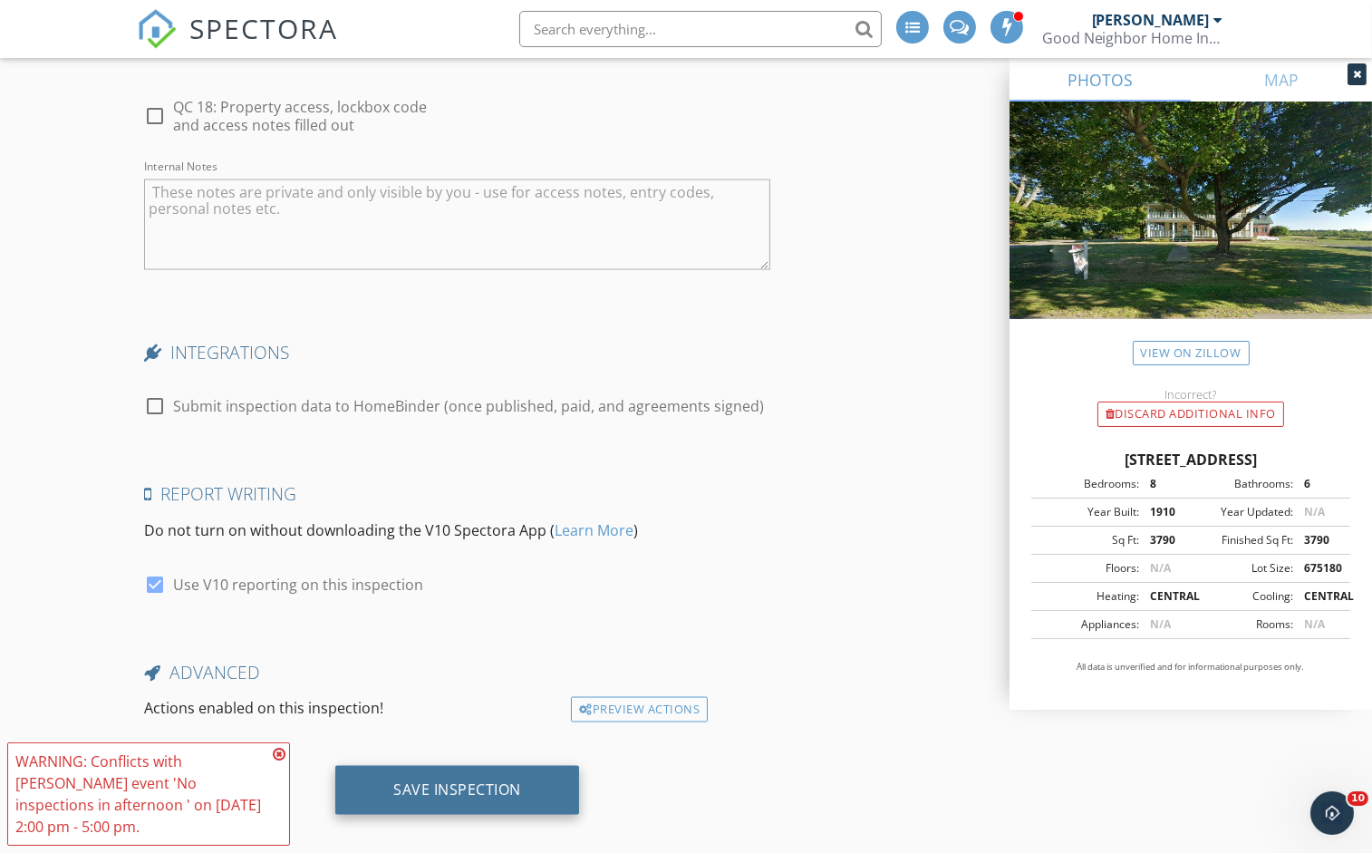
scroll to position [4837, 0]
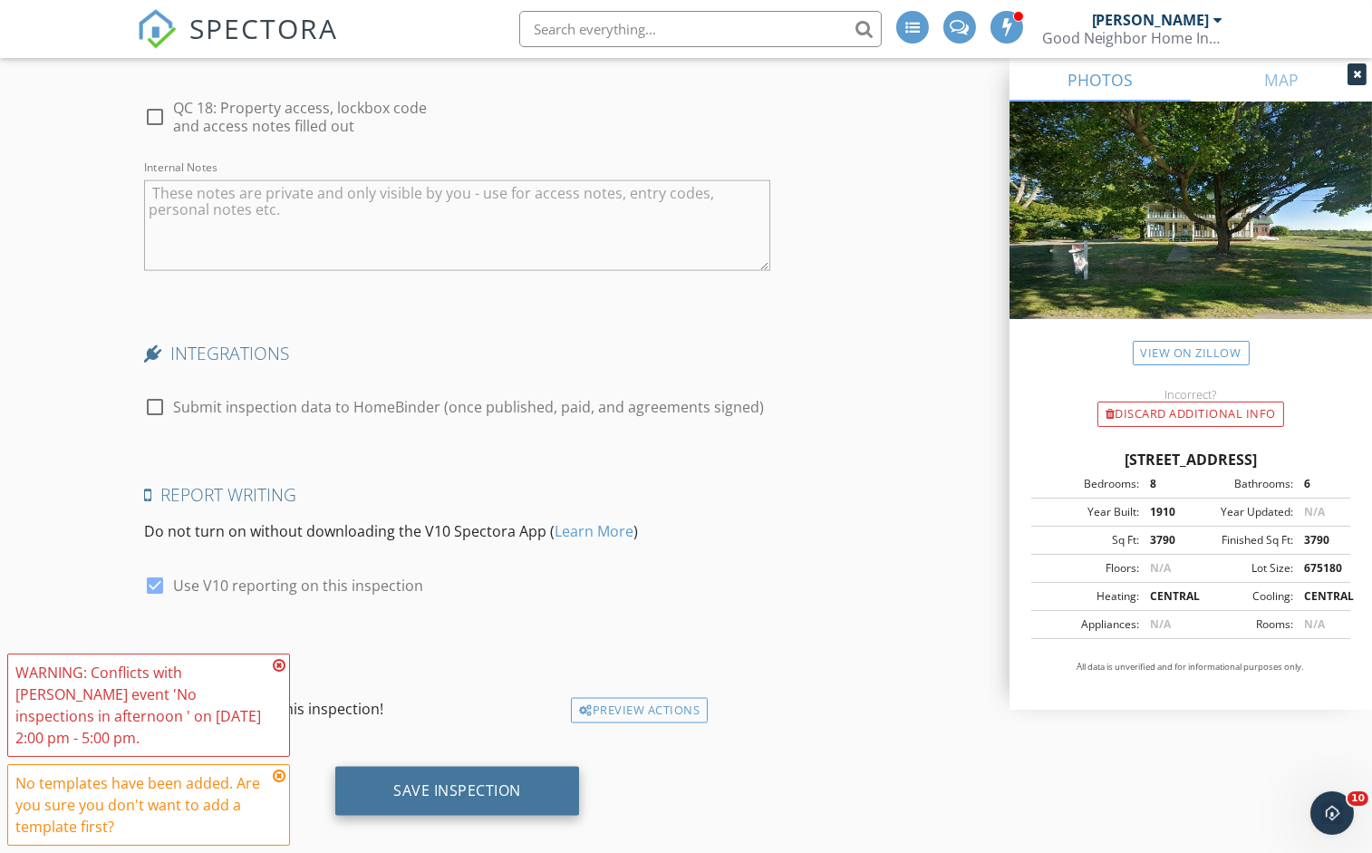
click at [466, 781] on div "Save Inspection" at bounding box center [457, 790] width 128 height 18
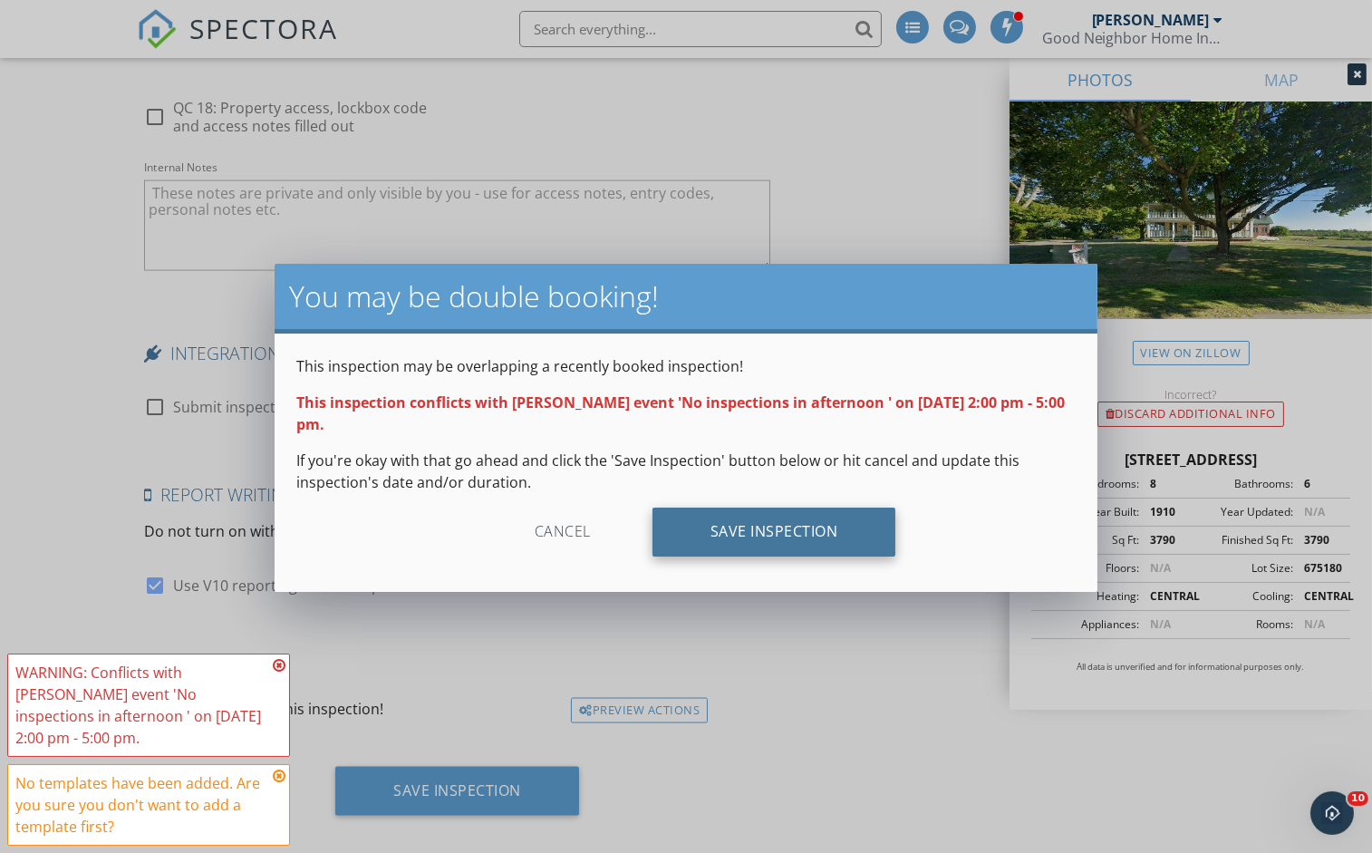
click at [777, 518] on div "Save Inspection" at bounding box center [775, 532] width 244 height 49
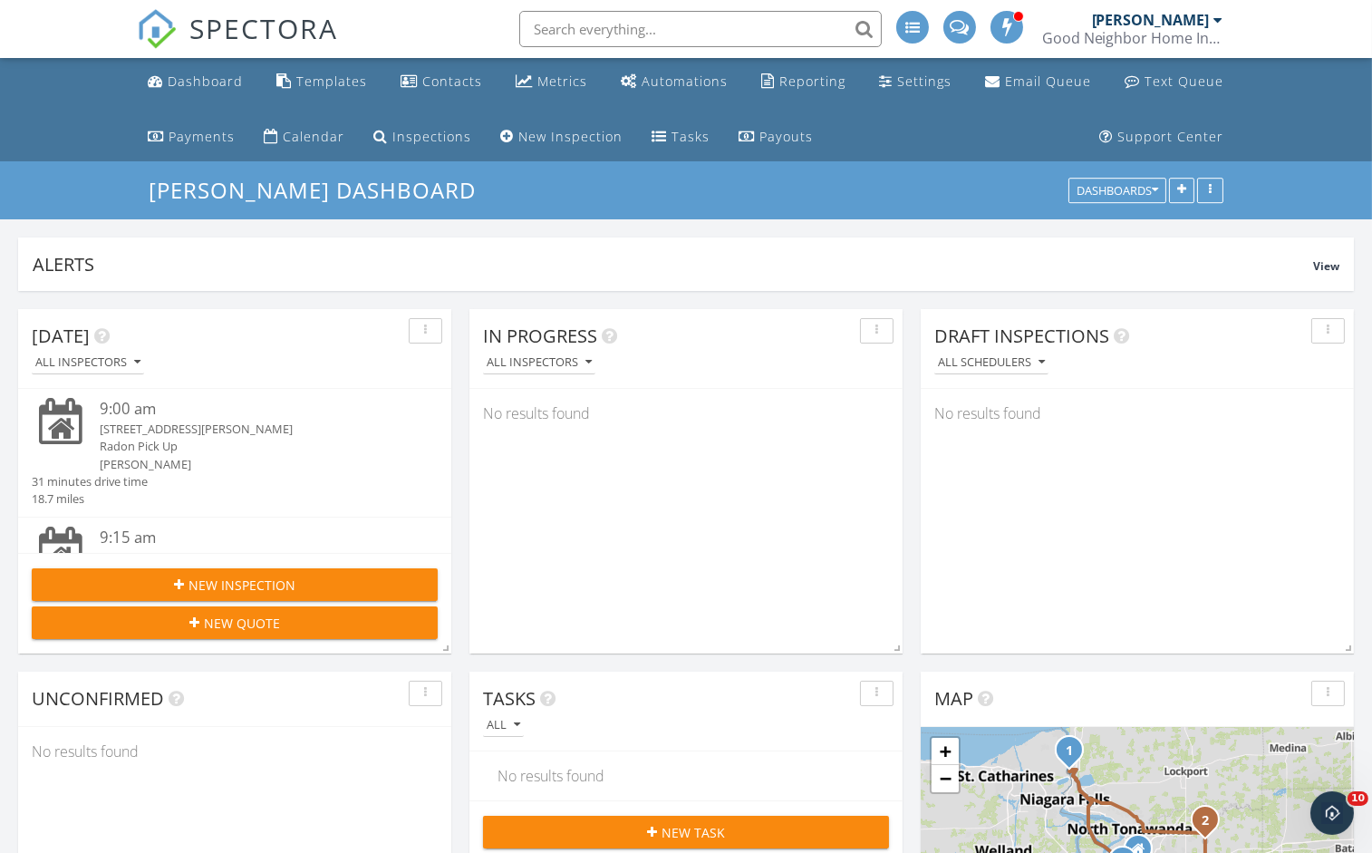
click at [594, 16] on input "text" at bounding box center [700, 29] width 363 height 36
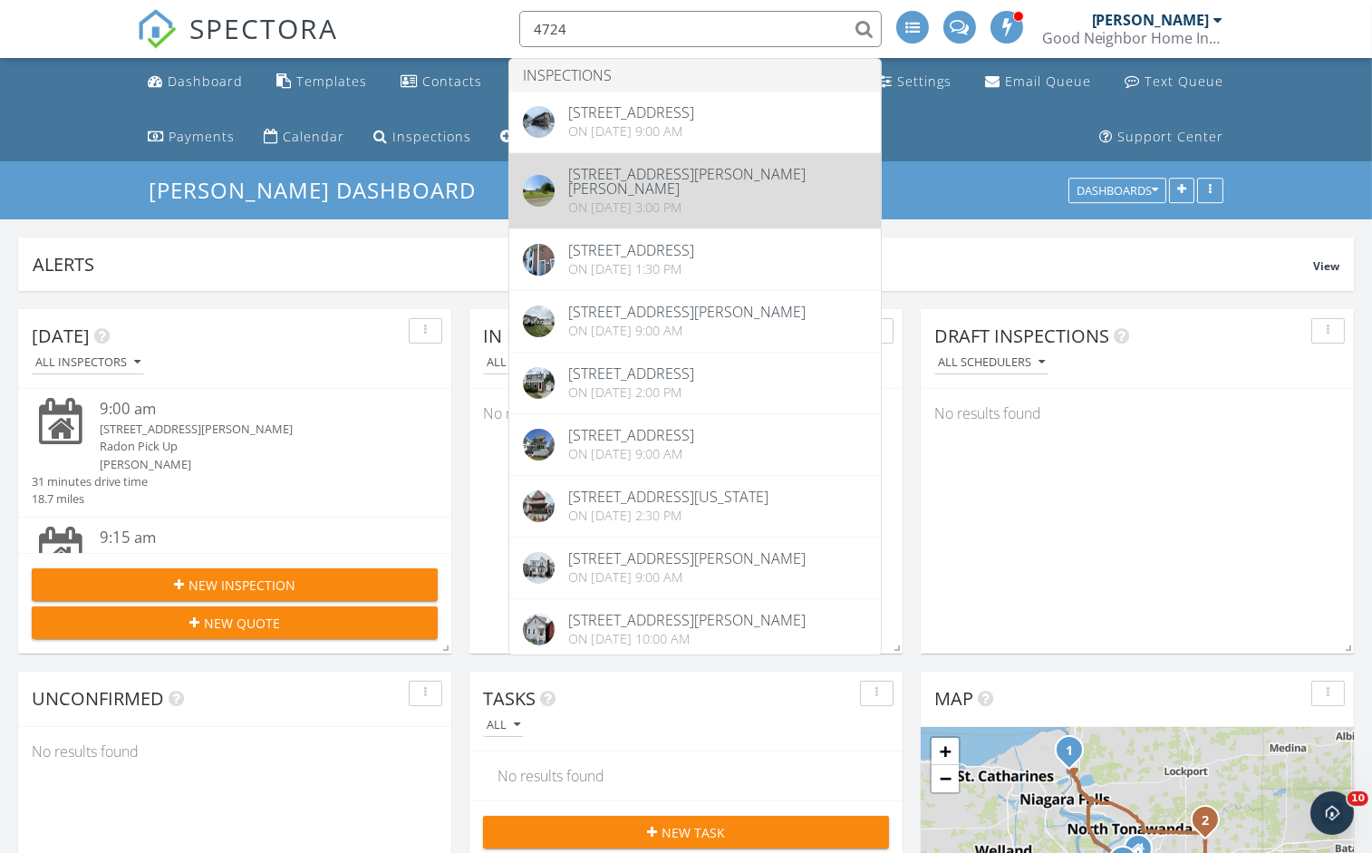
type input "4724"
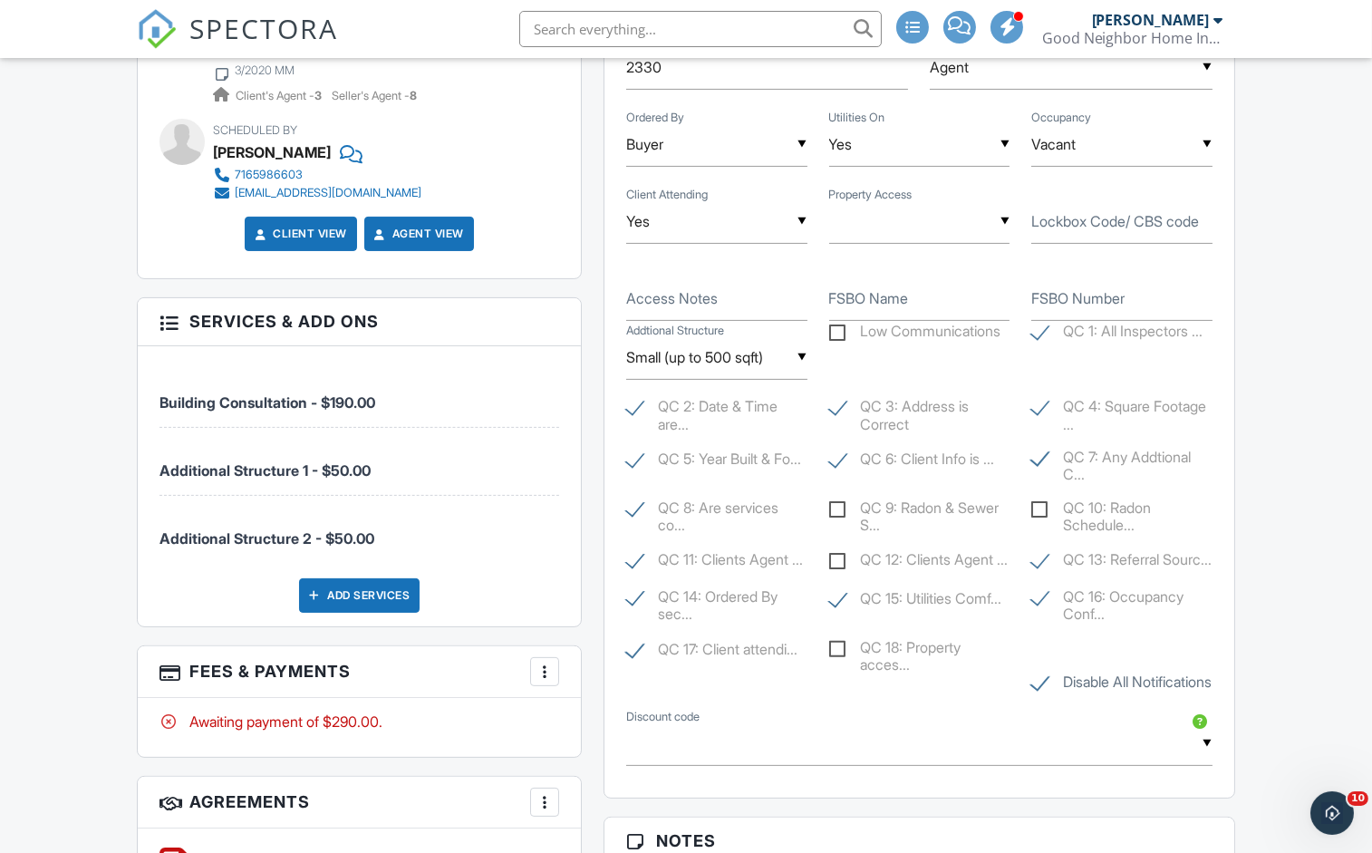
scroll to position [820, 0]
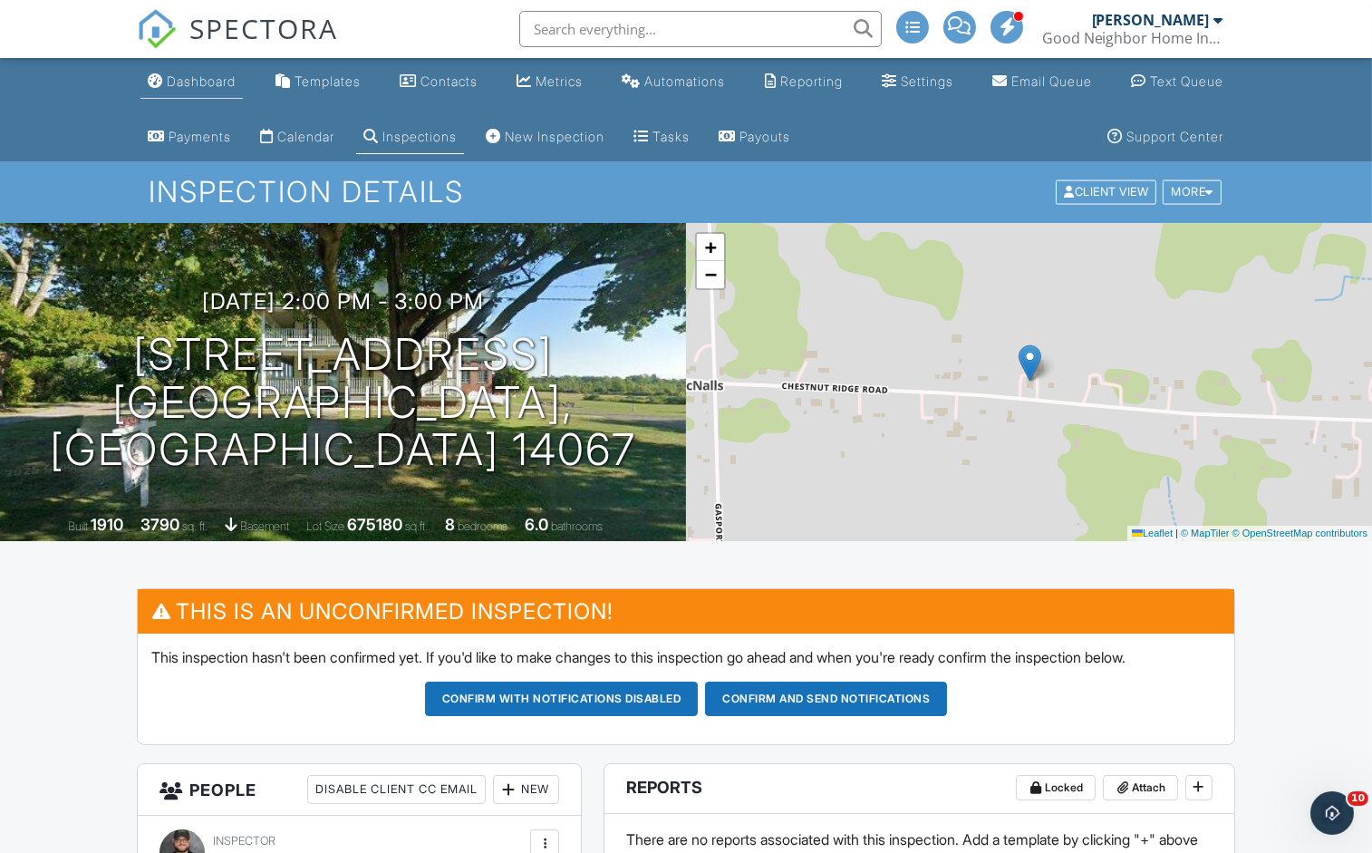
click at [189, 95] on link "Dashboard" at bounding box center [192, 82] width 102 height 34
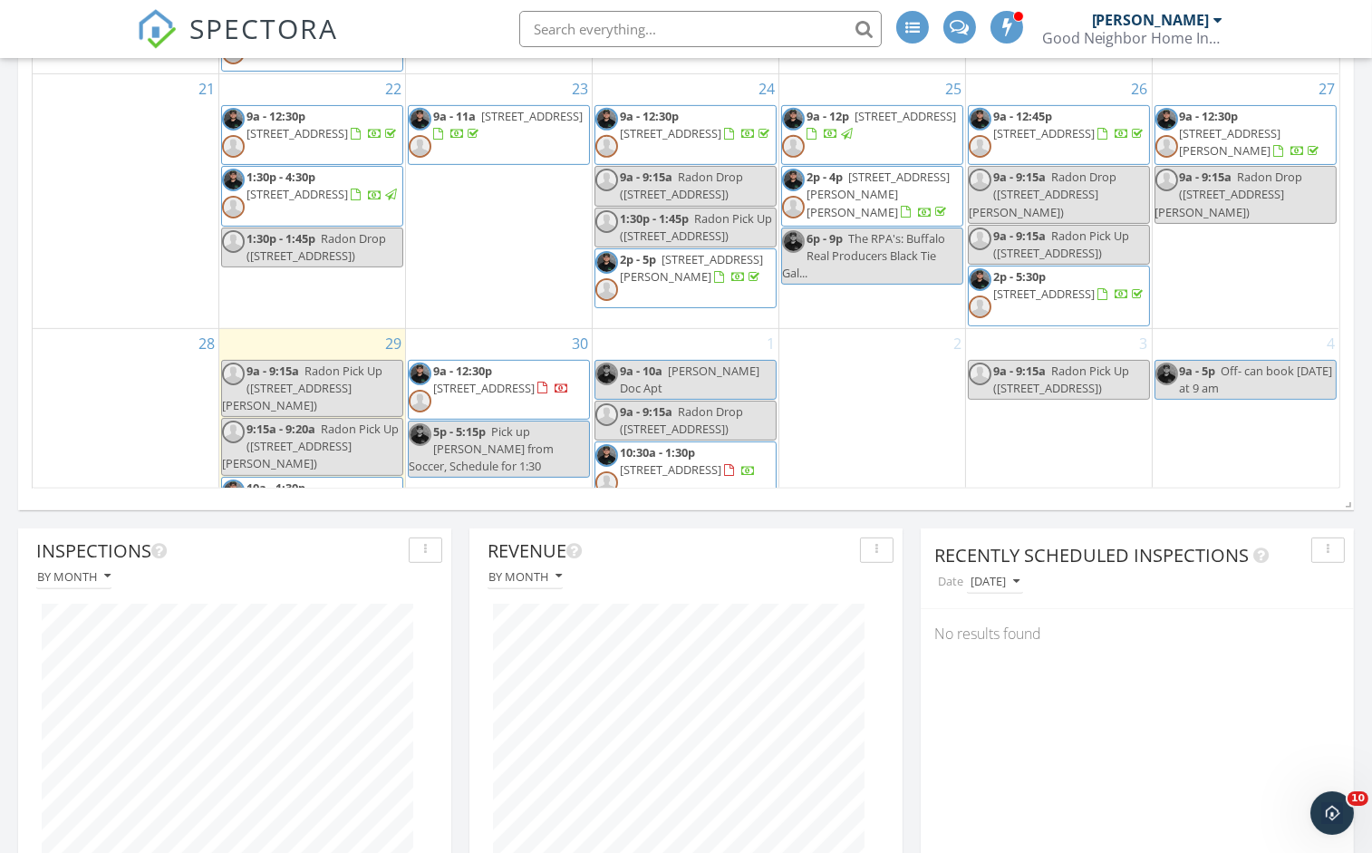
scroll to position [415, 0]
